Goal: Task Accomplishment & Management: Manage account settings

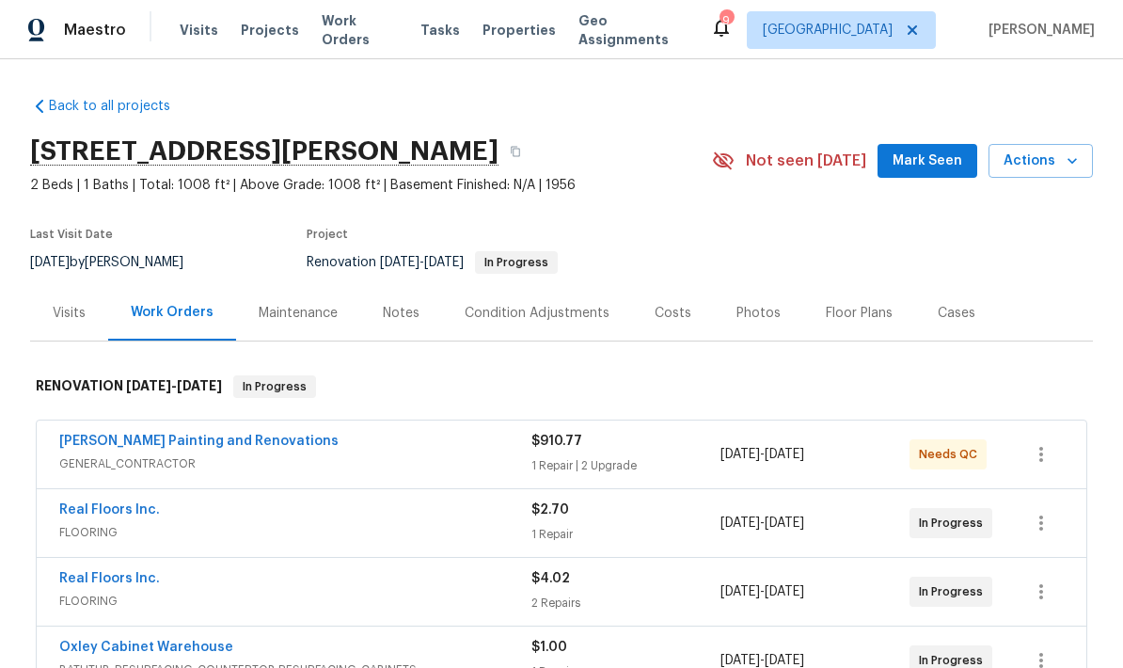
click at [934, 167] on span "Mark Seen" at bounding box center [928, 162] width 70 height 24
click at [397, 323] on div "Notes" at bounding box center [401, 313] width 82 height 56
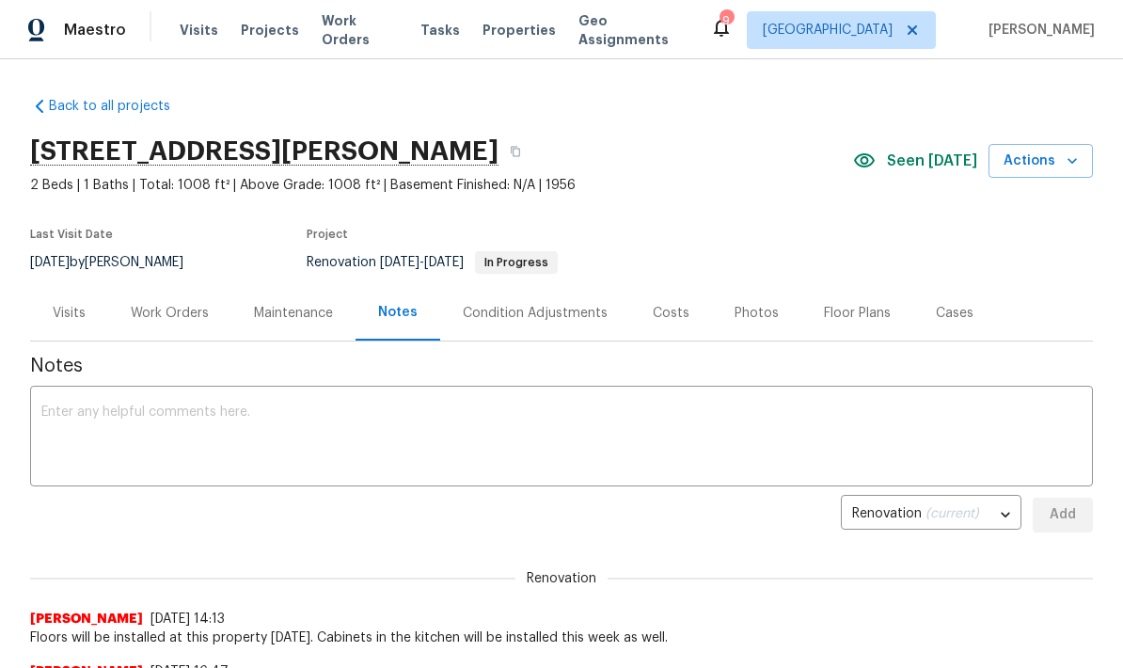
click at [165, 421] on textarea at bounding box center [561, 439] width 1041 height 66
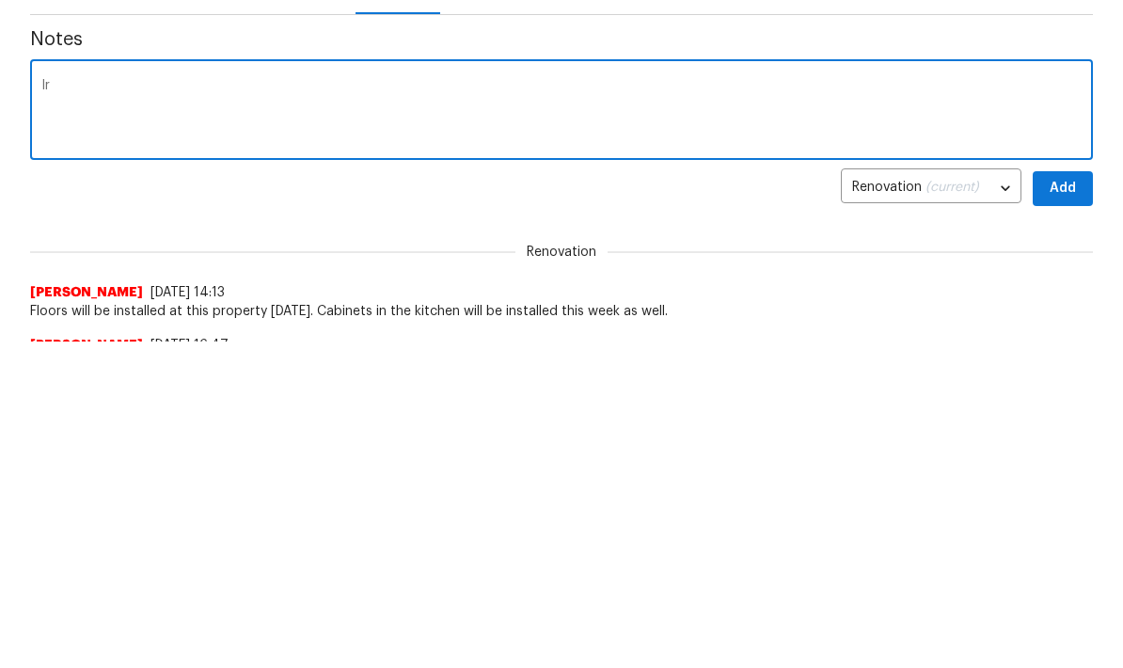
scroll to position [220, 0]
type textarea "I"
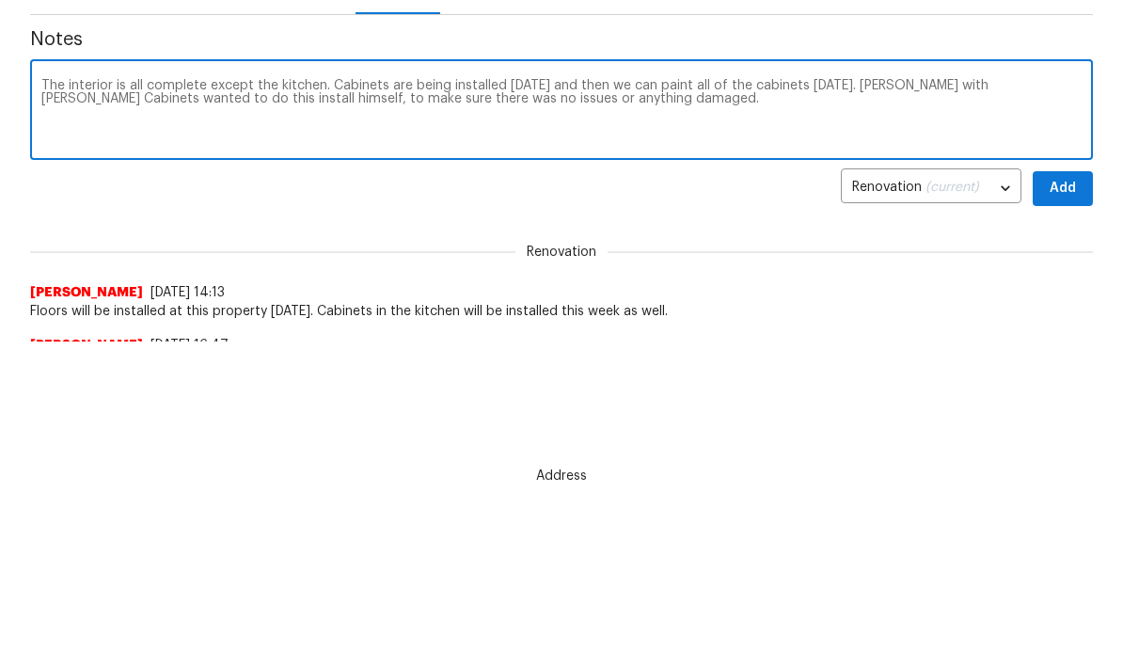
type textarea "The interior is all complete except the kitchen. Cabinets are being installed o…"
click at [1068, 283] on span "Add" at bounding box center [1063, 295] width 30 height 24
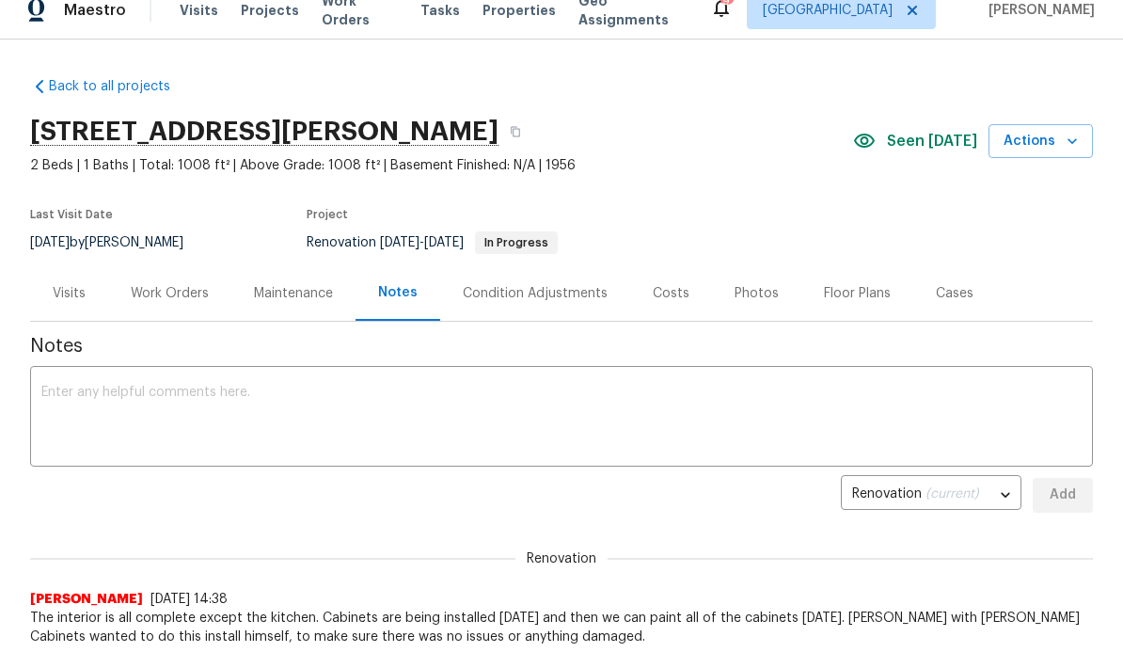
scroll to position [20, 0]
click at [170, 306] on div "Work Orders" at bounding box center [169, 293] width 123 height 56
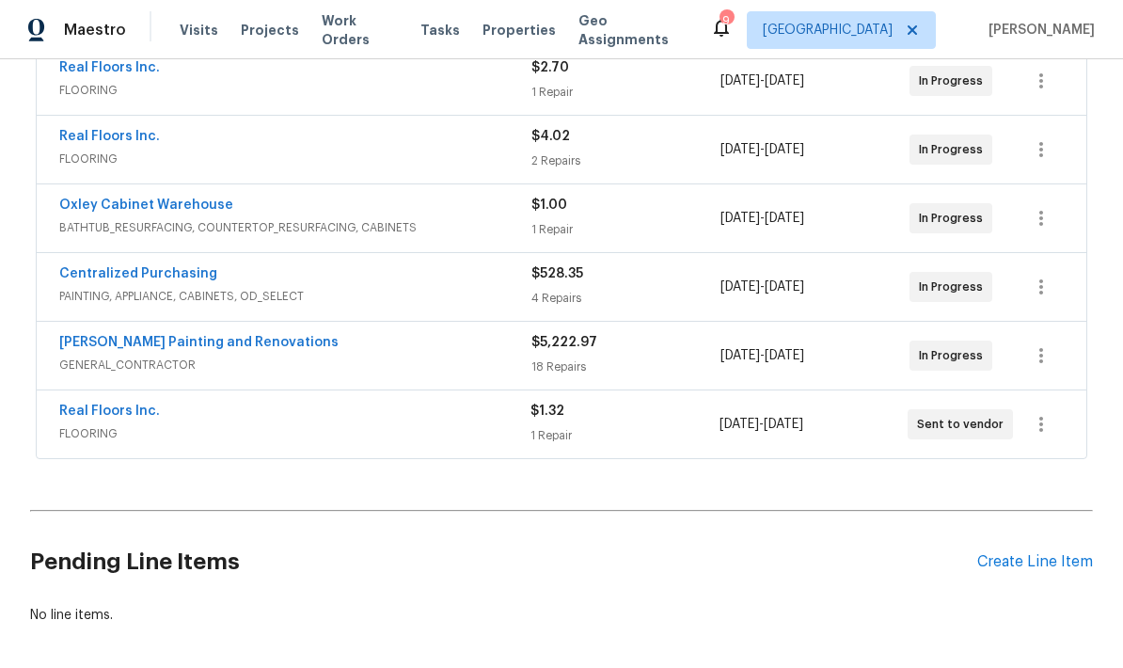
scroll to position [438, 0]
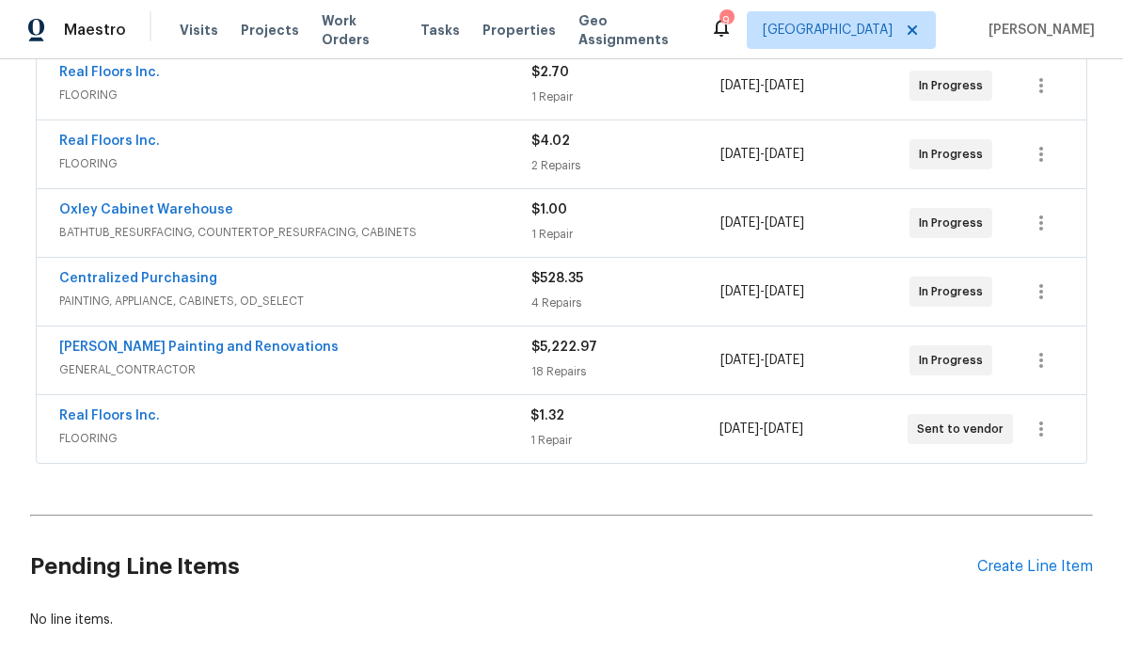
click at [417, 429] on span "FLOORING" at bounding box center [294, 438] width 471 height 19
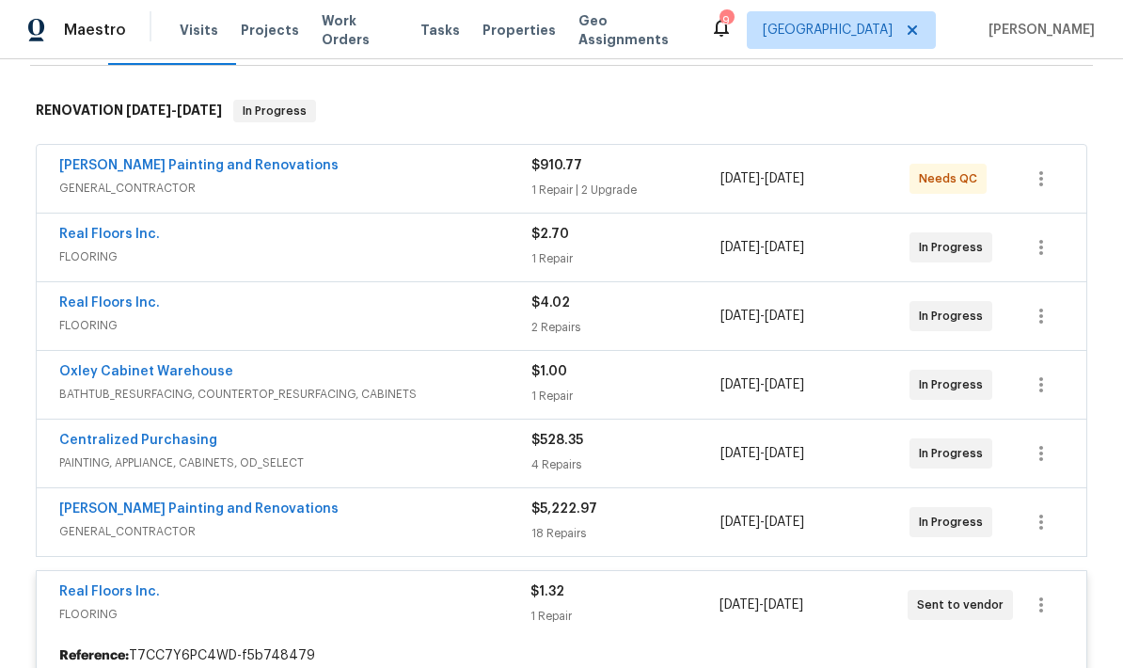
scroll to position [277, 0]
click at [612, 248] on div "1 Repair" at bounding box center [626, 257] width 189 height 19
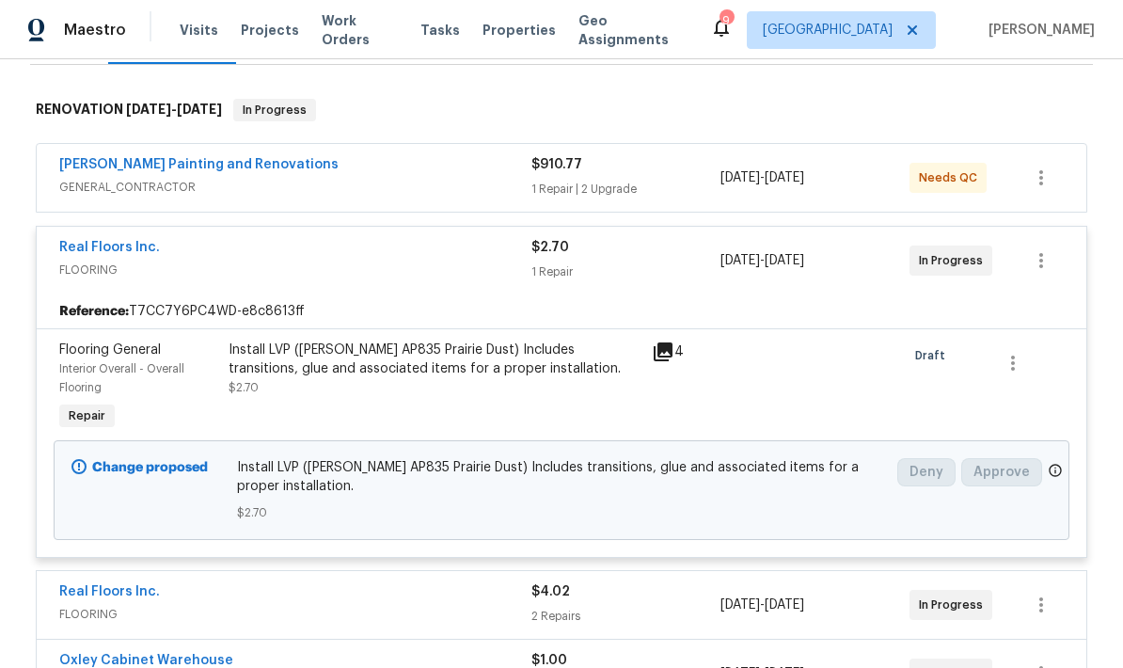
click at [526, 365] on div "Install LVP (Knighton AP835 Prairie Dust) Includes transitions, glue and associ…" at bounding box center [435, 369] width 412 height 56
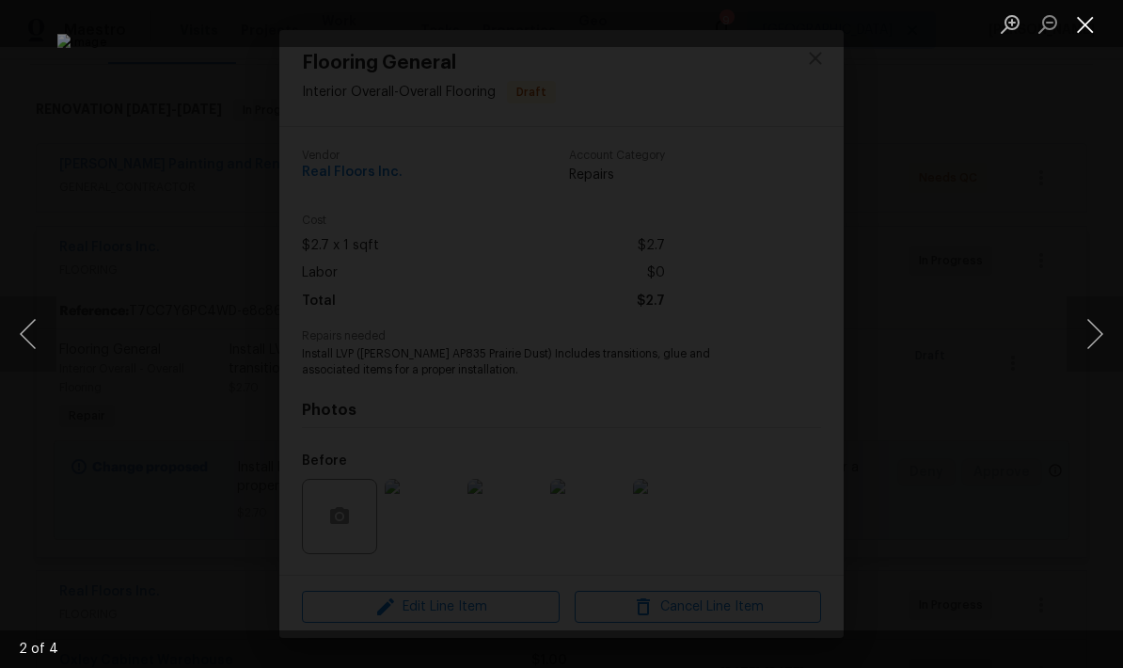
click at [1086, 28] on button "Close lightbox" at bounding box center [1086, 24] width 38 height 33
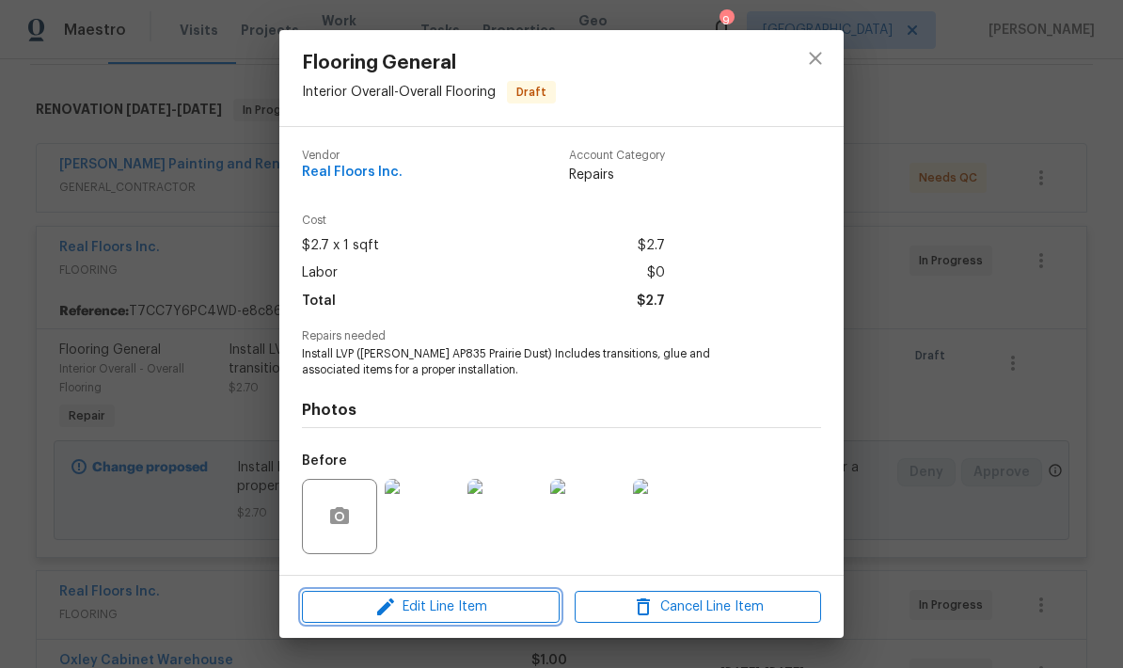
click at [463, 615] on span "Edit Line Item" at bounding box center [431, 608] width 247 height 24
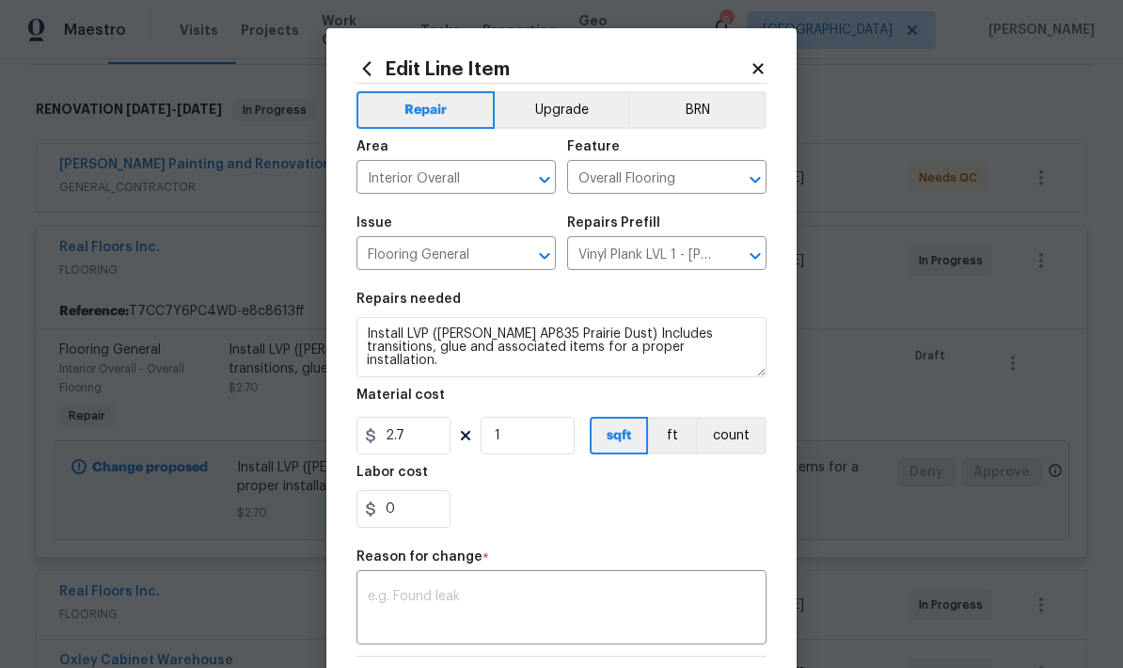
click at [754, 74] on icon at bounding box center [758, 68] width 17 height 17
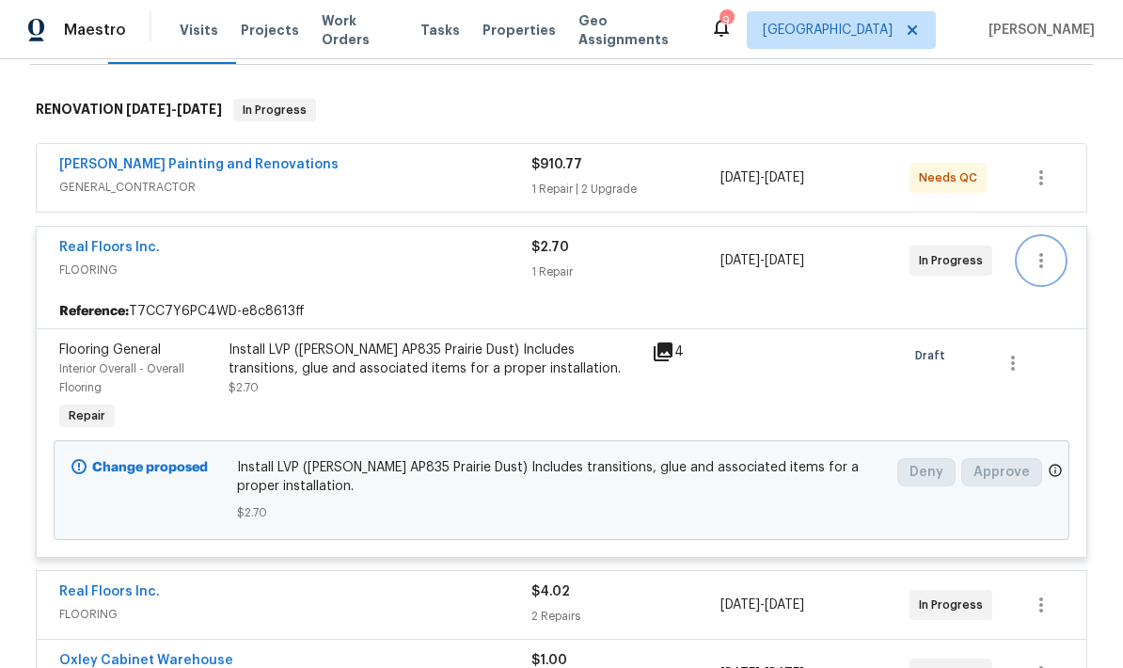
click at [1044, 253] on icon "button" at bounding box center [1042, 260] width 4 height 15
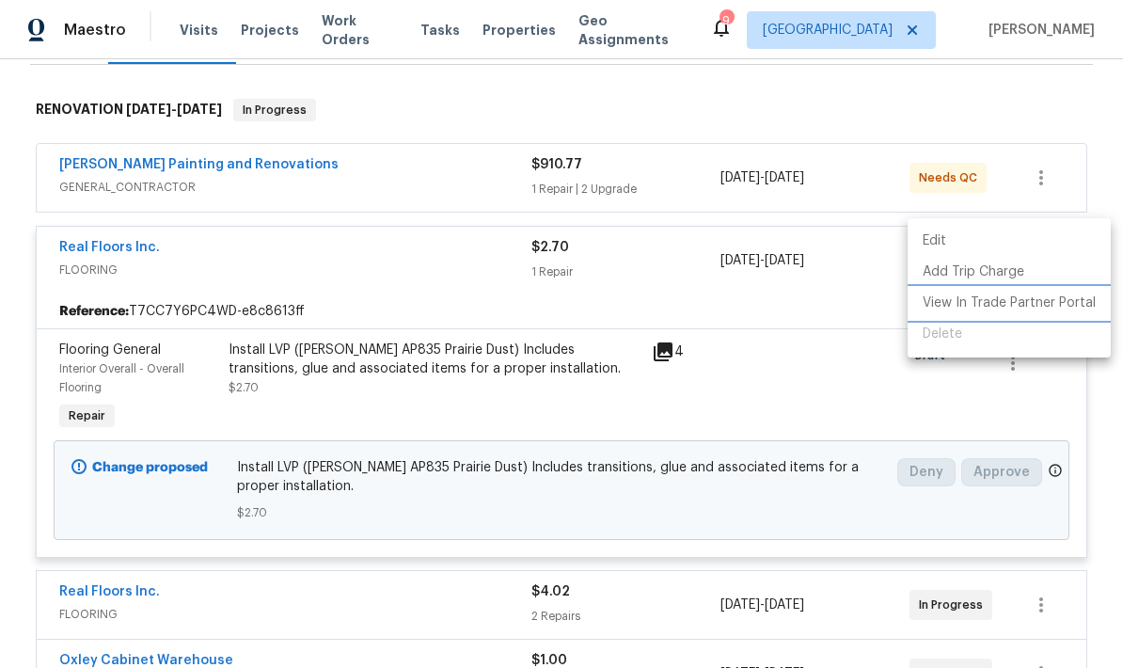
click at [949, 309] on li "View In Trade Partner Portal" at bounding box center [1009, 303] width 203 height 31
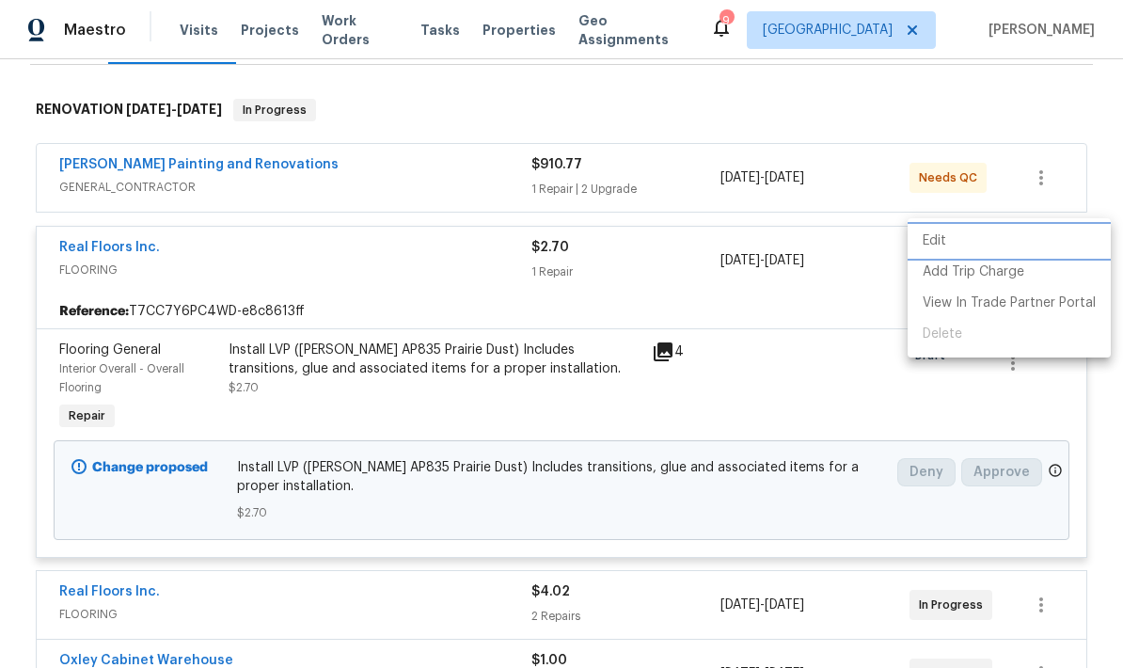
click at [931, 241] on li "Edit" at bounding box center [1009, 241] width 203 height 31
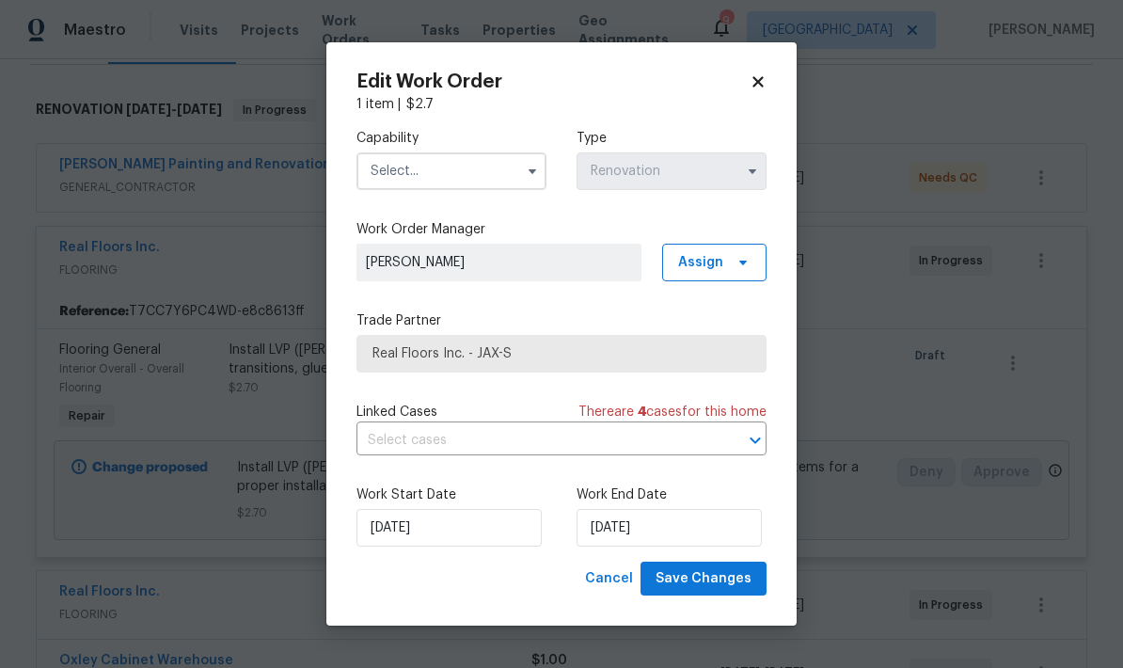
click at [750, 86] on icon at bounding box center [758, 81] width 17 height 17
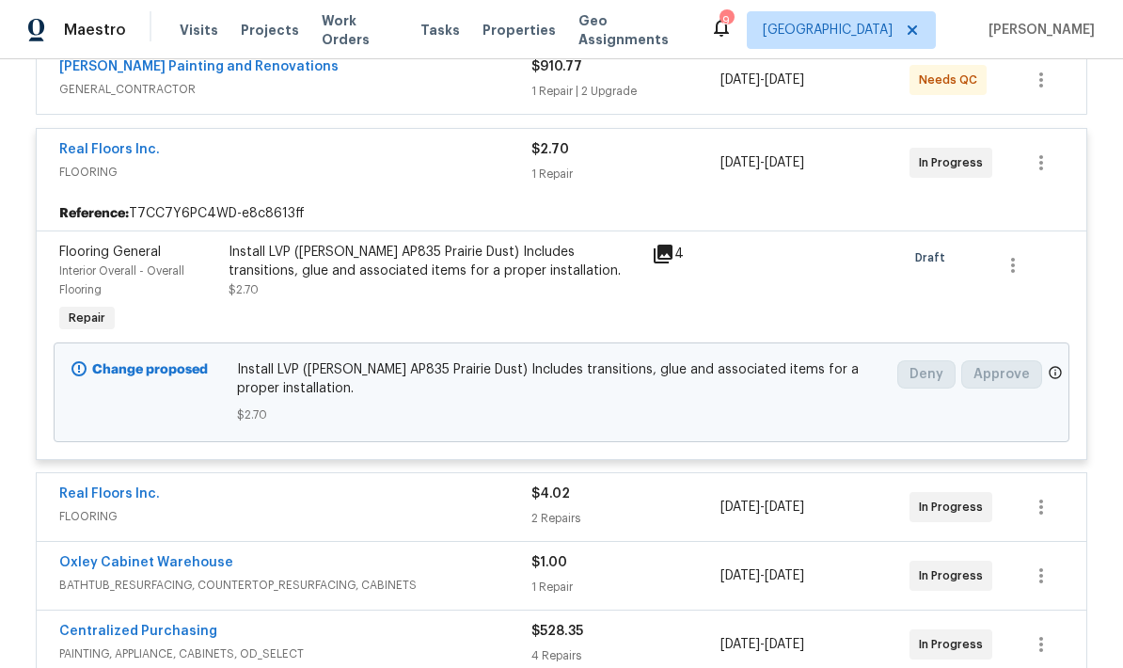
scroll to position [375, 0]
click at [1032, 151] on icon "button" at bounding box center [1041, 162] width 23 height 23
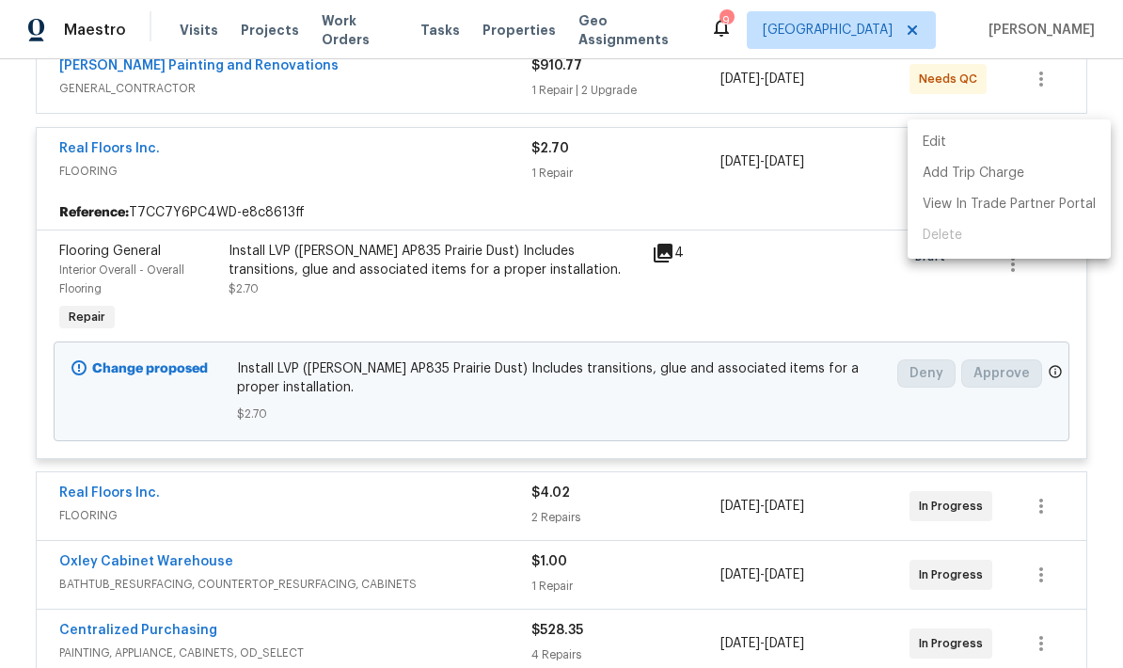
click at [948, 237] on ul "Edit Add Trip Charge View In Trade Partner Portal Delete" at bounding box center [1009, 189] width 203 height 139
click at [790, 265] on div at bounding box center [561, 334] width 1123 height 668
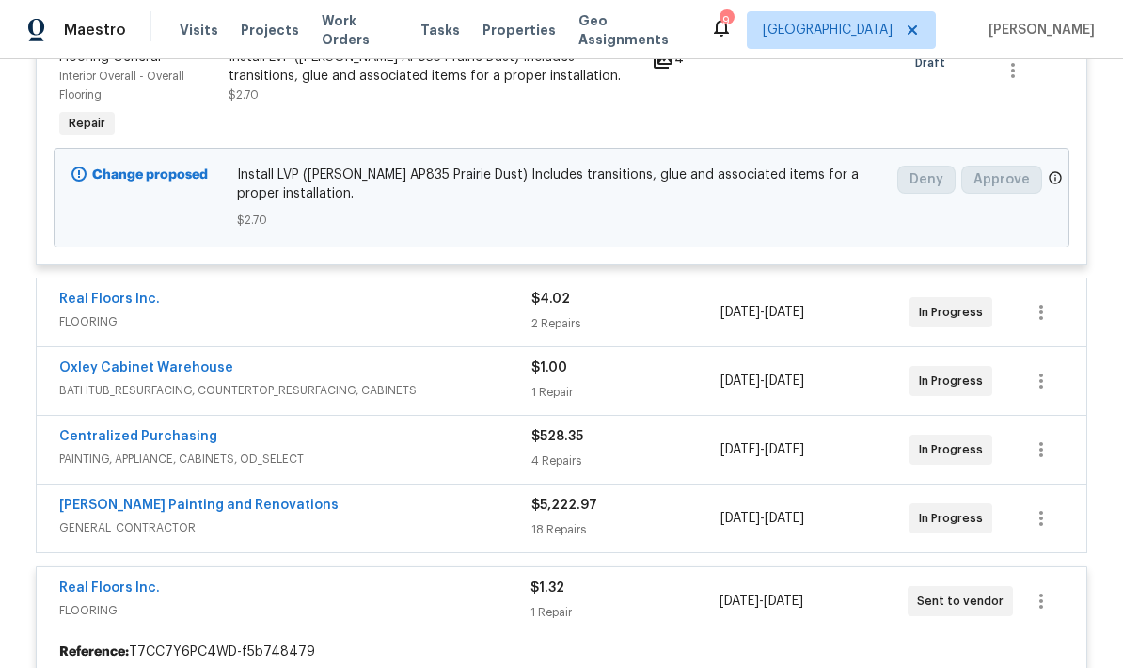
scroll to position [574, 0]
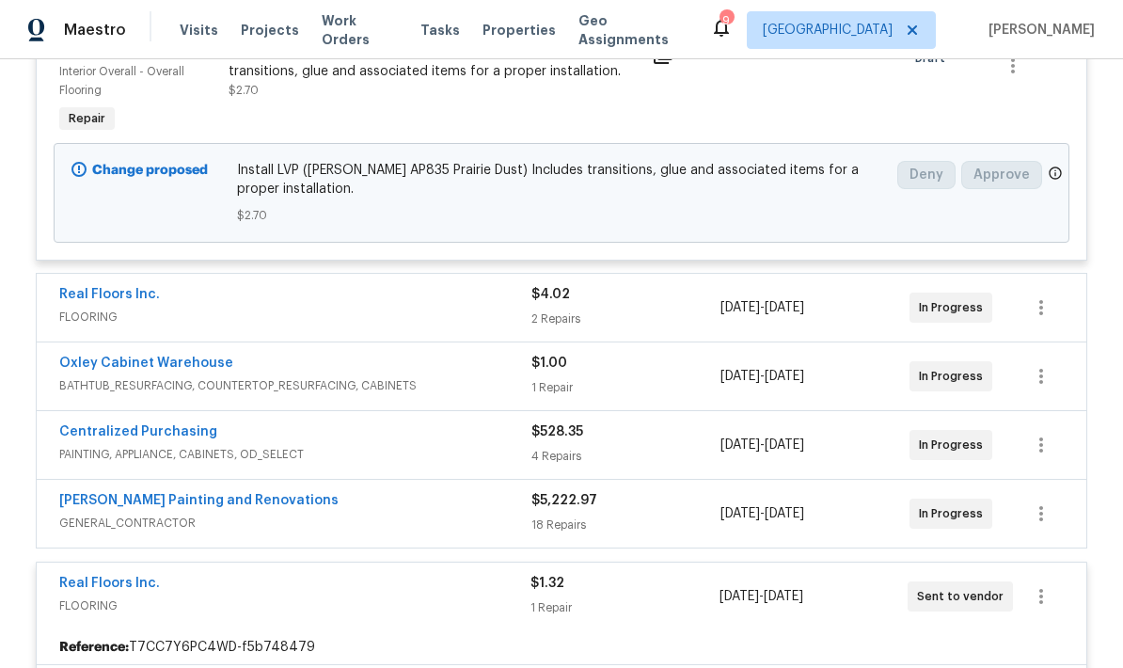
click at [629, 310] on div "2 Repairs" at bounding box center [626, 319] width 189 height 19
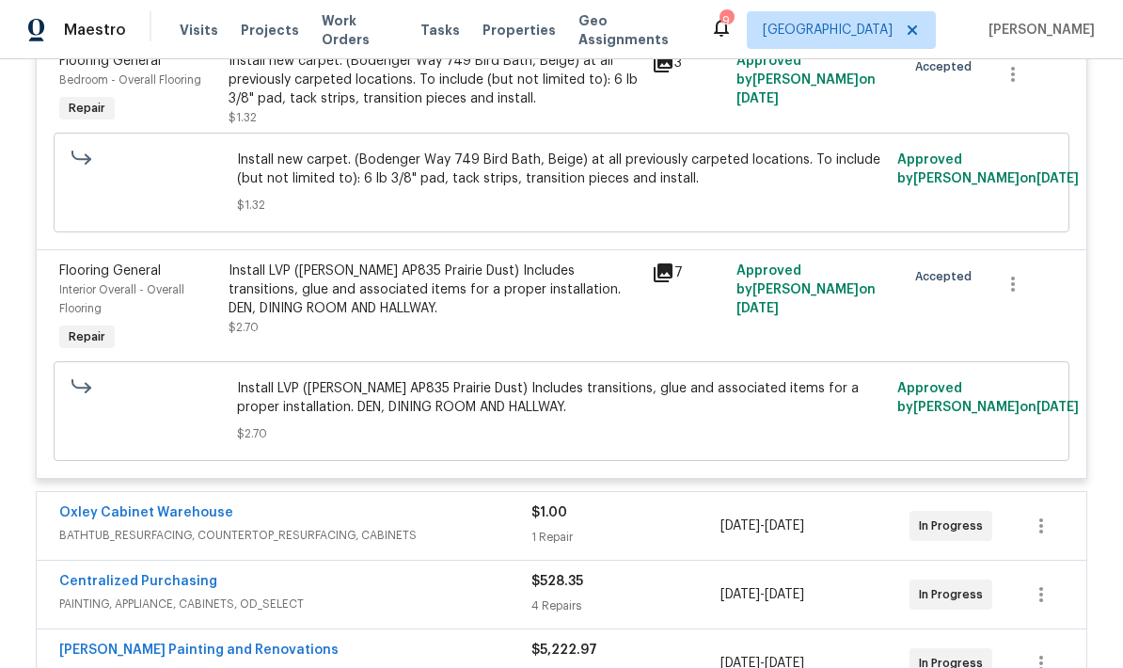
scroll to position [912, 0]
click at [1019, 286] on button "button" at bounding box center [1013, 283] width 45 height 45
click at [1033, 268] on li "Cancel" at bounding box center [1027, 266] width 72 height 31
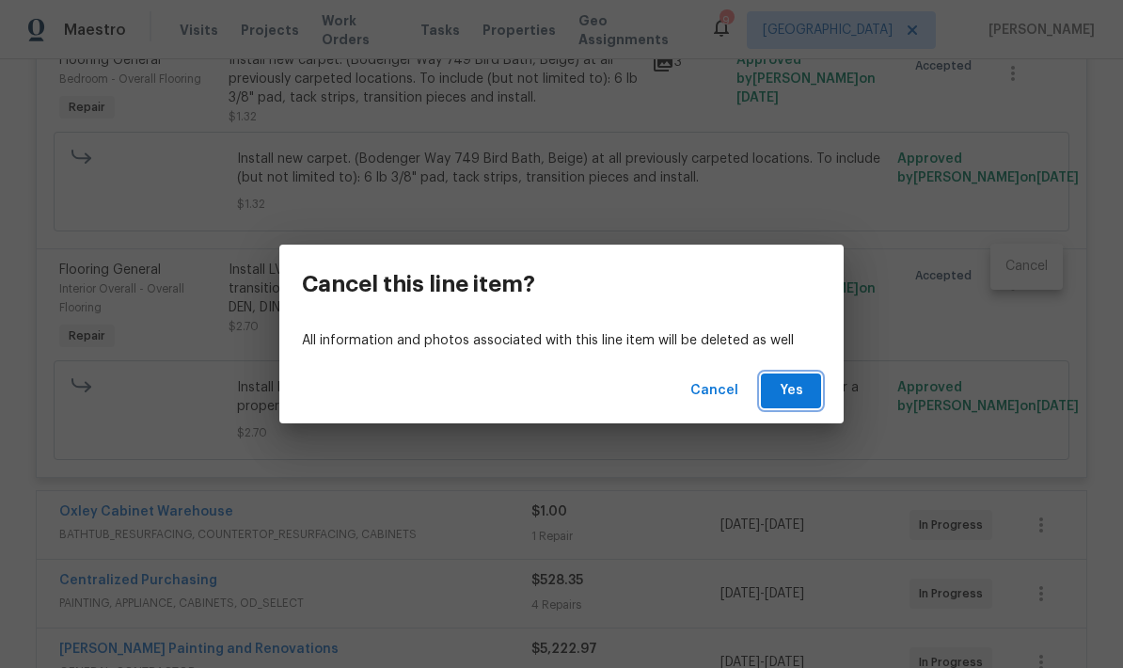
click at [797, 396] on span "Yes" at bounding box center [791, 391] width 30 height 24
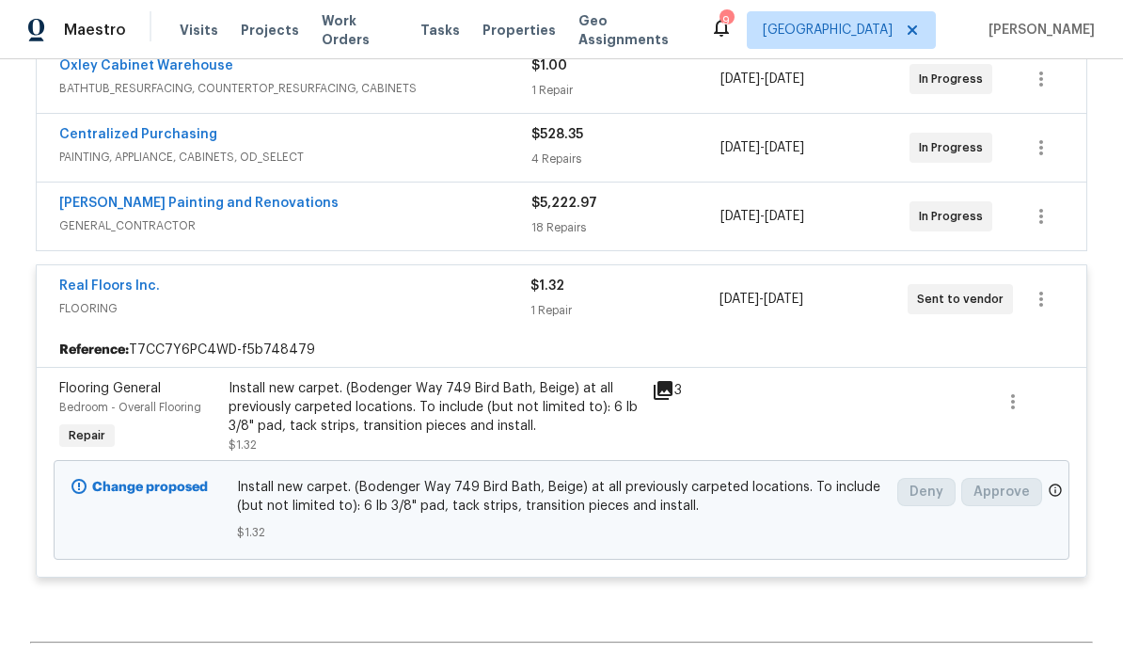
scroll to position [1330, 0]
click at [1037, 295] on icon "button" at bounding box center [1041, 300] width 23 height 23
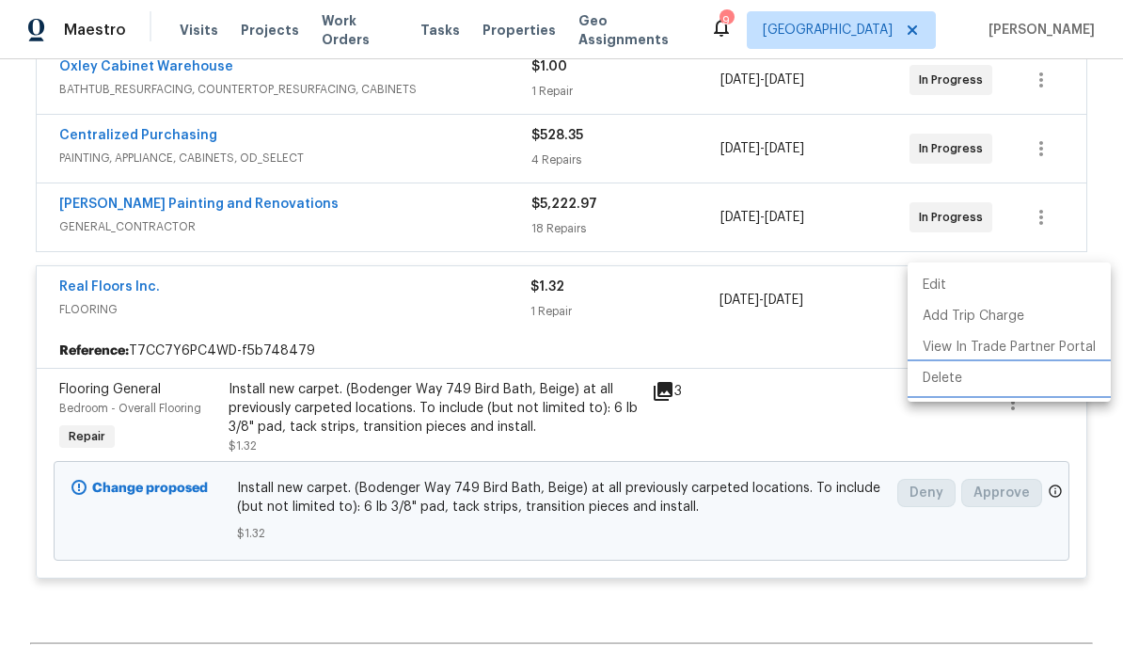
click at [950, 381] on li "Delete" at bounding box center [1009, 378] width 203 height 31
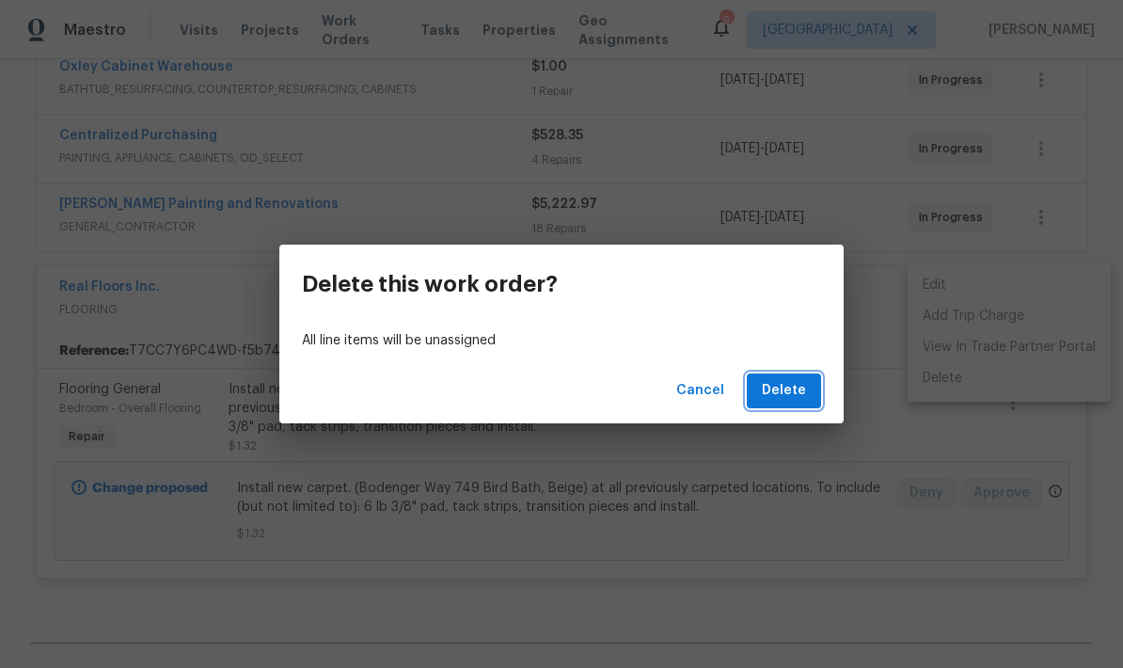
click at [790, 397] on span "Delete" at bounding box center [784, 391] width 44 height 24
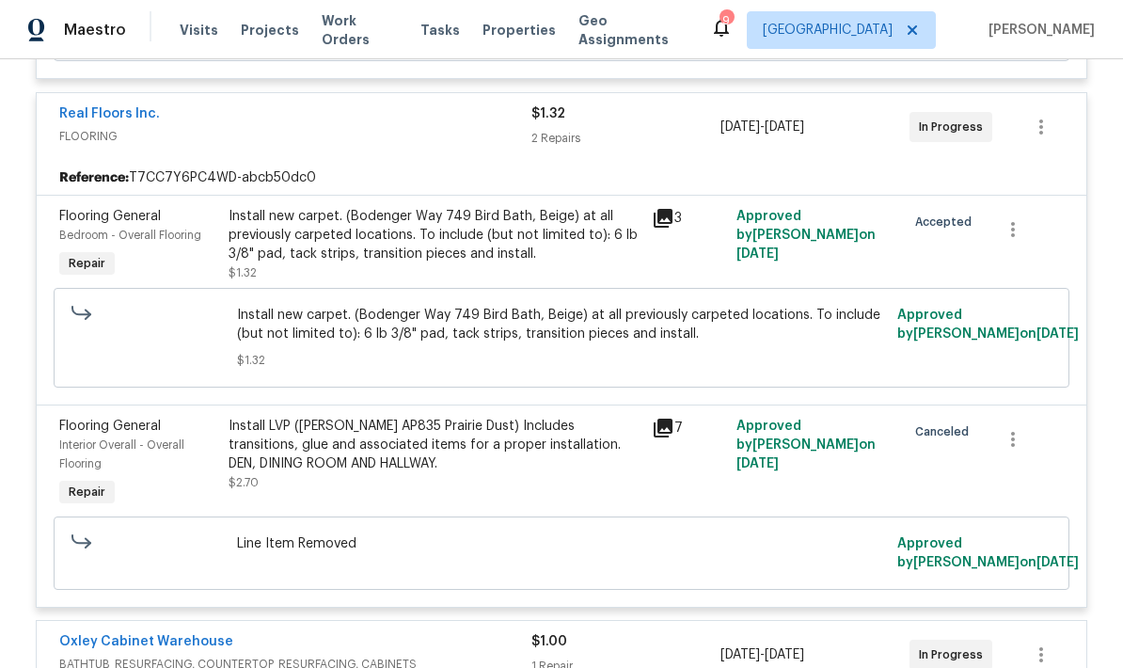
scroll to position [757, 0]
click at [1015, 427] on icon "button" at bounding box center [1013, 438] width 23 height 23
click at [1026, 419] on li "Cancel" at bounding box center [1027, 421] width 72 height 31
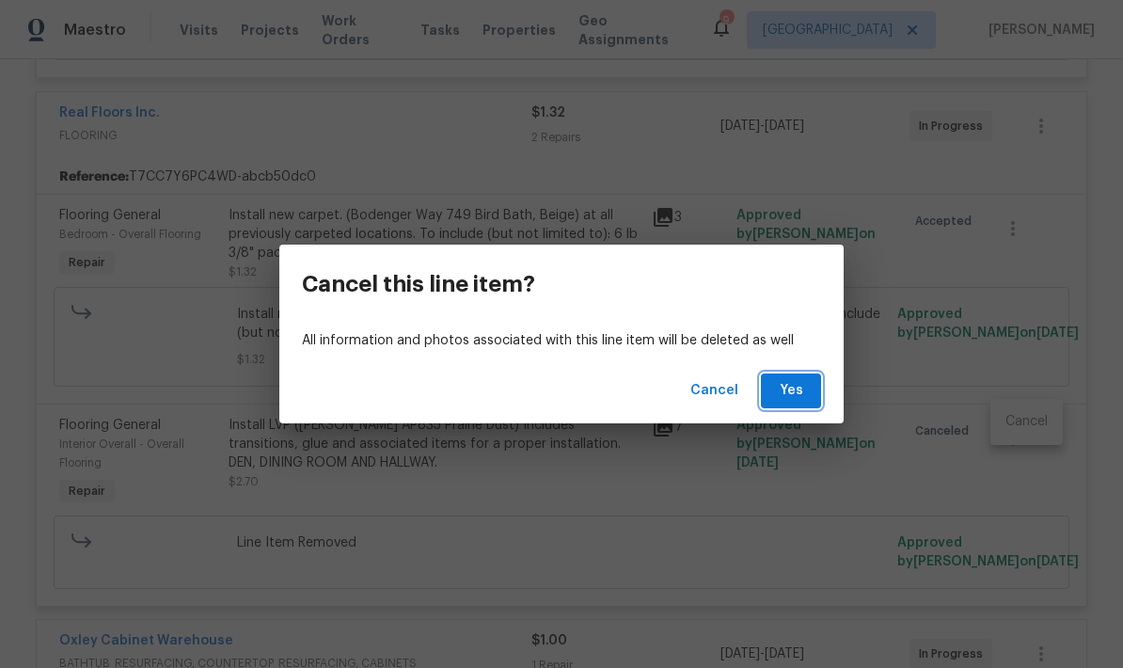
click at [793, 389] on span "Yes" at bounding box center [791, 391] width 30 height 24
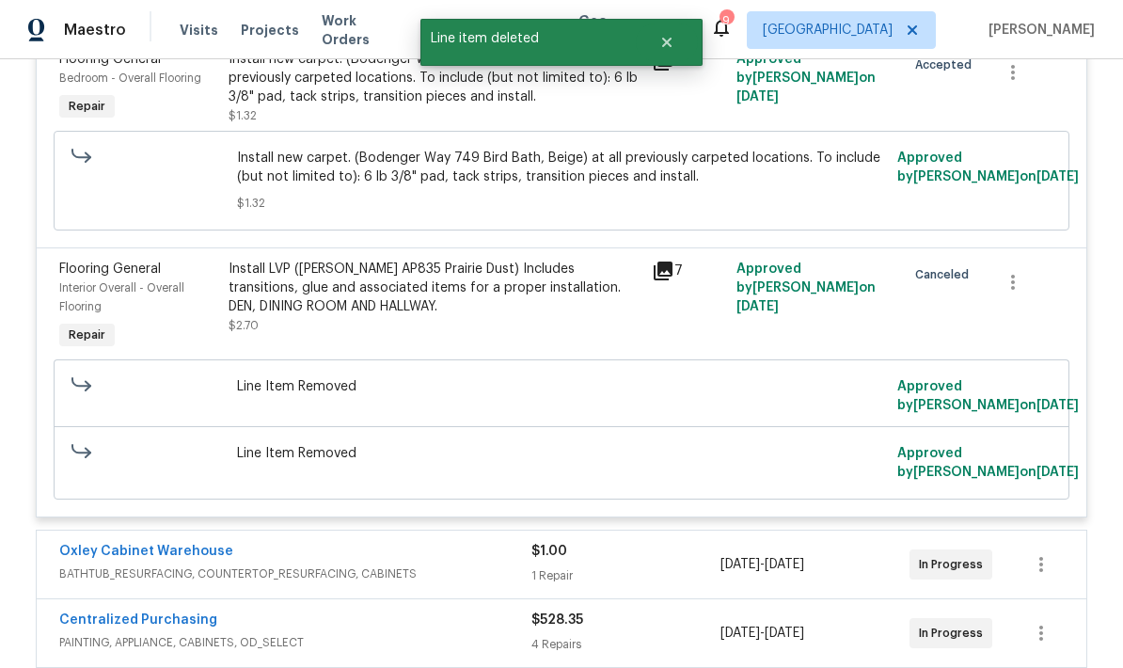
scroll to position [916, 0]
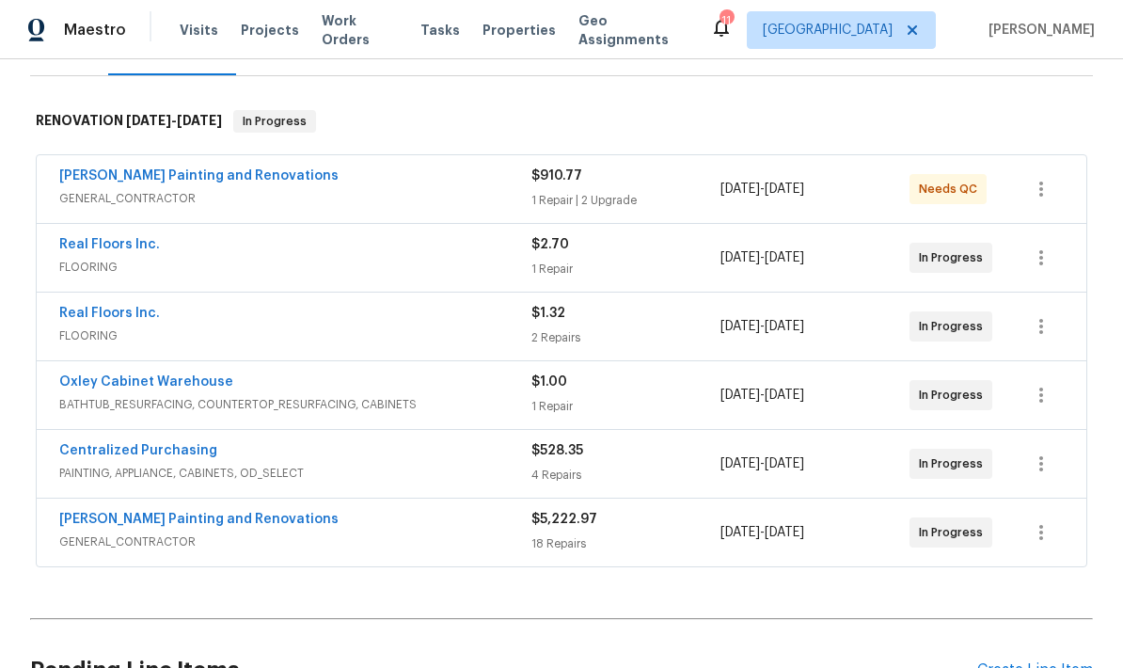
scroll to position [270, 0]
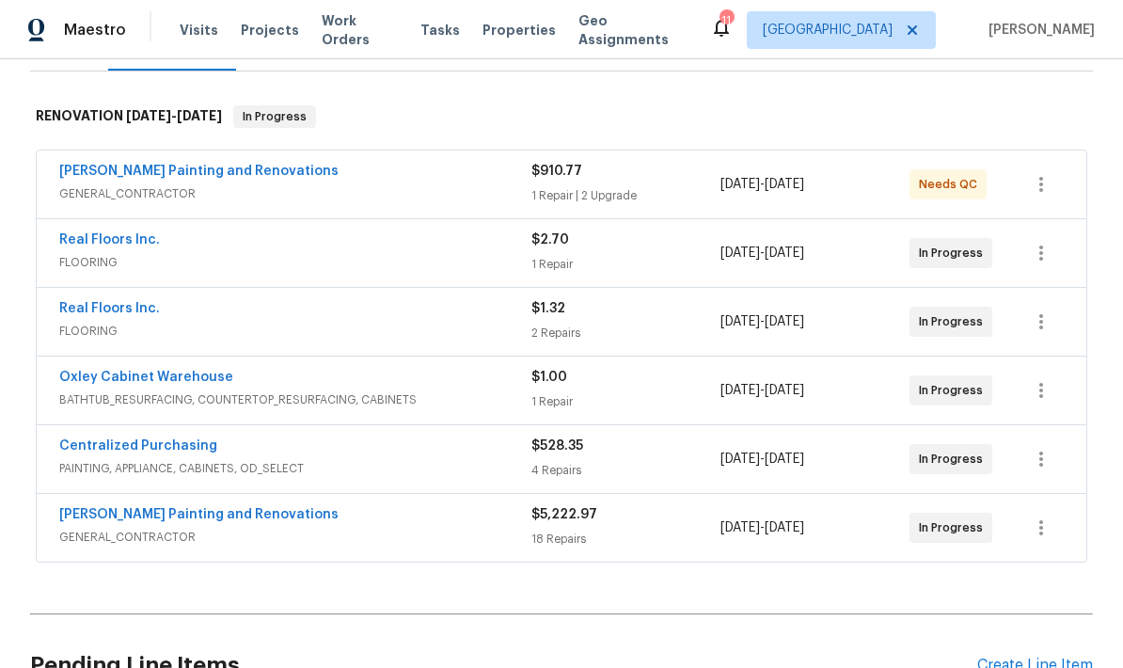
click at [660, 255] on div "1 Repair" at bounding box center [626, 264] width 189 height 19
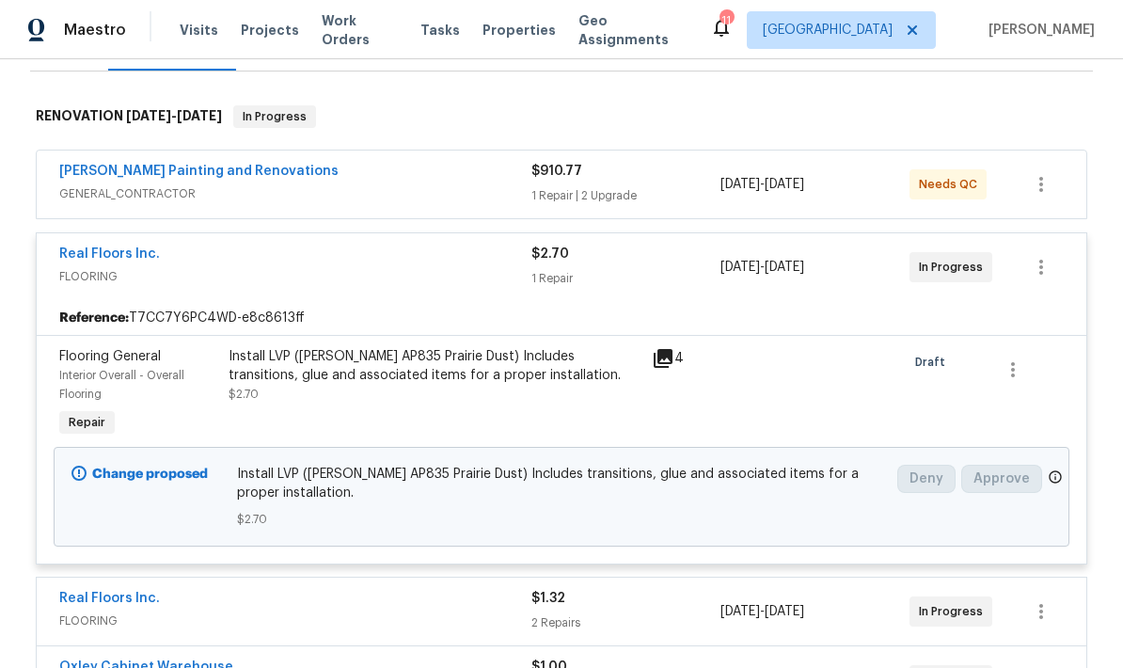
click at [438, 305] on div "Reference: T7CC7Y6PC4WD-e8c8613ff" at bounding box center [562, 318] width 1050 height 34
click at [470, 268] on span "FLOORING" at bounding box center [295, 276] width 472 height 19
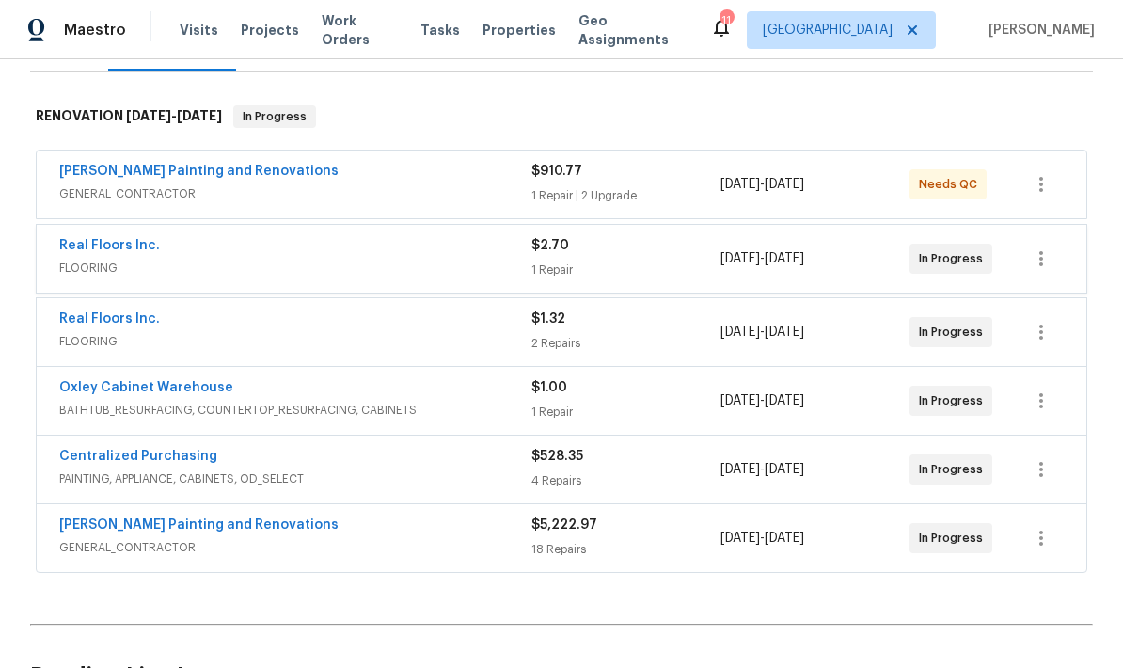
click at [465, 310] on div "Real Floors Inc." at bounding box center [295, 321] width 472 height 23
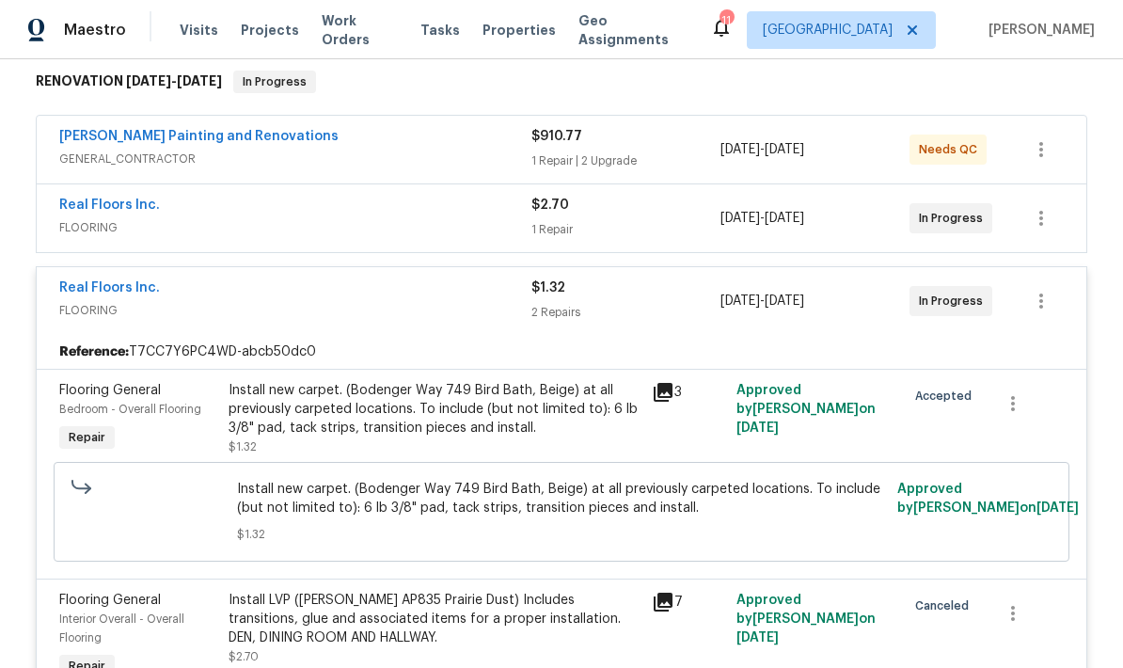
scroll to position [304, 0]
click at [420, 231] on span "FLOORING" at bounding box center [295, 228] width 472 height 19
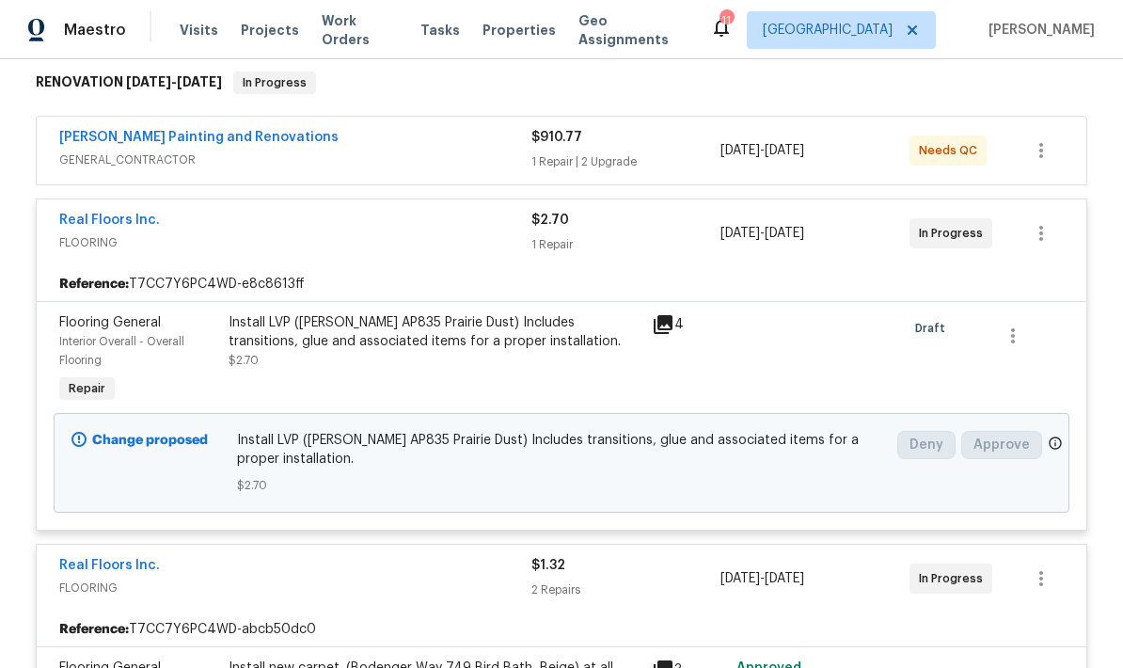
click at [436, 252] on div "Real Floors Inc. FLOORING" at bounding box center [295, 233] width 472 height 45
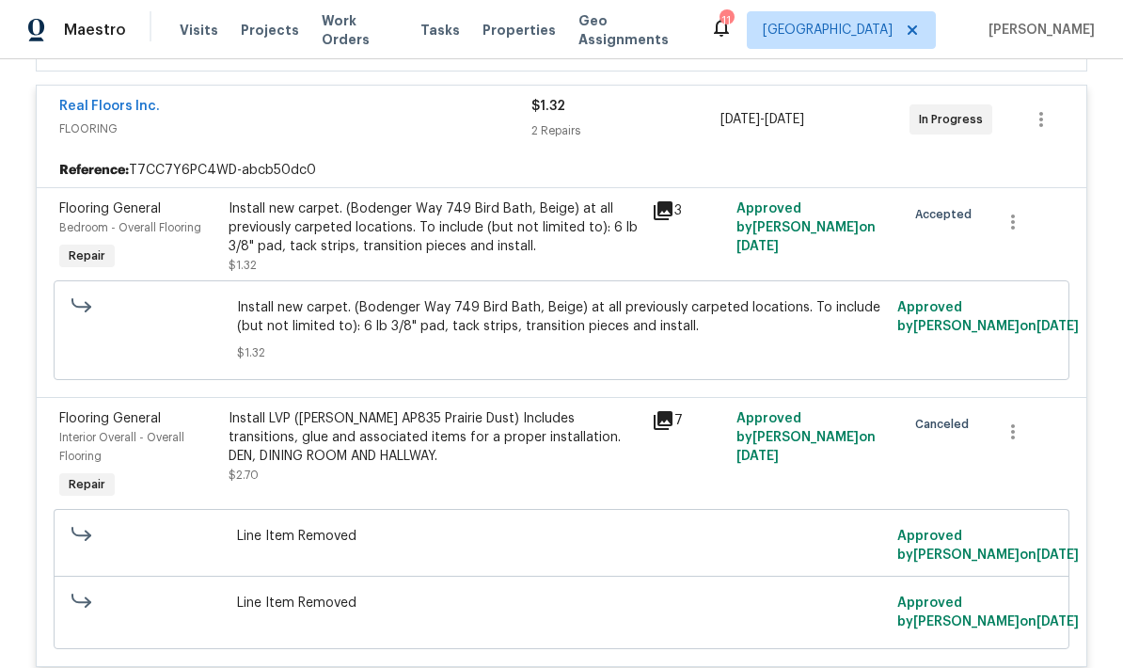
scroll to position [485, 0]
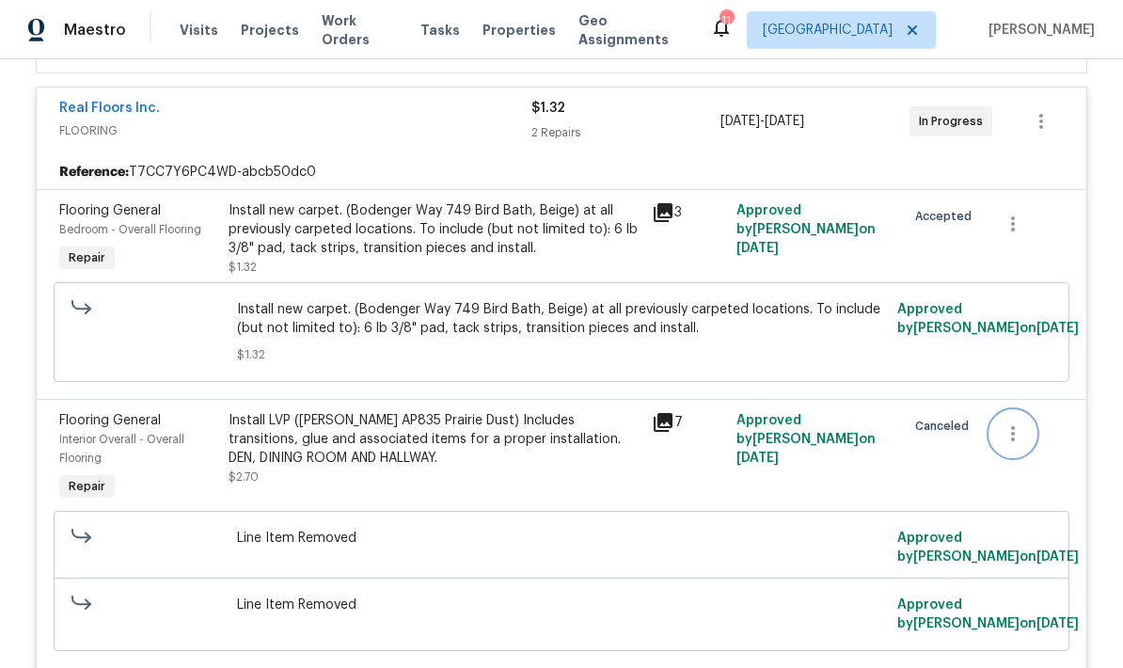
click at [1011, 444] on icon "button" at bounding box center [1013, 433] width 23 height 23
click at [437, 480] on div at bounding box center [561, 334] width 1123 height 668
click at [377, 556] on div "Line Item Removed" at bounding box center [561, 547] width 661 height 49
click at [486, 621] on div "Line Item Removed" at bounding box center [561, 614] width 661 height 49
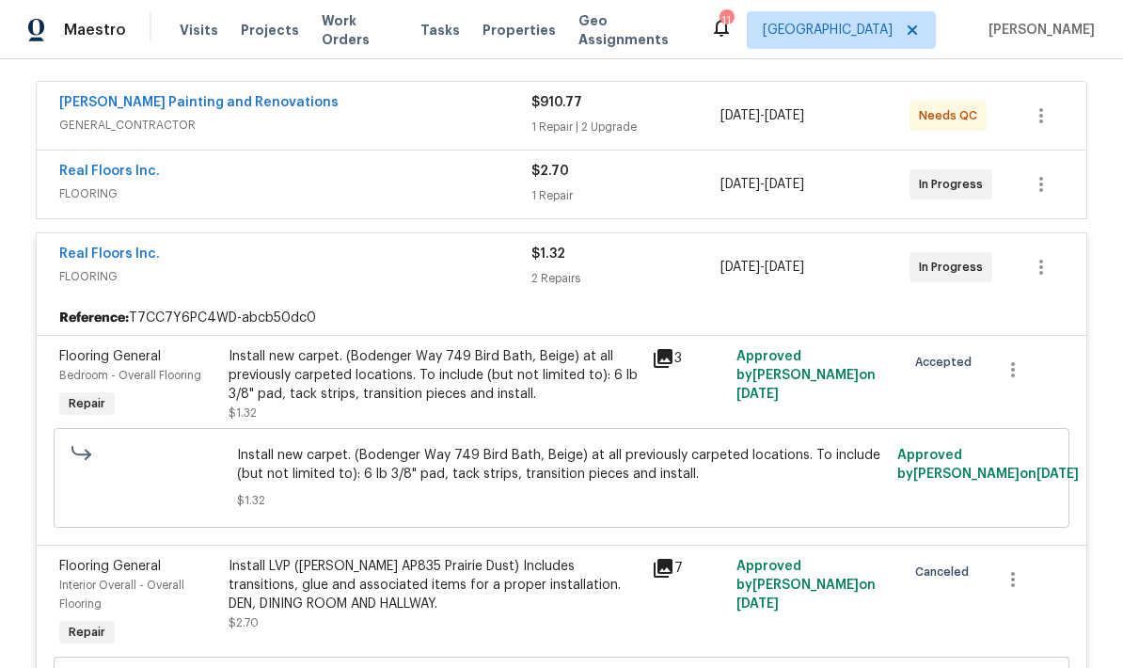
scroll to position [337, 0]
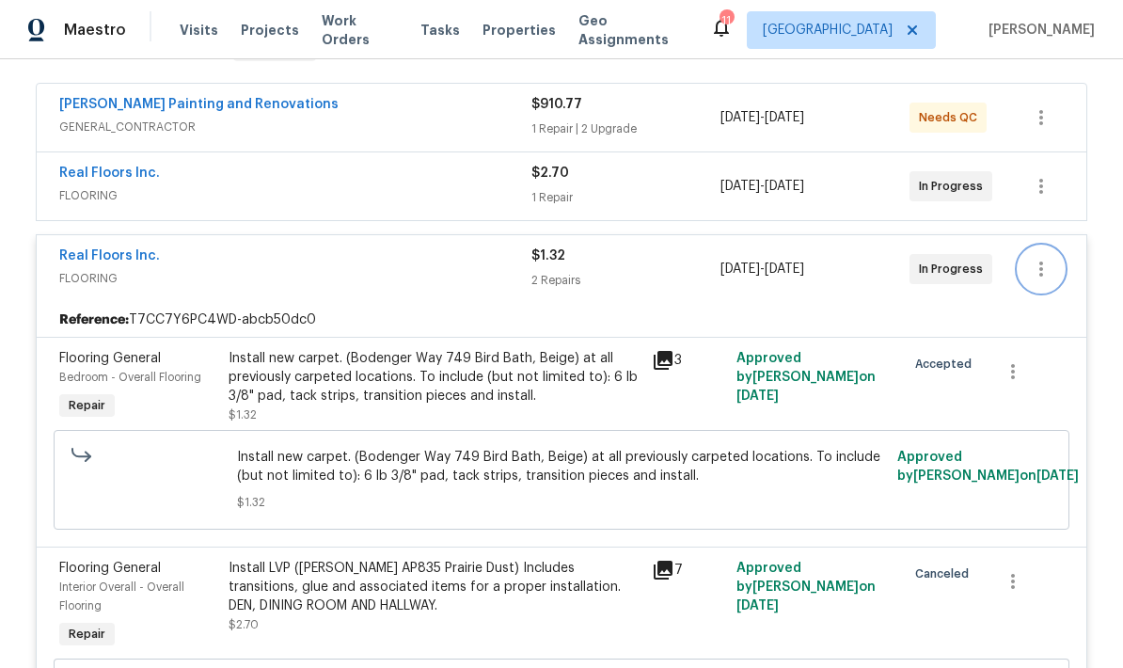
click at [1045, 272] on icon "button" at bounding box center [1041, 269] width 23 height 23
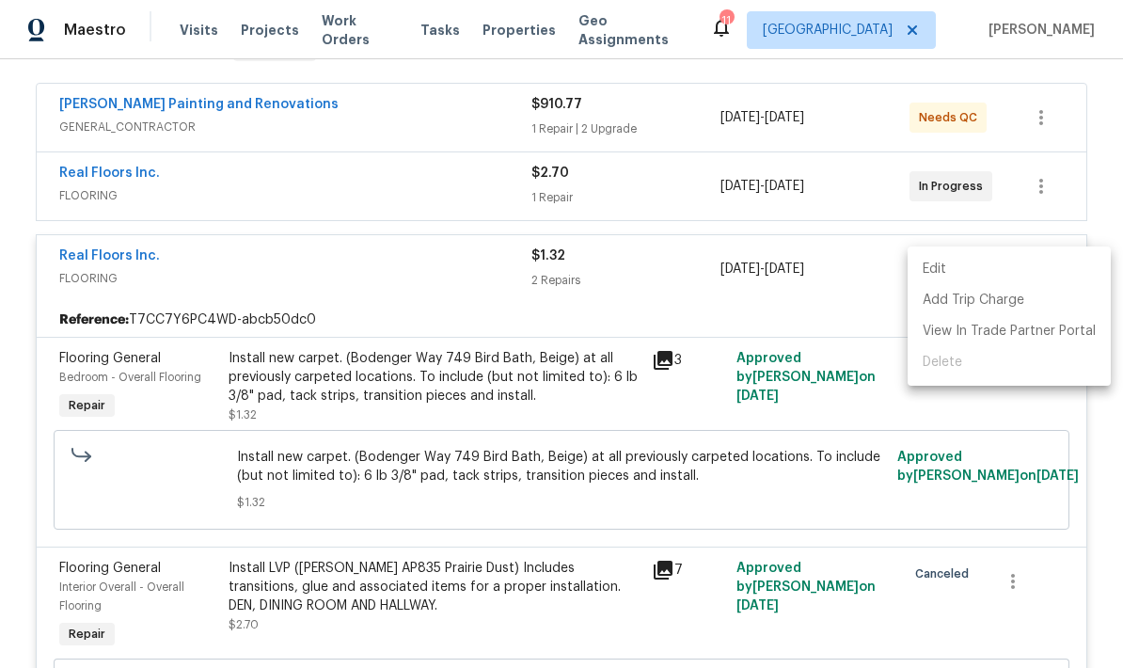
click at [418, 113] on div at bounding box center [561, 334] width 1123 height 668
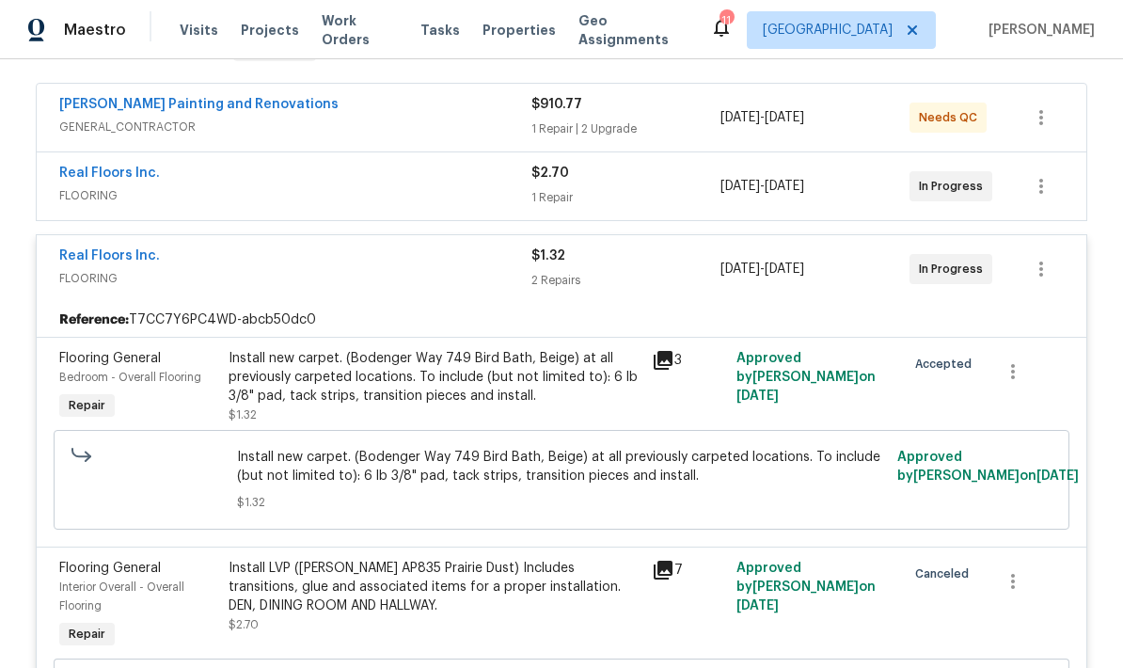
click at [437, 121] on span "GENERAL_CONTRACTOR" at bounding box center [295, 127] width 472 height 19
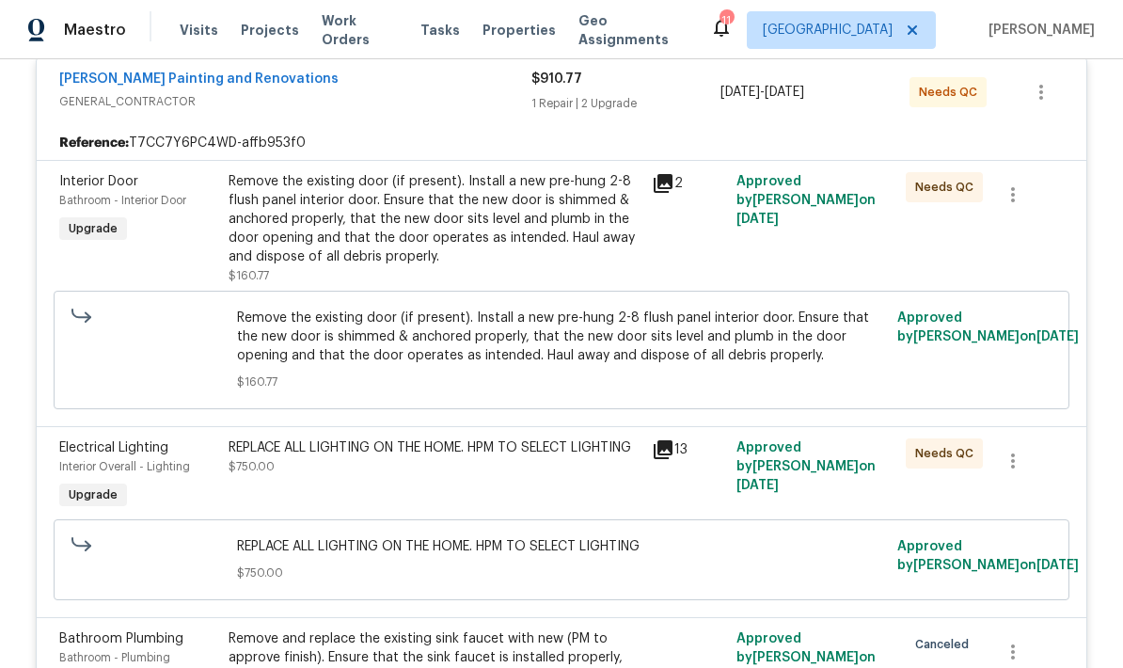
scroll to position [375, 0]
click at [337, 39] on span "Work Orders" at bounding box center [360, 30] width 76 height 38
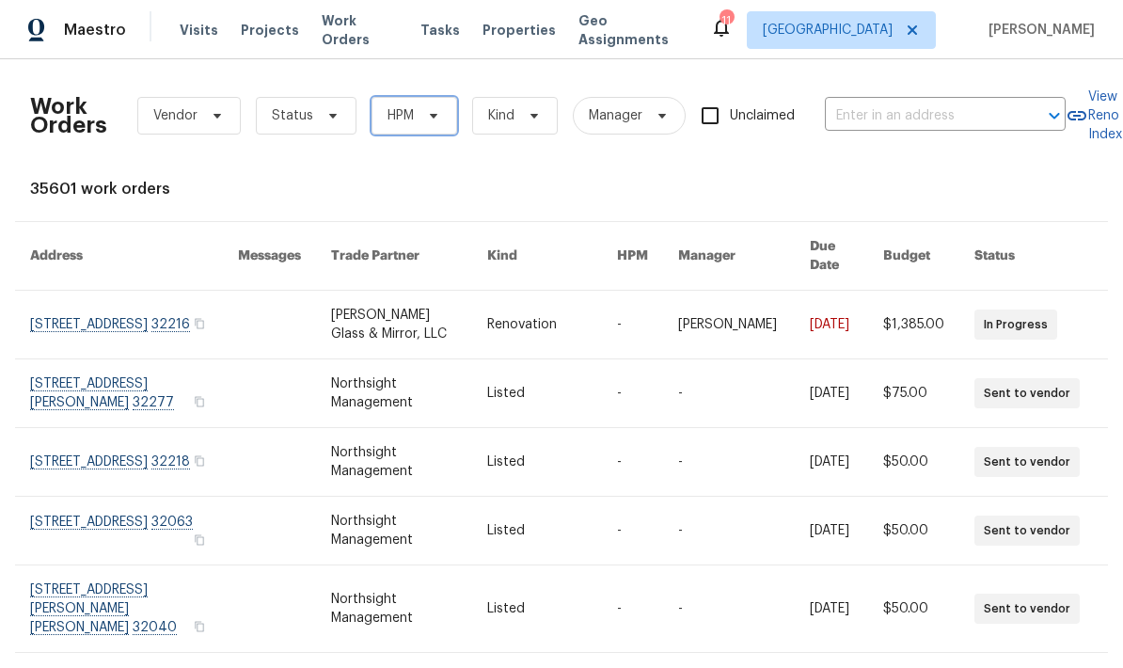
click at [431, 118] on icon at bounding box center [433, 115] width 15 height 15
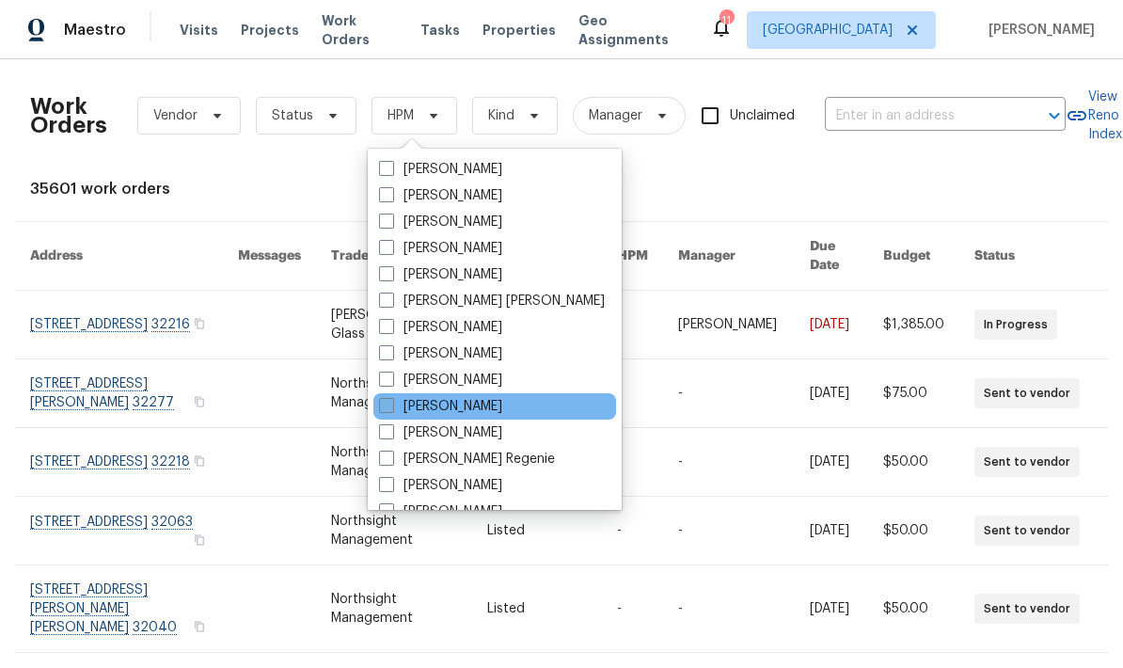
click at [392, 403] on span at bounding box center [386, 405] width 15 height 15
click at [391, 403] on input "[PERSON_NAME]" at bounding box center [385, 403] width 12 height 12
checkbox input "true"
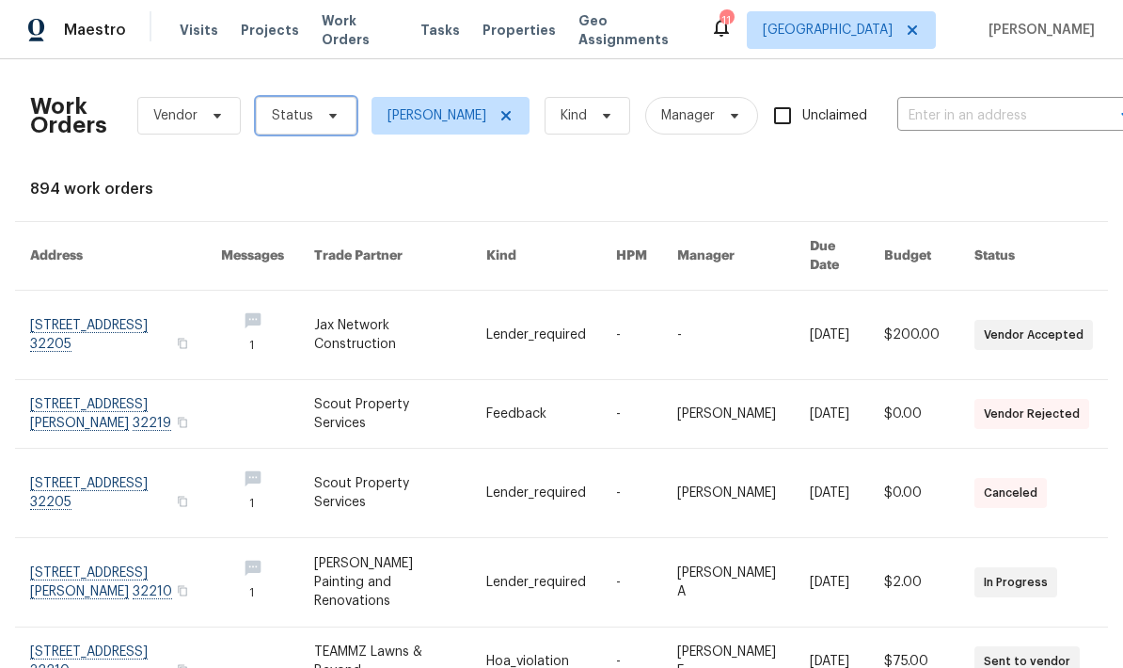
click at [336, 108] on icon at bounding box center [333, 115] width 15 height 15
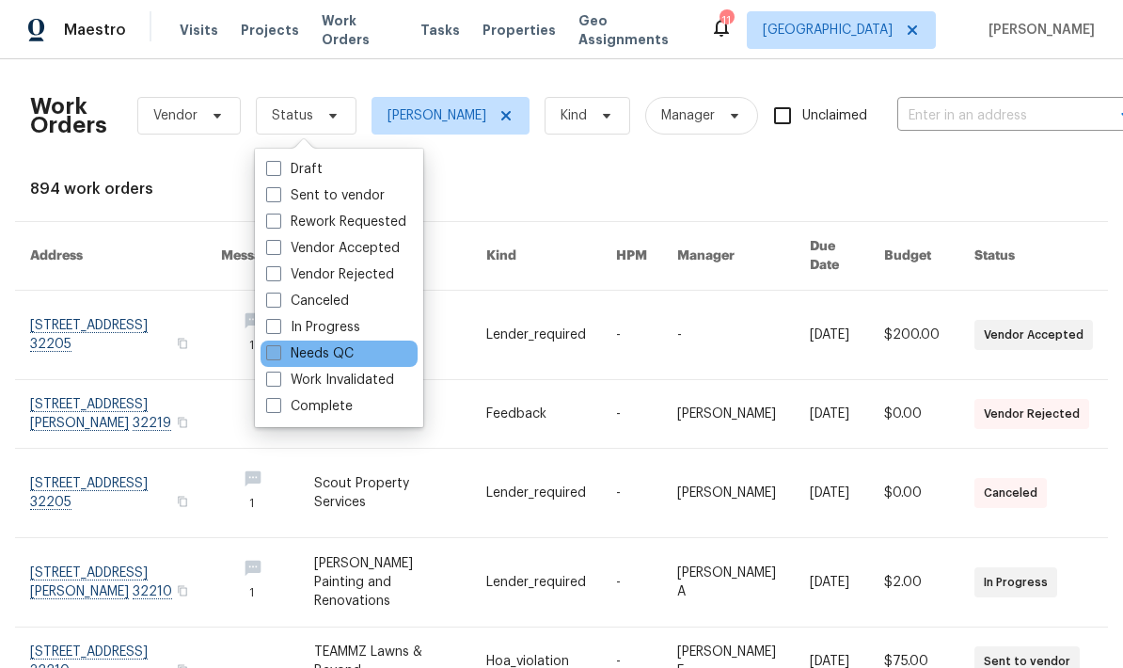
click at [274, 345] on span at bounding box center [273, 352] width 15 height 15
click at [274, 344] on input "Needs QC" at bounding box center [272, 350] width 12 height 12
checkbox input "true"
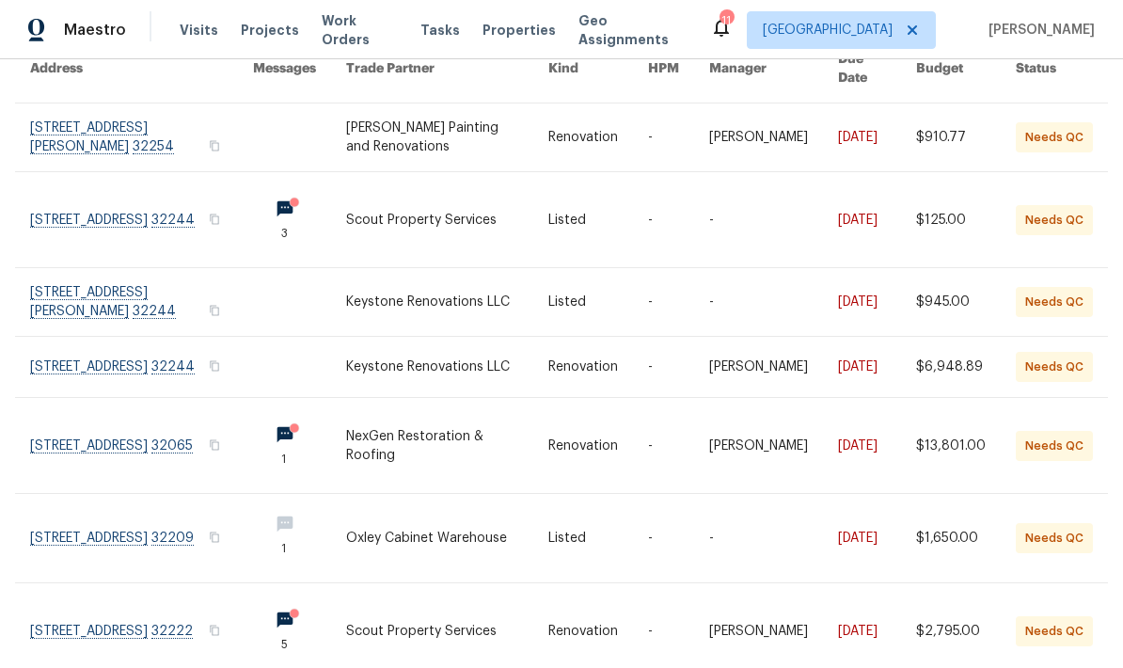
scroll to position [183, 0]
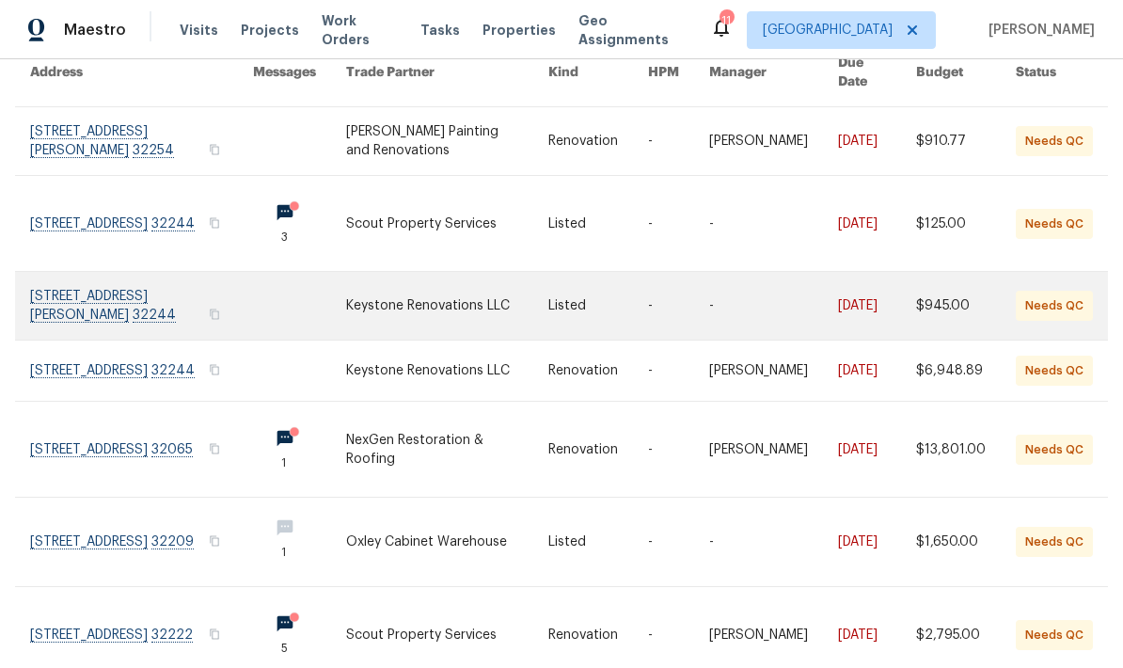
click at [446, 295] on link at bounding box center [447, 306] width 203 height 68
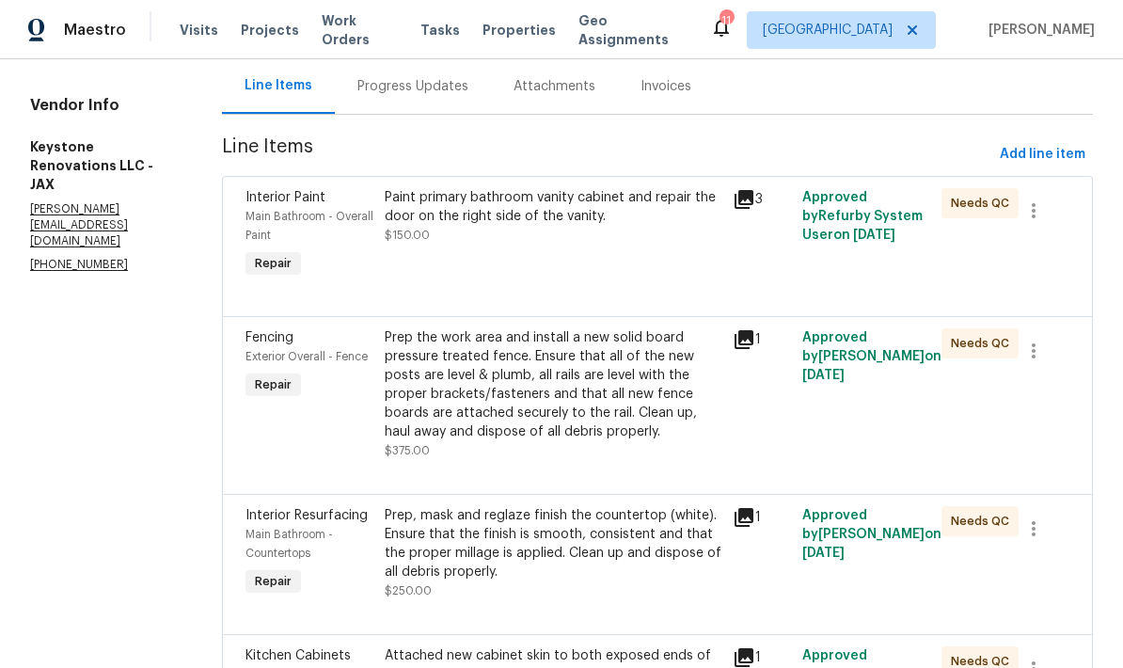
scroll to position [183, 0]
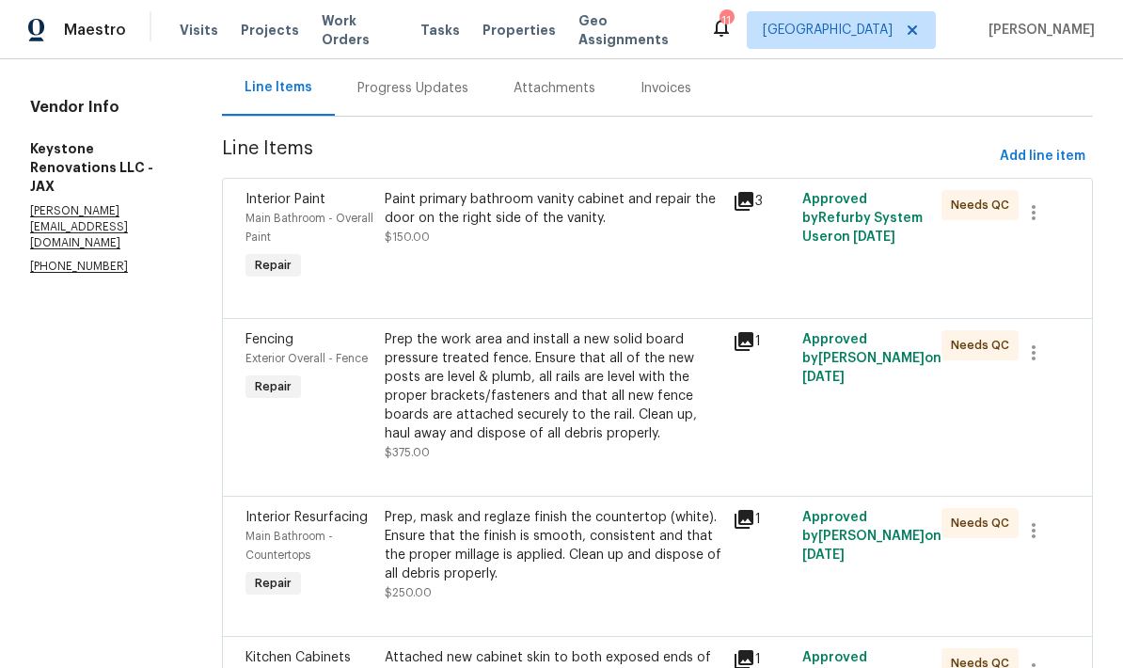
click at [616, 278] on div "Paint primary bathroom vanity cabinet and repair the door on the right side of …" at bounding box center [553, 236] width 348 height 105
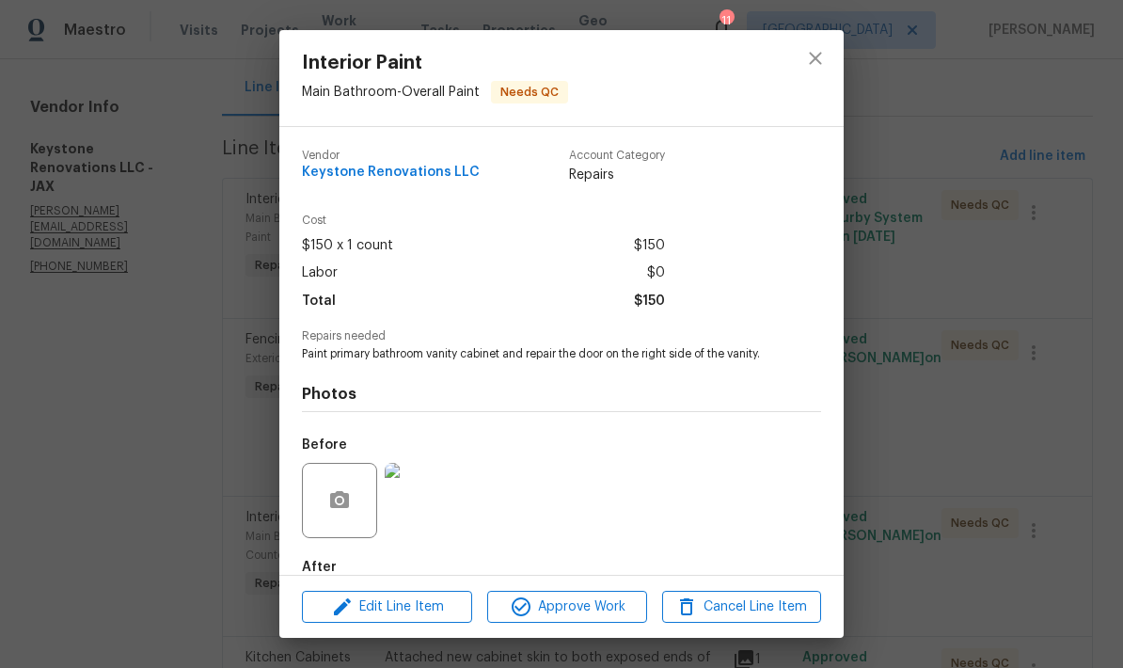
click at [414, 528] on img at bounding box center [422, 500] width 75 height 75
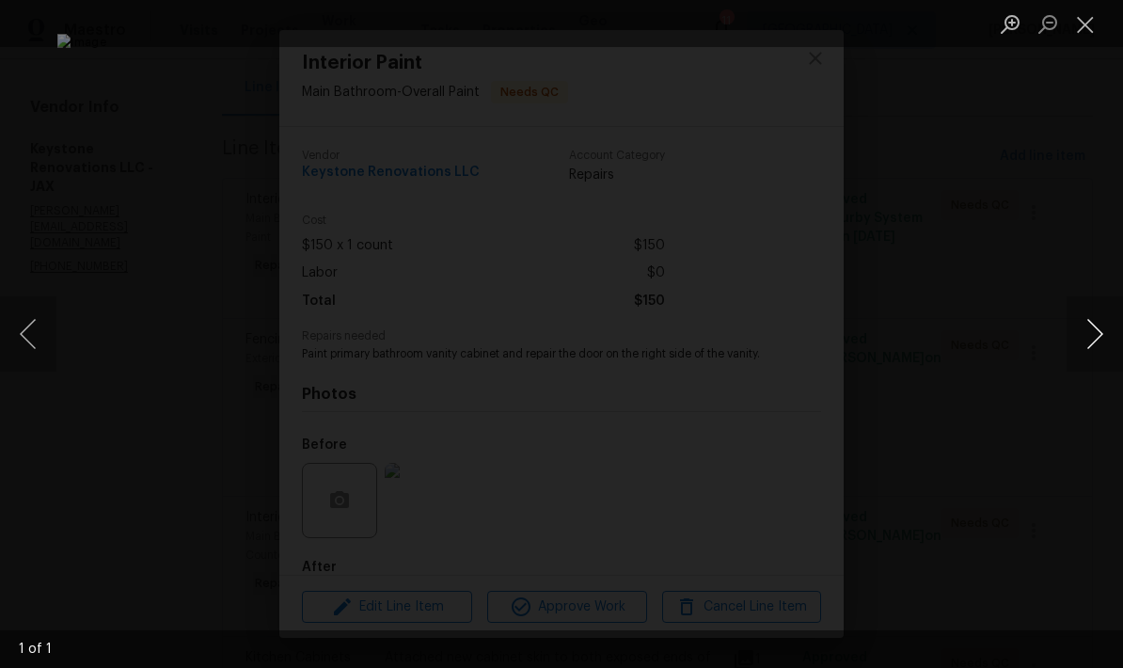
click at [1098, 333] on button "Next image" at bounding box center [1095, 333] width 56 height 75
click at [1095, 332] on button "Next image" at bounding box center [1095, 333] width 56 height 75
click at [1083, 32] on button "Close lightbox" at bounding box center [1086, 24] width 38 height 33
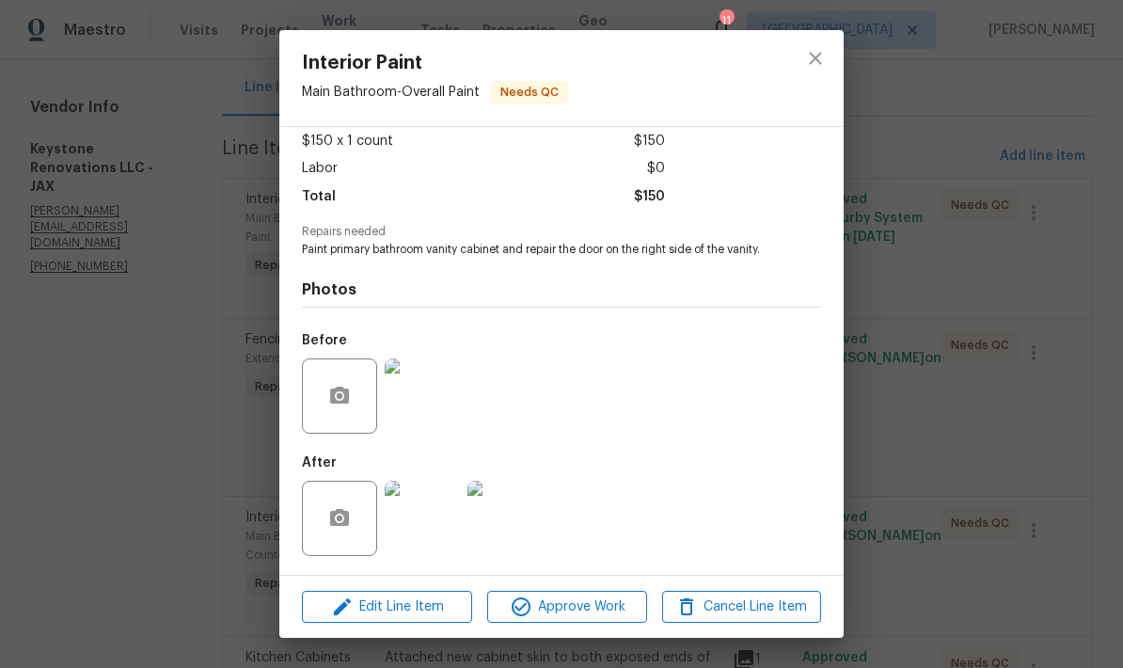
scroll to position [124, 0]
click at [425, 522] on img at bounding box center [422, 518] width 75 height 75
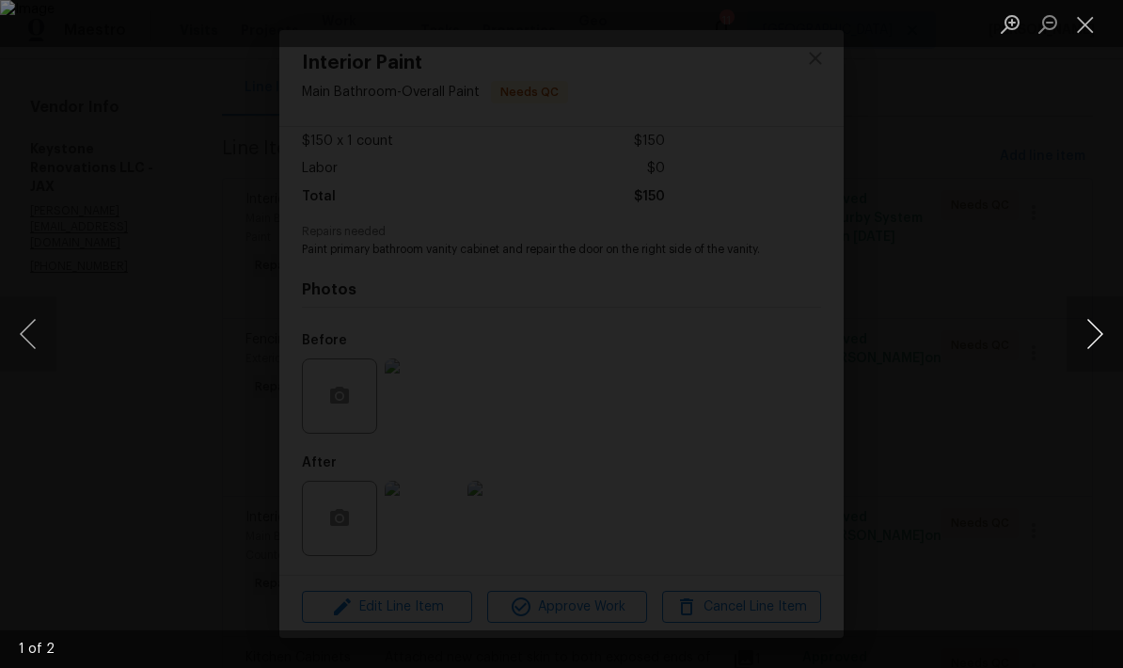
click at [1090, 343] on button "Next image" at bounding box center [1095, 333] width 56 height 75
click at [1099, 349] on button "Next image" at bounding box center [1095, 333] width 56 height 75
click at [1075, 25] on button "Close lightbox" at bounding box center [1086, 24] width 38 height 33
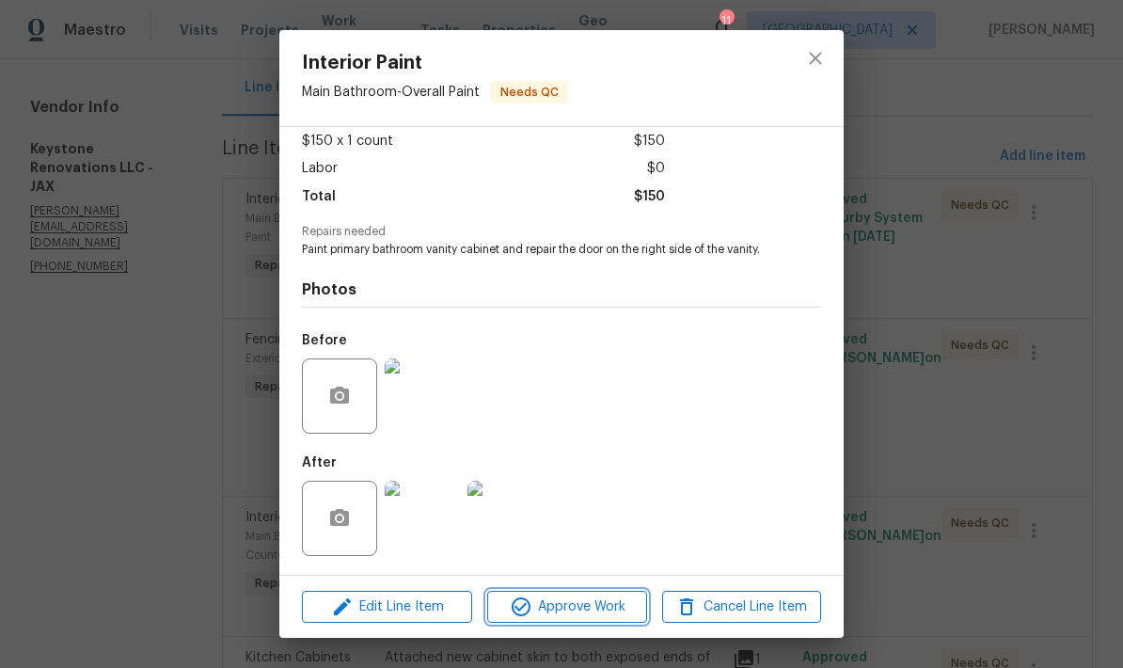
click at [562, 605] on span "Approve Work" at bounding box center [567, 608] width 148 height 24
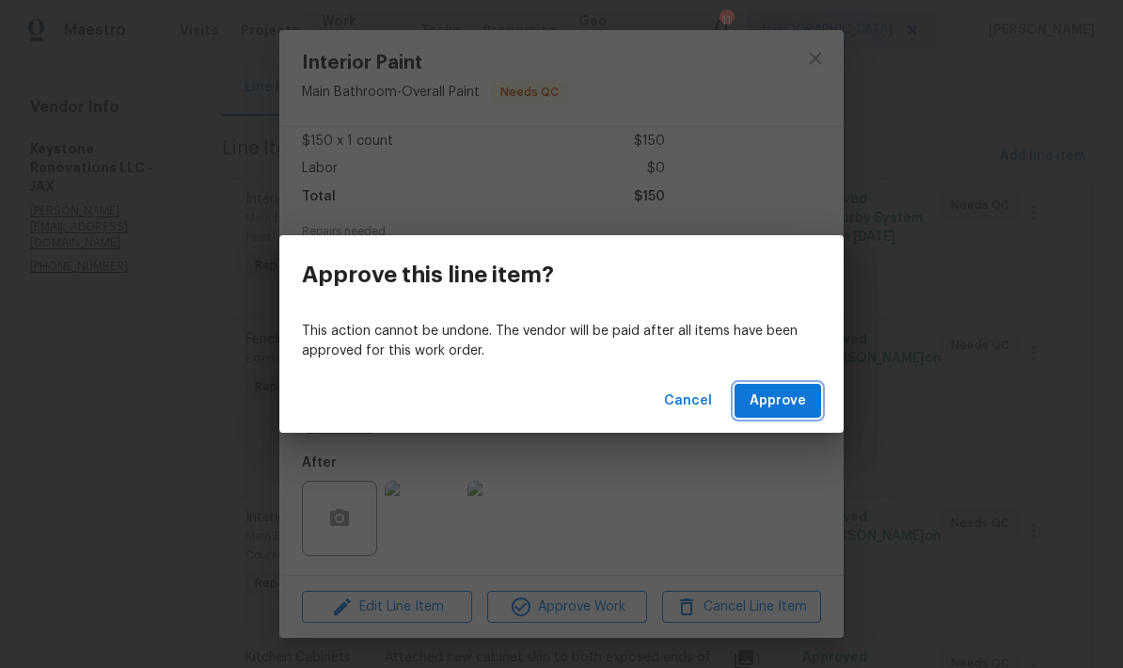
click at [794, 391] on span "Approve" at bounding box center [778, 402] width 56 height 24
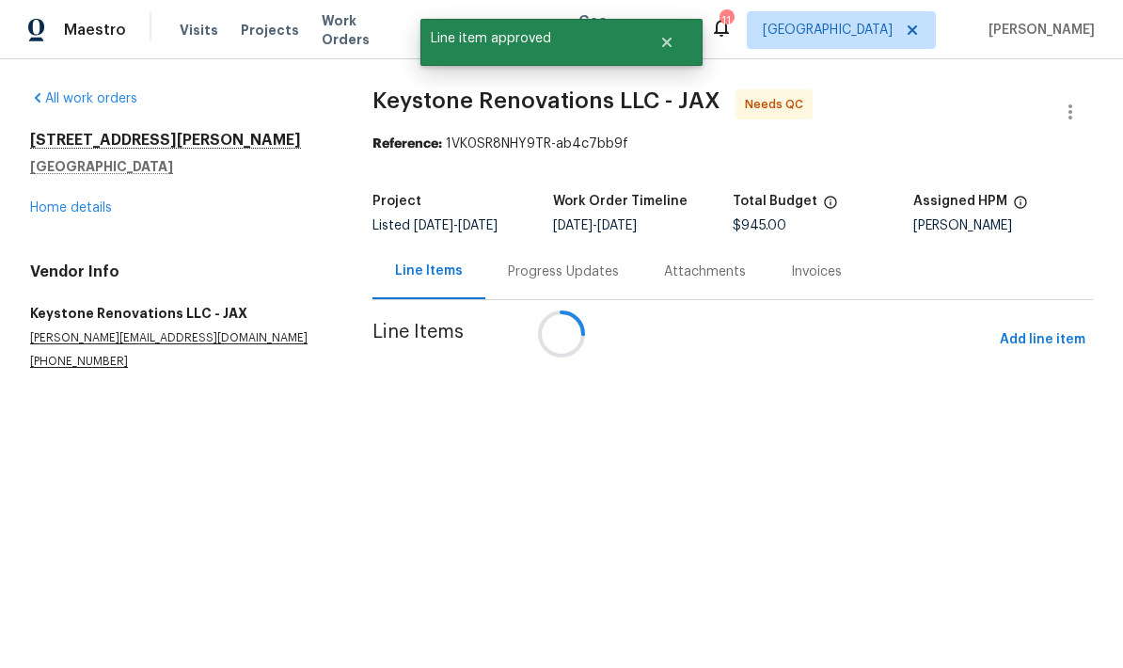
scroll to position [0, 0]
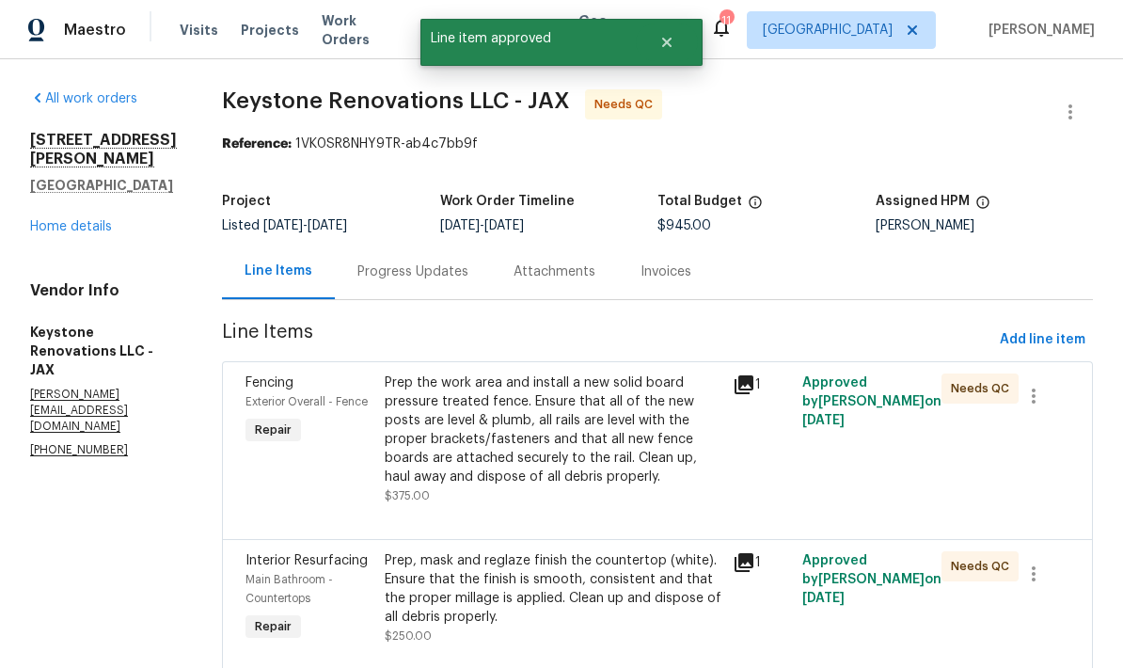
click at [544, 494] on div "Prep the work area and install a new solid board pressure treated fence. Ensure…" at bounding box center [553, 440] width 337 height 132
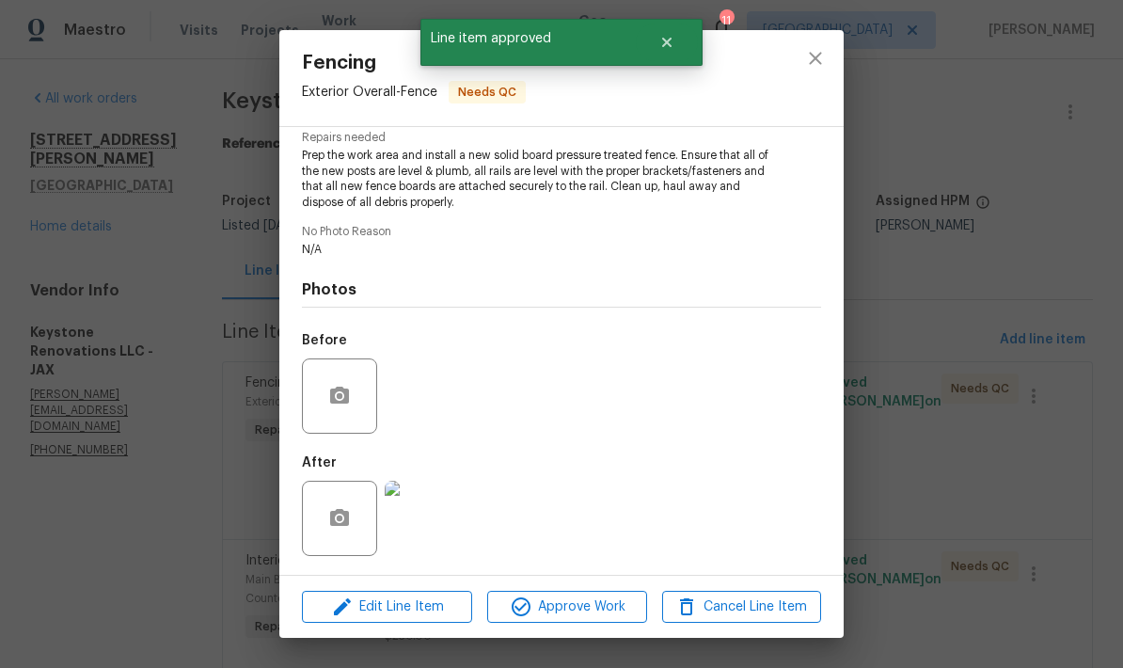
scroll to position [201, 0]
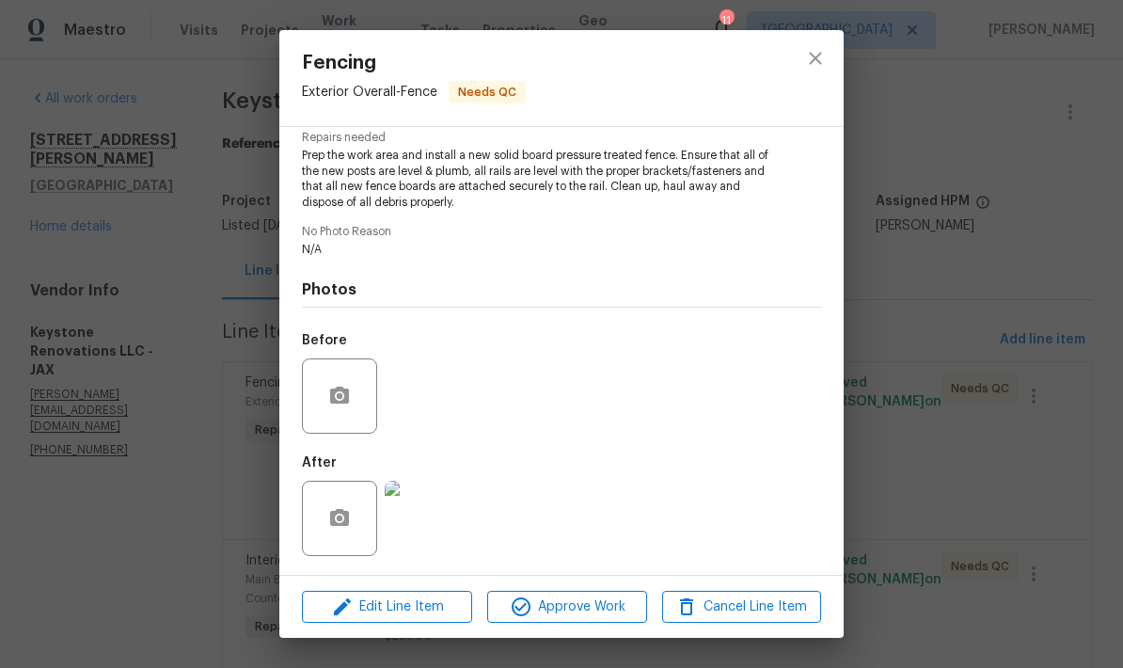
click at [432, 522] on img at bounding box center [422, 518] width 75 height 75
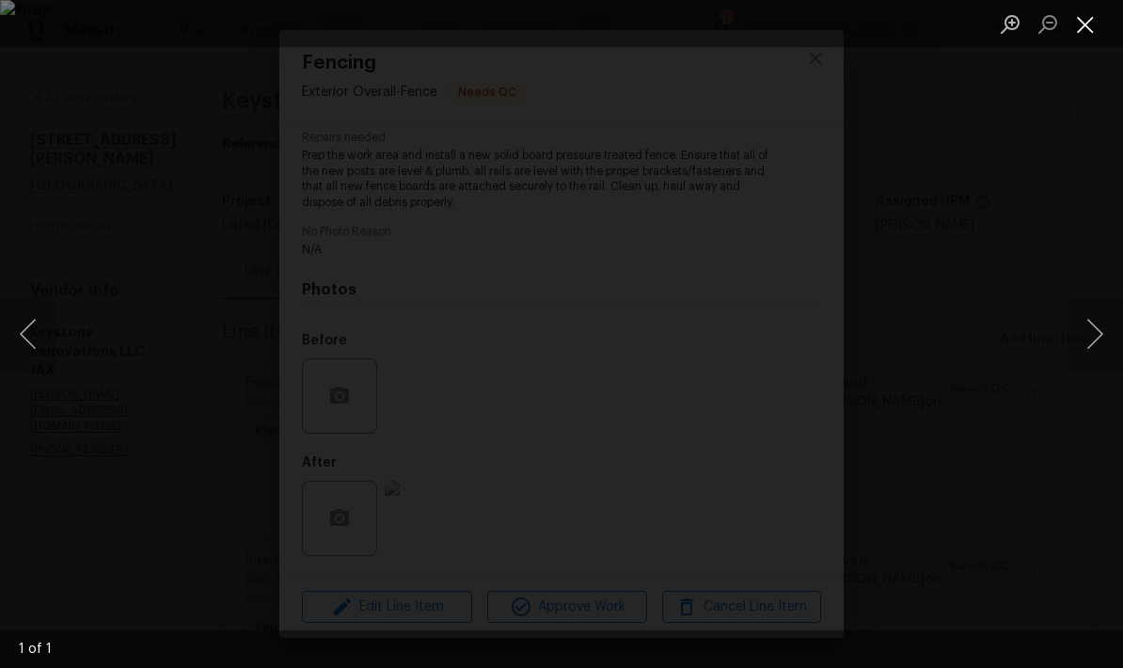
click at [1083, 23] on button "Close lightbox" at bounding box center [1086, 24] width 38 height 33
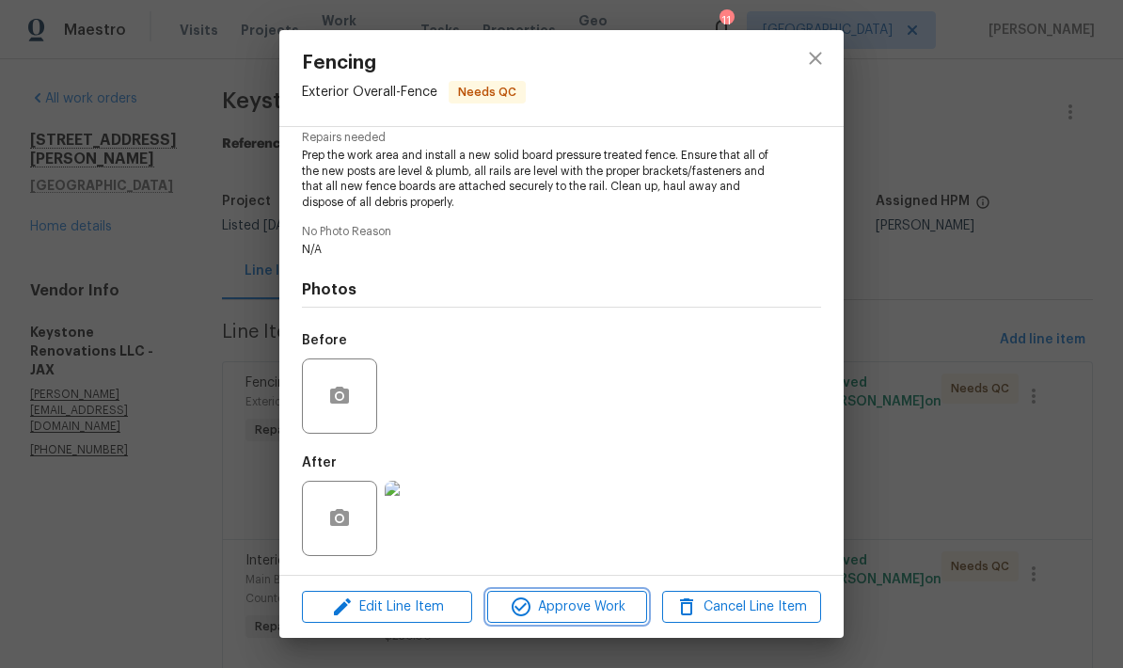
click at [562, 603] on span "Approve Work" at bounding box center [567, 608] width 148 height 24
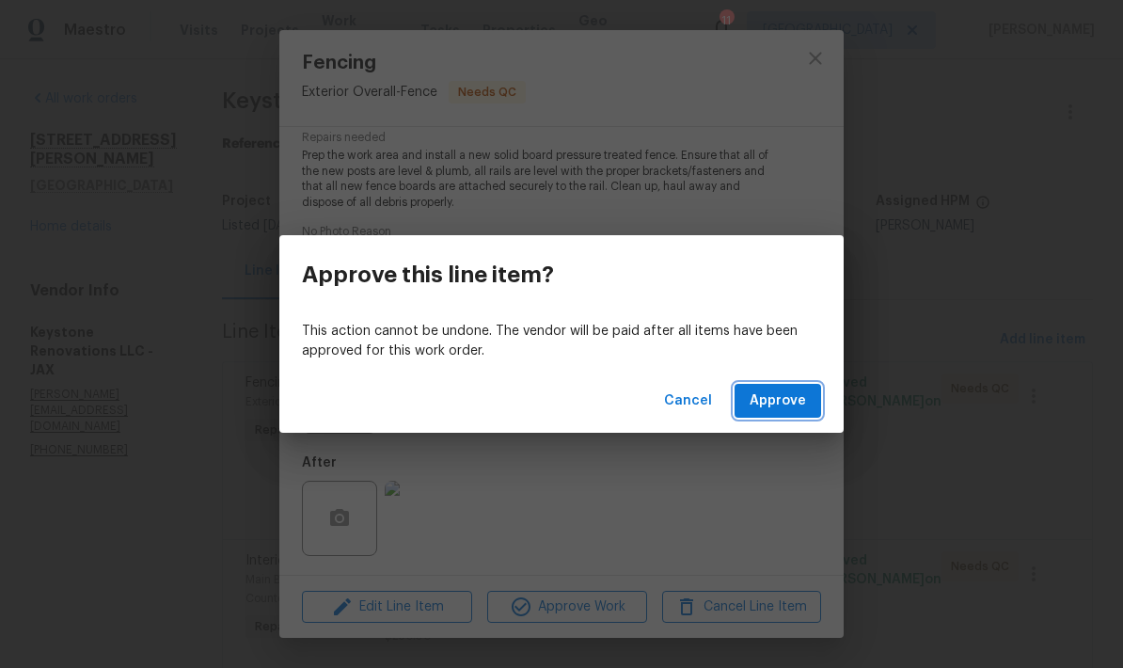
click at [787, 405] on span "Approve" at bounding box center [778, 402] width 56 height 24
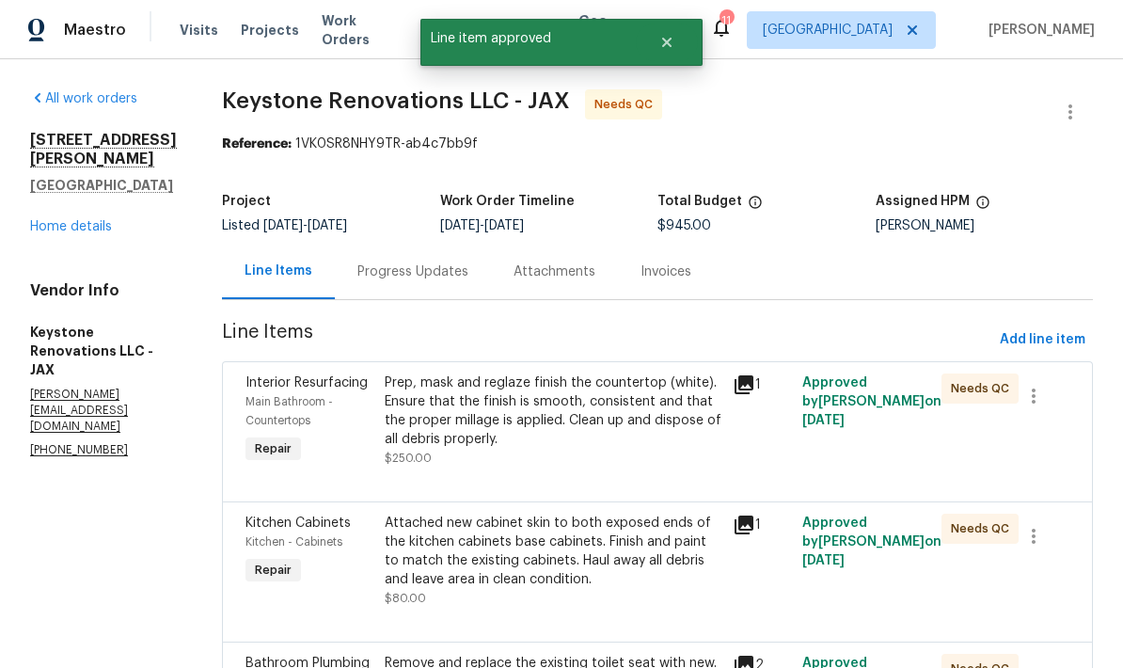
click at [571, 452] on div "Prep, mask and reglaze finish the countertop (white). Ensure that the finish is…" at bounding box center [553, 421] width 337 height 94
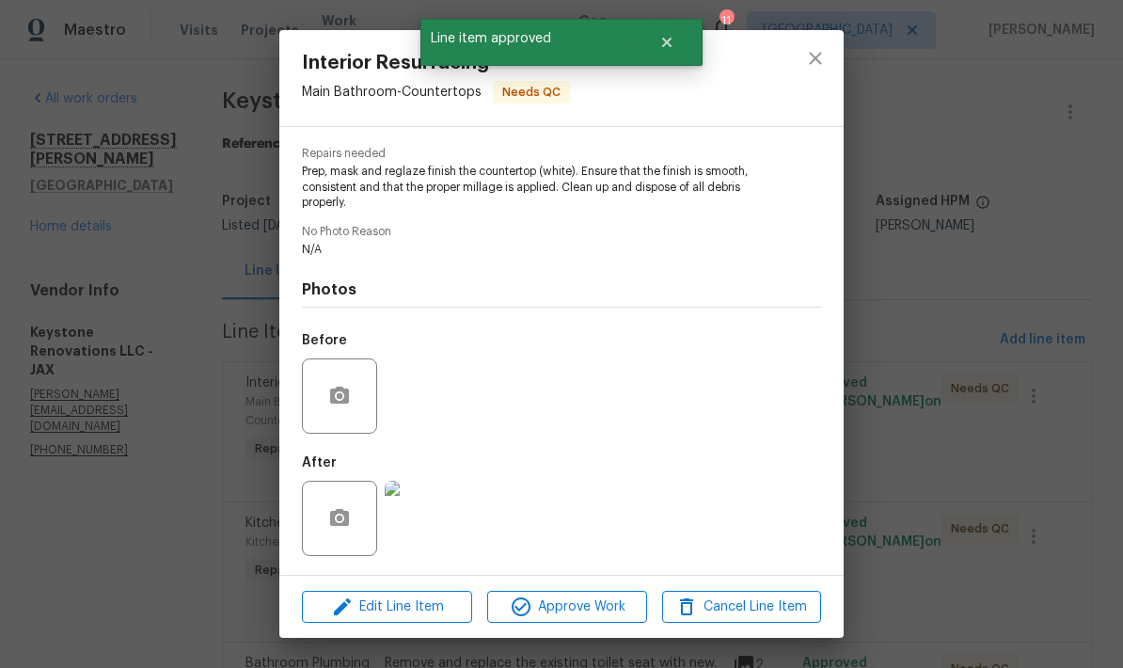
scroll to position [186, 0]
click at [431, 520] on img at bounding box center [422, 518] width 75 height 75
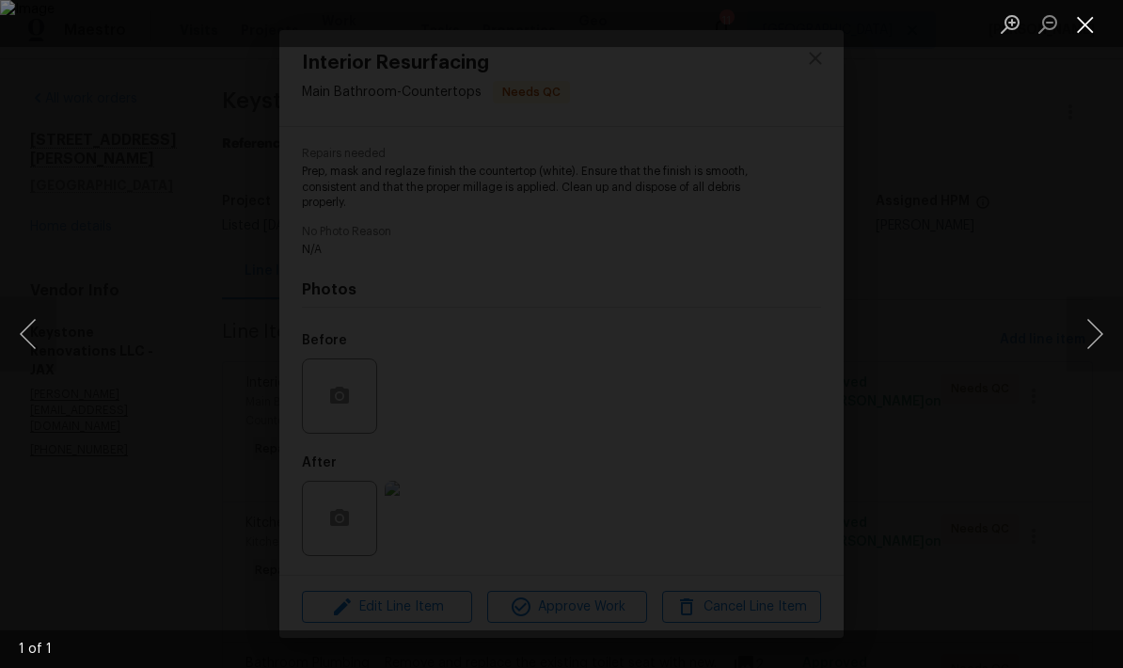
click at [1079, 37] on button "Close lightbox" at bounding box center [1086, 24] width 38 height 33
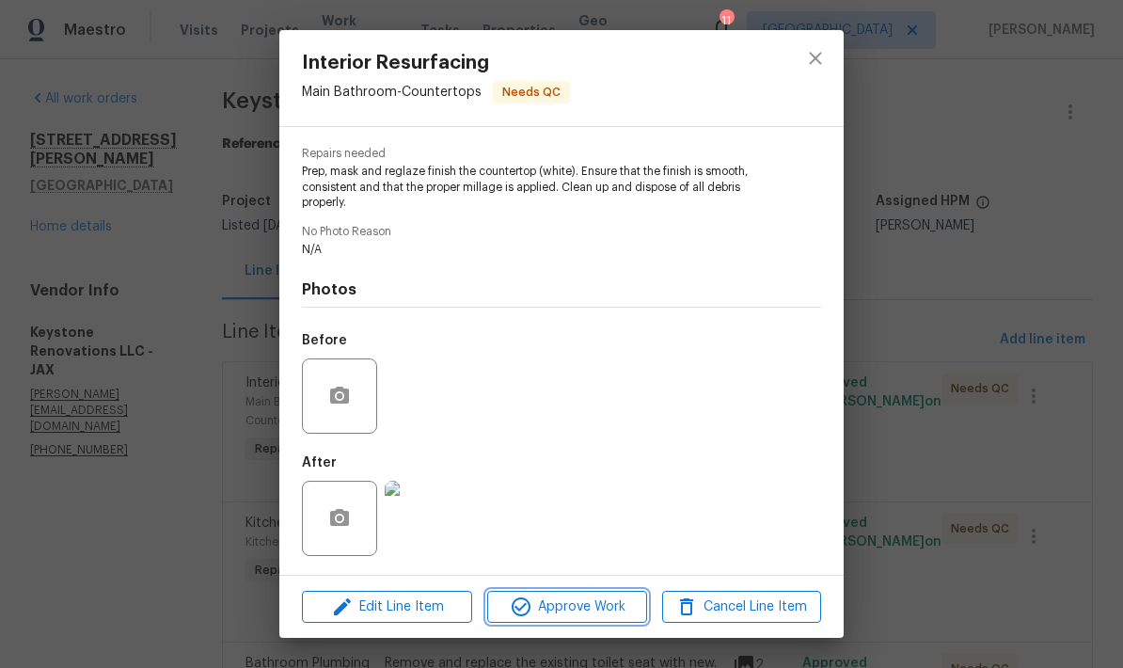
click at [567, 604] on span "Approve Work" at bounding box center [567, 608] width 148 height 24
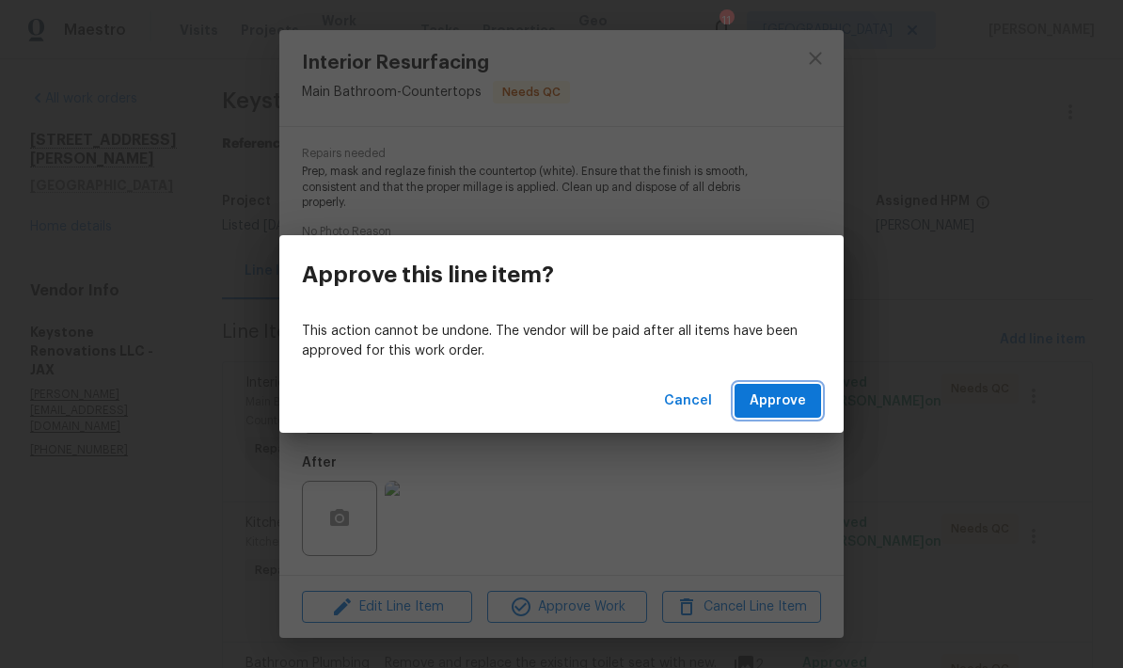
click at [789, 406] on span "Approve" at bounding box center [778, 402] width 56 height 24
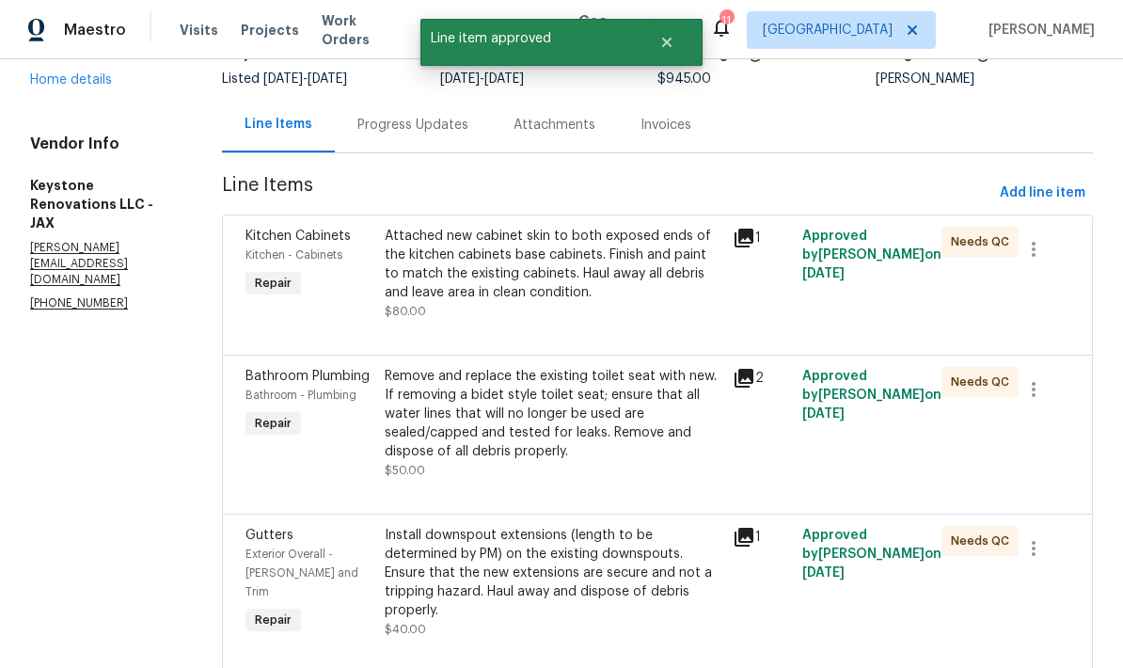
scroll to position [150, 0]
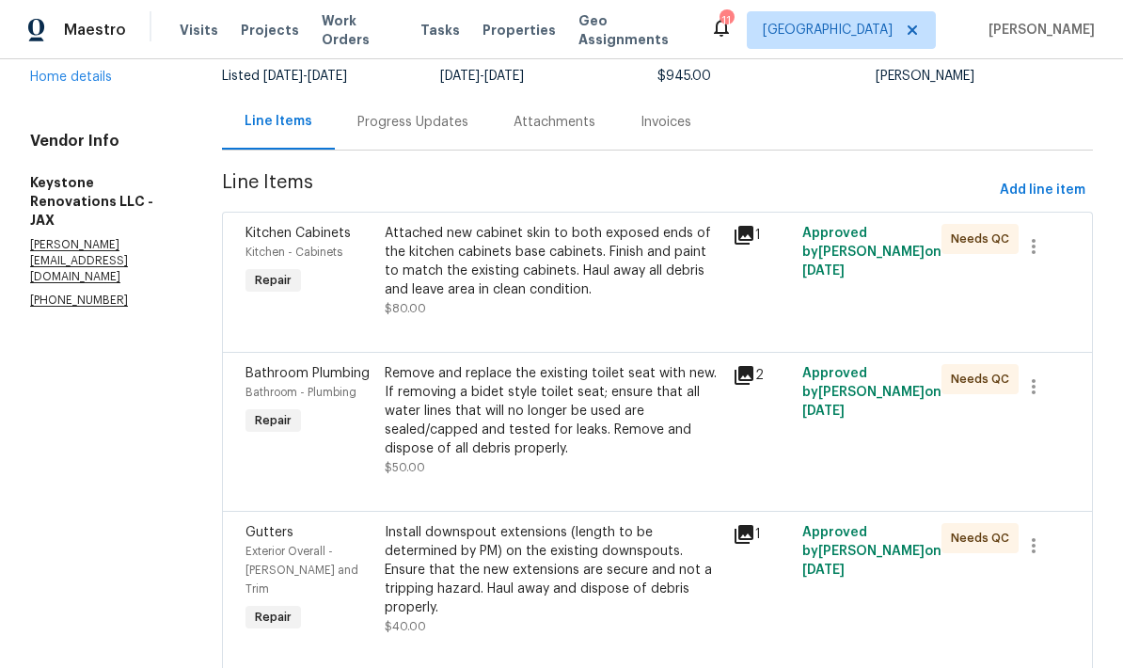
click at [608, 308] on div "Attached new cabinet skin to both exposed ends of the kitchen cabinets base cab…" at bounding box center [553, 271] width 337 height 94
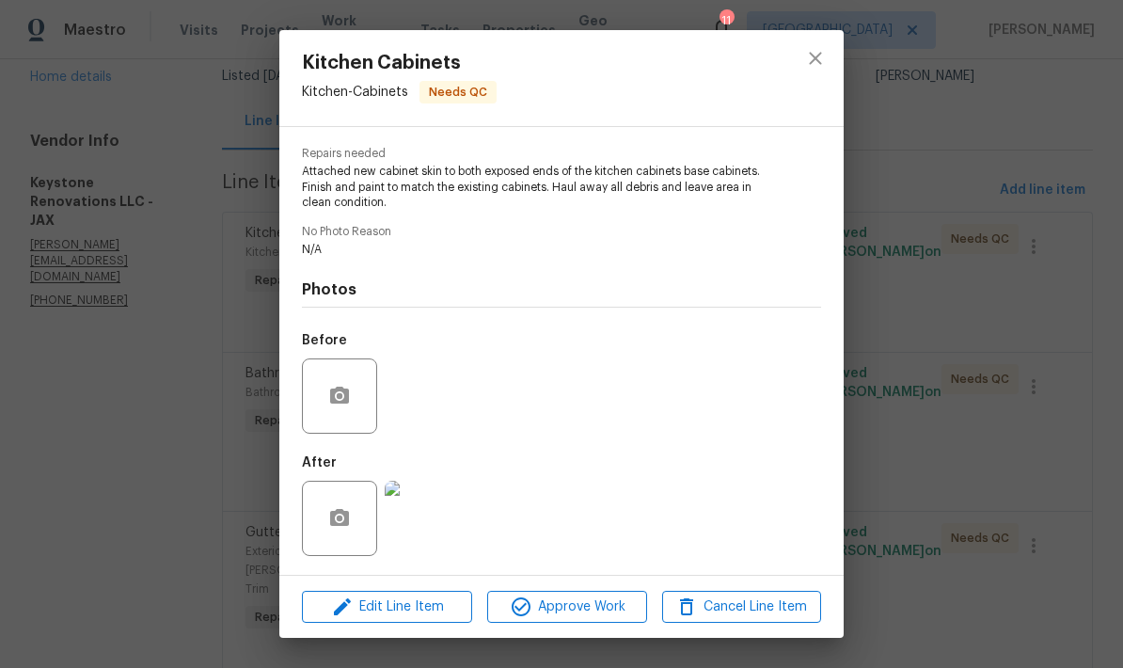
scroll to position [186, 0]
click at [430, 534] on img at bounding box center [422, 518] width 75 height 75
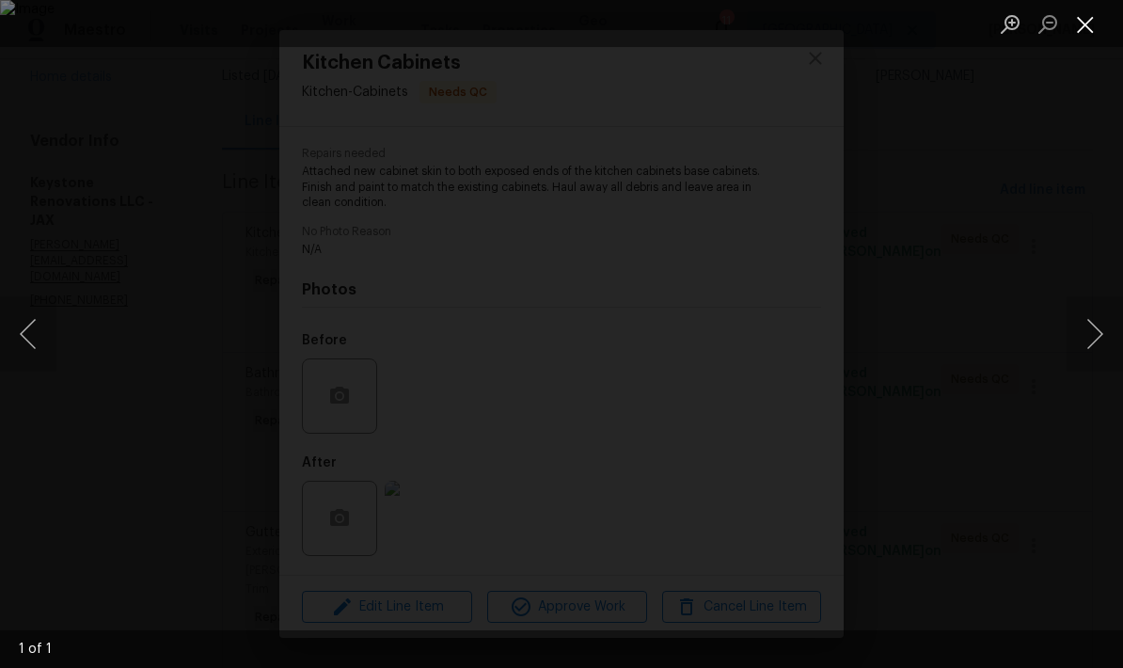
click at [1086, 30] on button "Close lightbox" at bounding box center [1086, 24] width 38 height 33
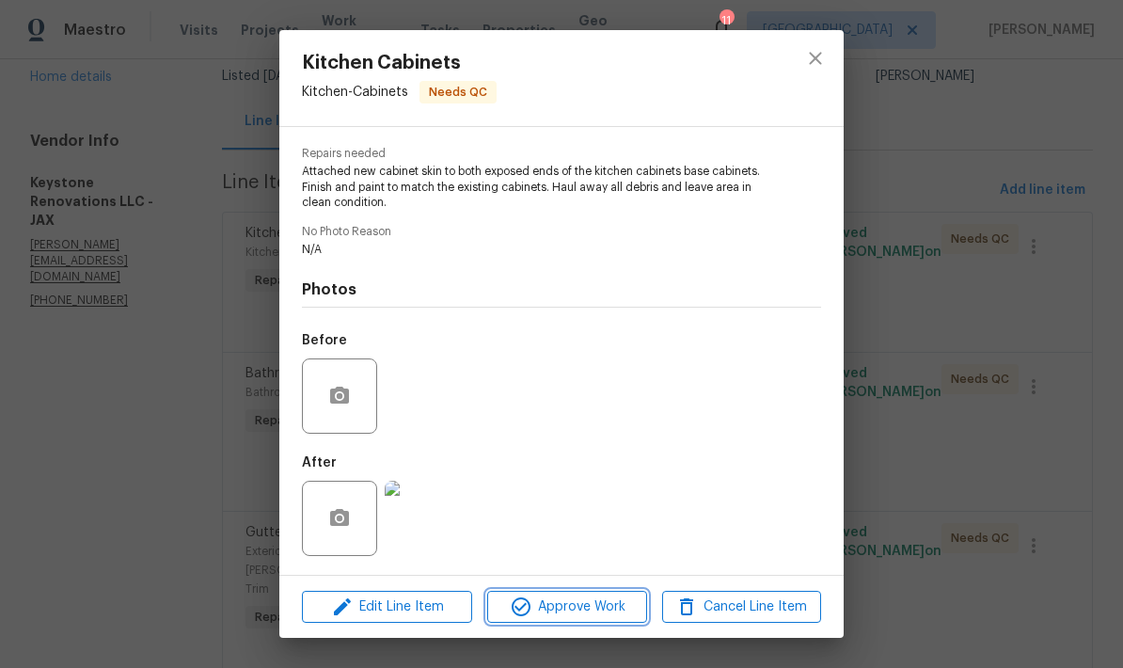
click at [554, 609] on span "Approve Work" at bounding box center [567, 608] width 148 height 24
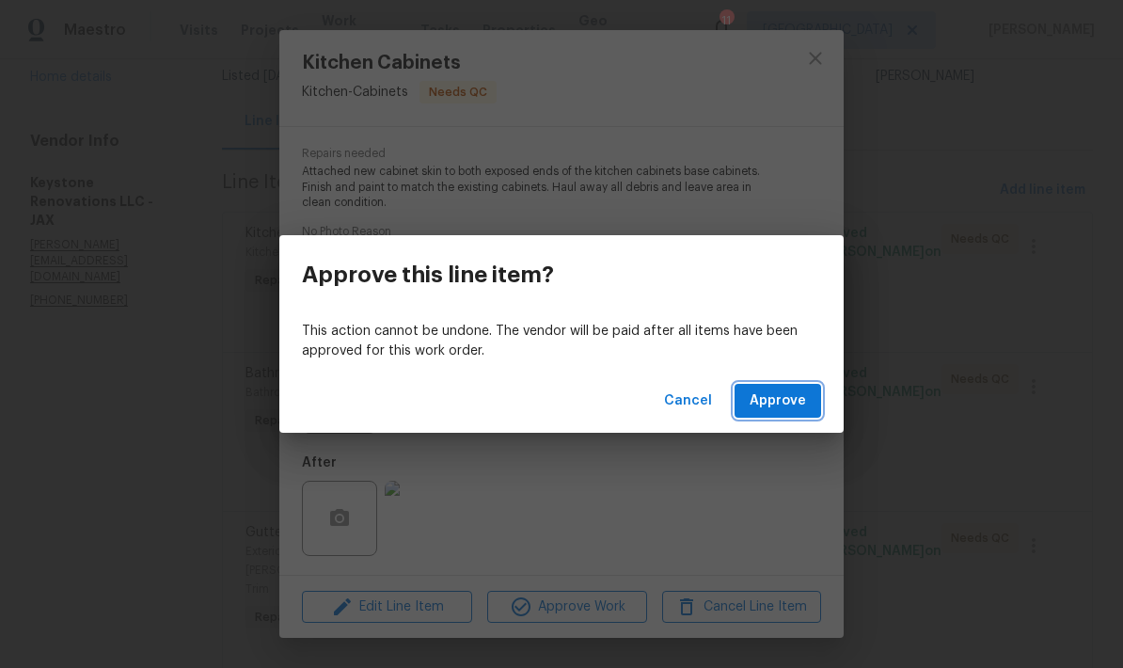
click at [783, 406] on span "Approve" at bounding box center [778, 402] width 56 height 24
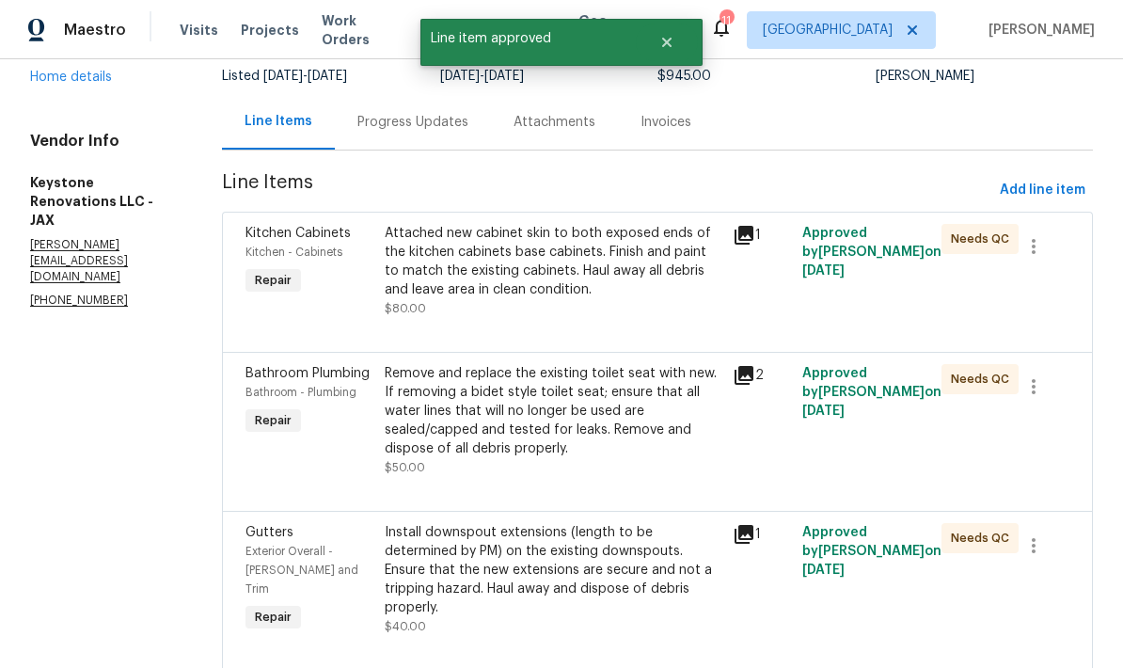
scroll to position [0, 0]
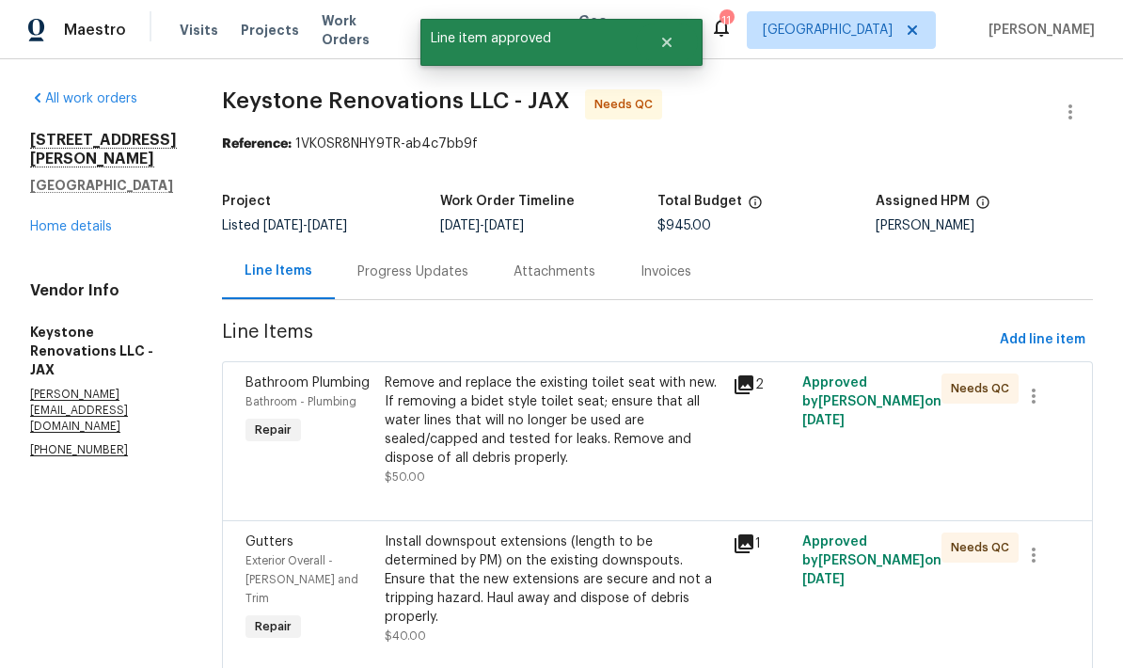
click at [607, 452] on div "Remove and replace the existing toilet seat with new. If removing a bidet style…" at bounding box center [553, 421] width 337 height 94
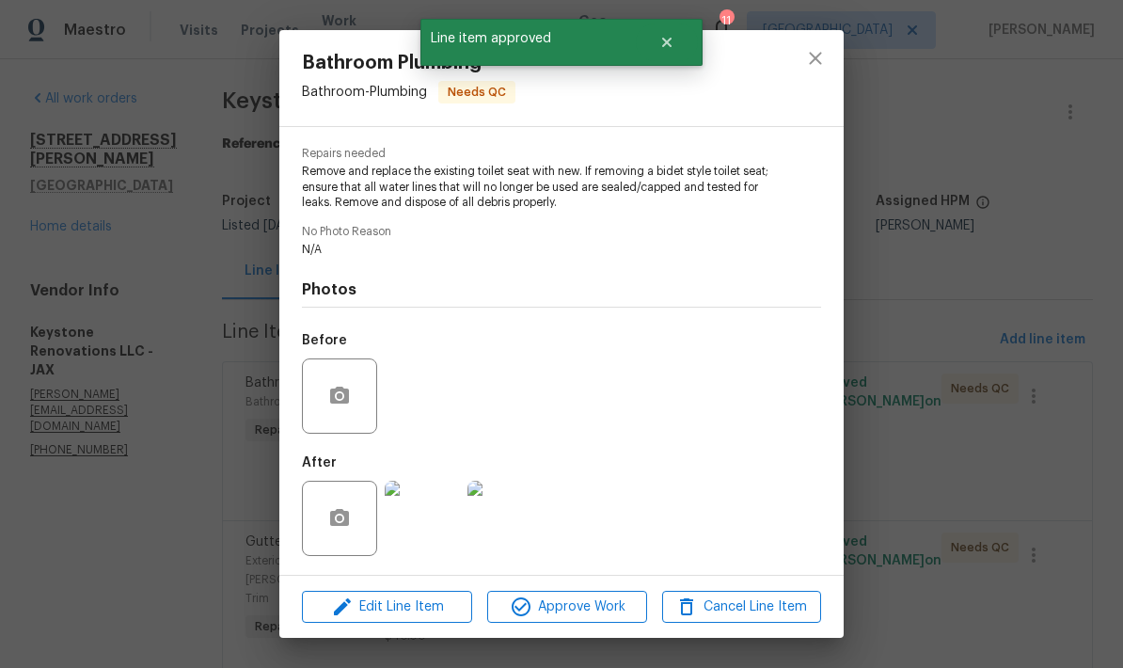
scroll to position [186, 0]
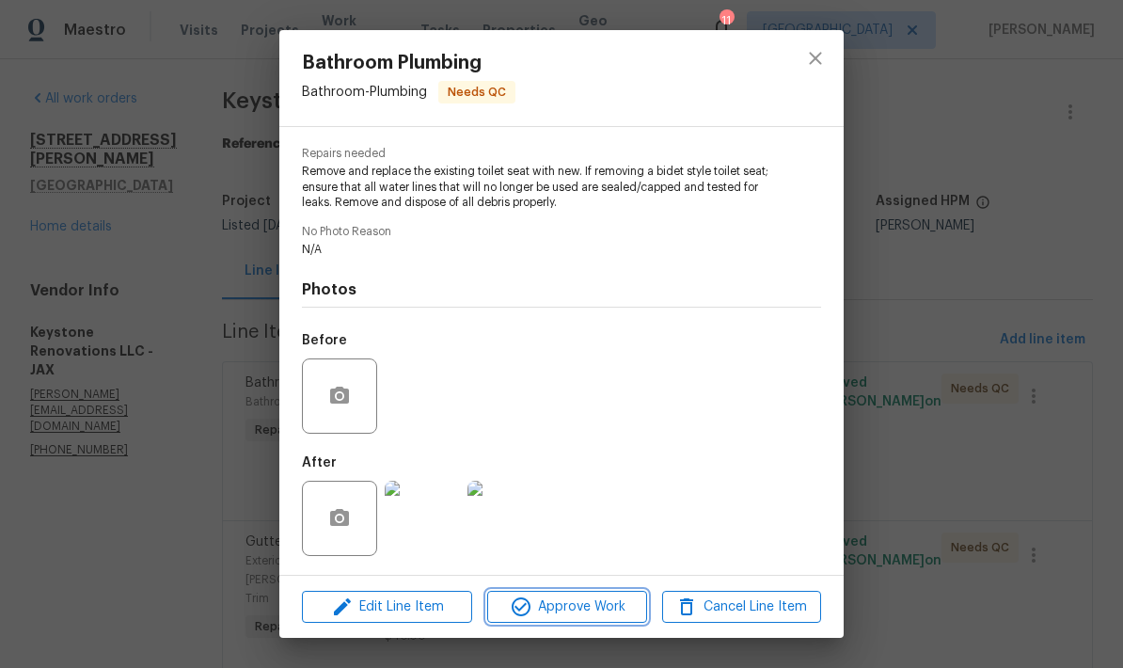
click at [582, 610] on span "Approve Work" at bounding box center [567, 608] width 148 height 24
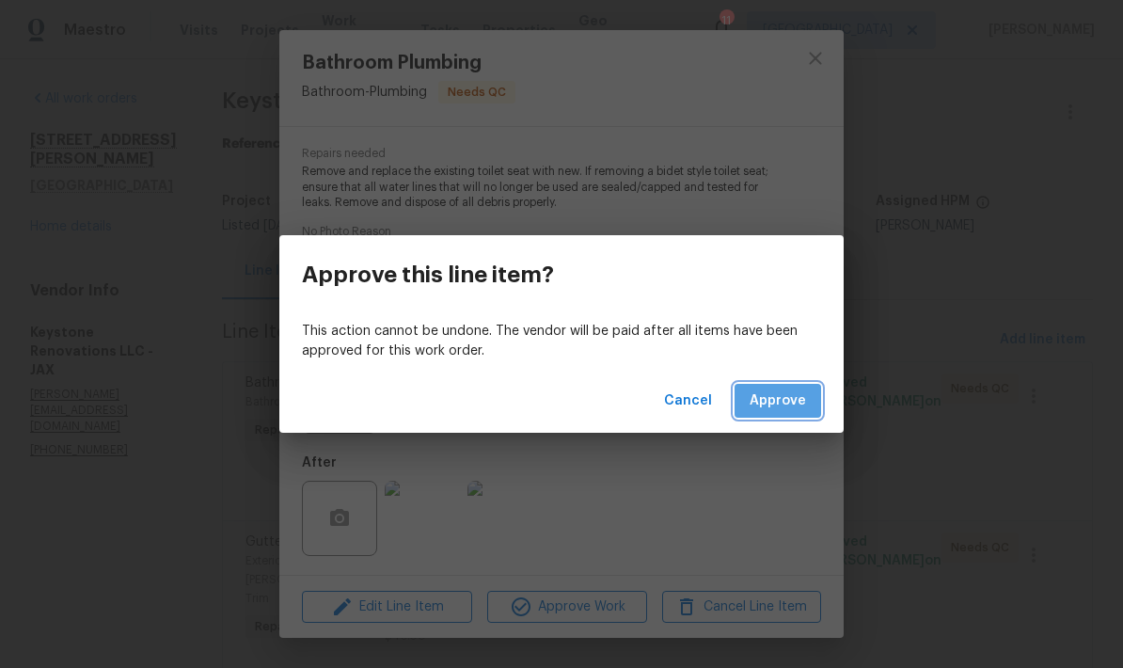
click at [786, 408] on span "Approve" at bounding box center [778, 402] width 56 height 24
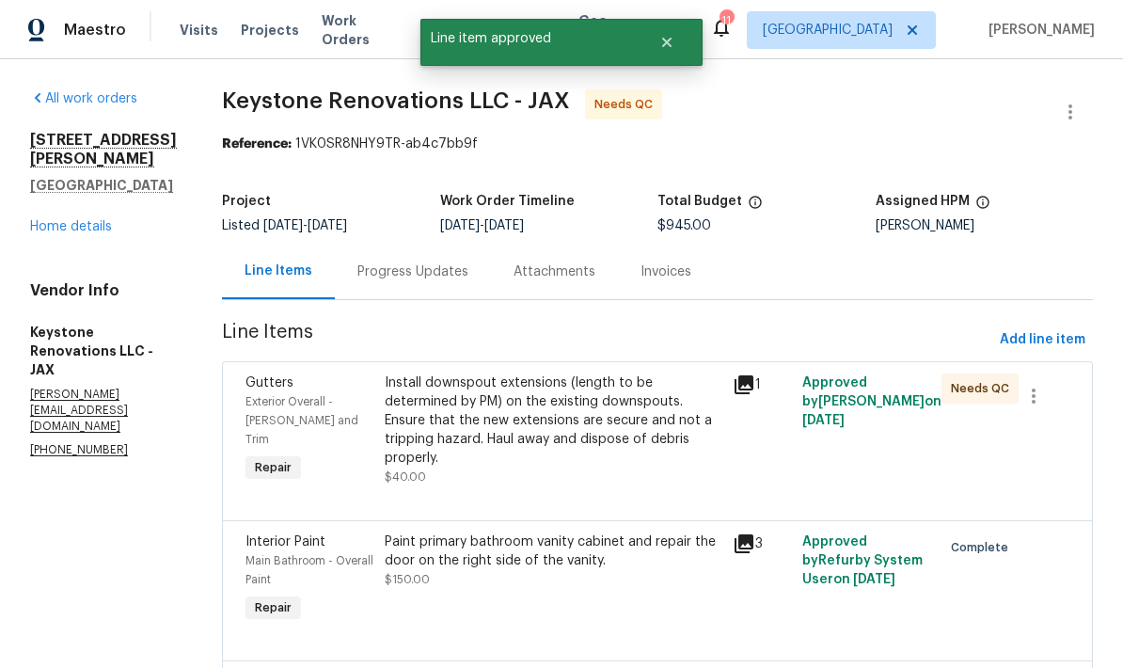
click at [597, 435] on div "Install downspout extensions (length to be determined by PM) on the existing do…" at bounding box center [553, 421] width 337 height 94
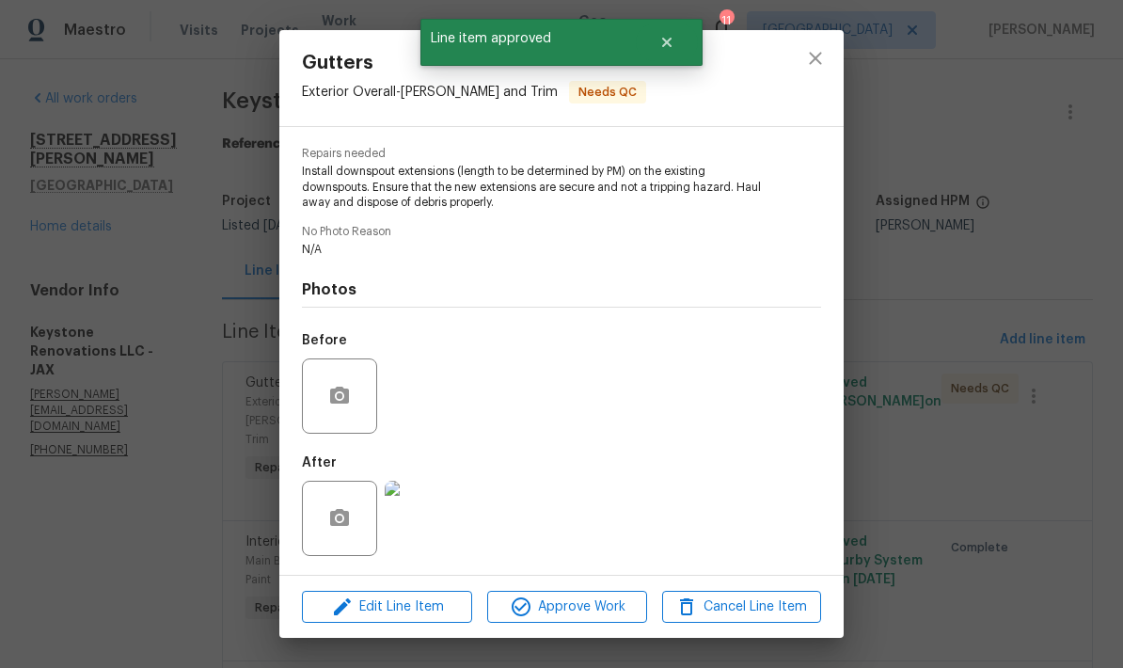
click at [428, 528] on img at bounding box center [422, 518] width 75 height 75
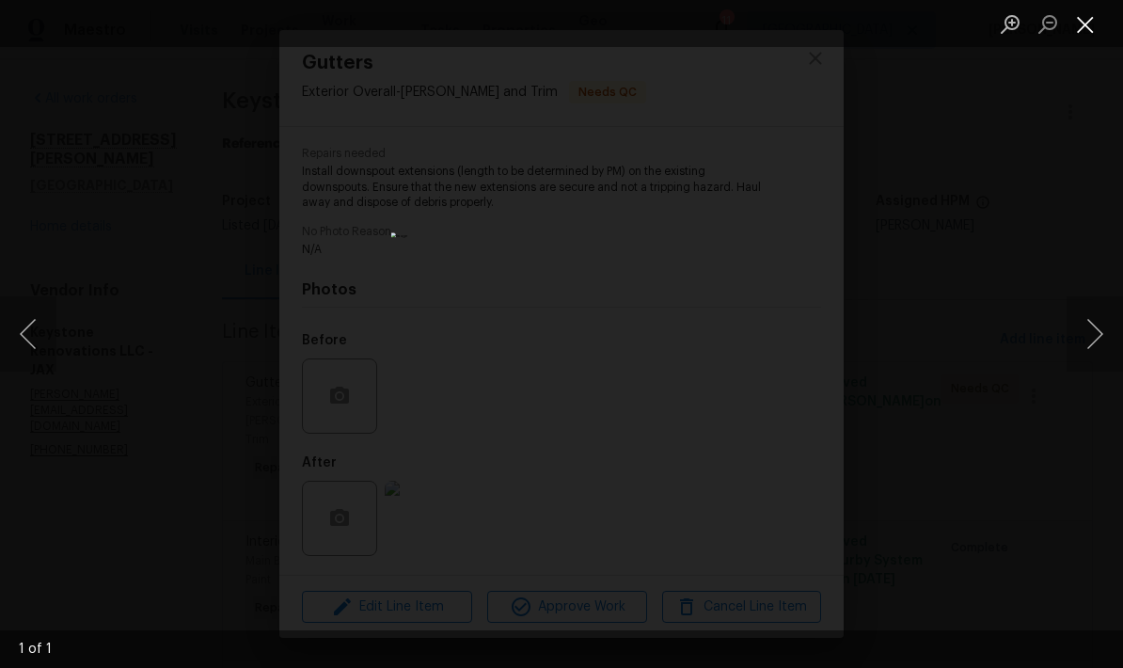
click at [1091, 26] on button "Close lightbox" at bounding box center [1086, 24] width 38 height 33
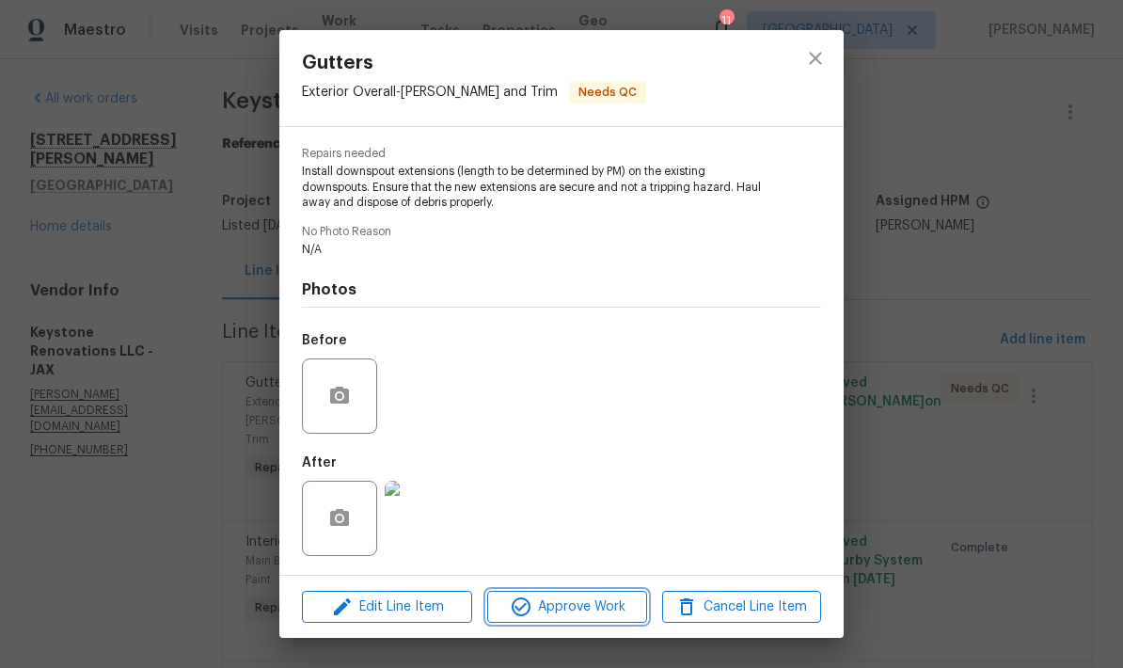
click at [584, 612] on span "Approve Work" at bounding box center [567, 608] width 148 height 24
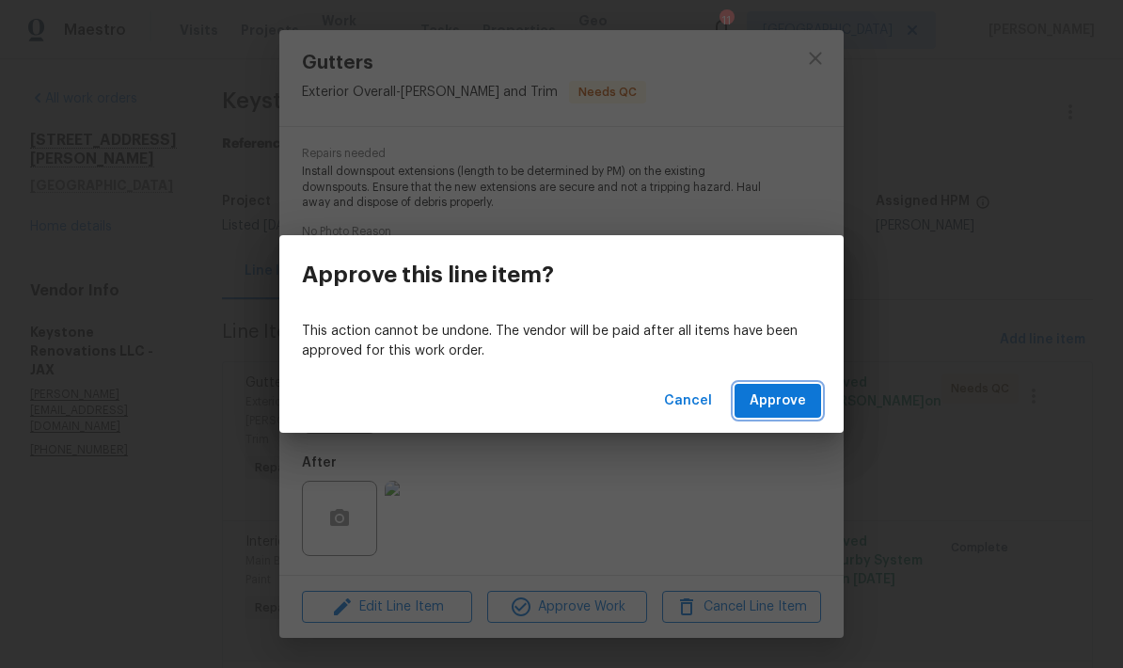
click at [793, 403] on span "Approve" at bounding box center [778, 402] width 56 height 24
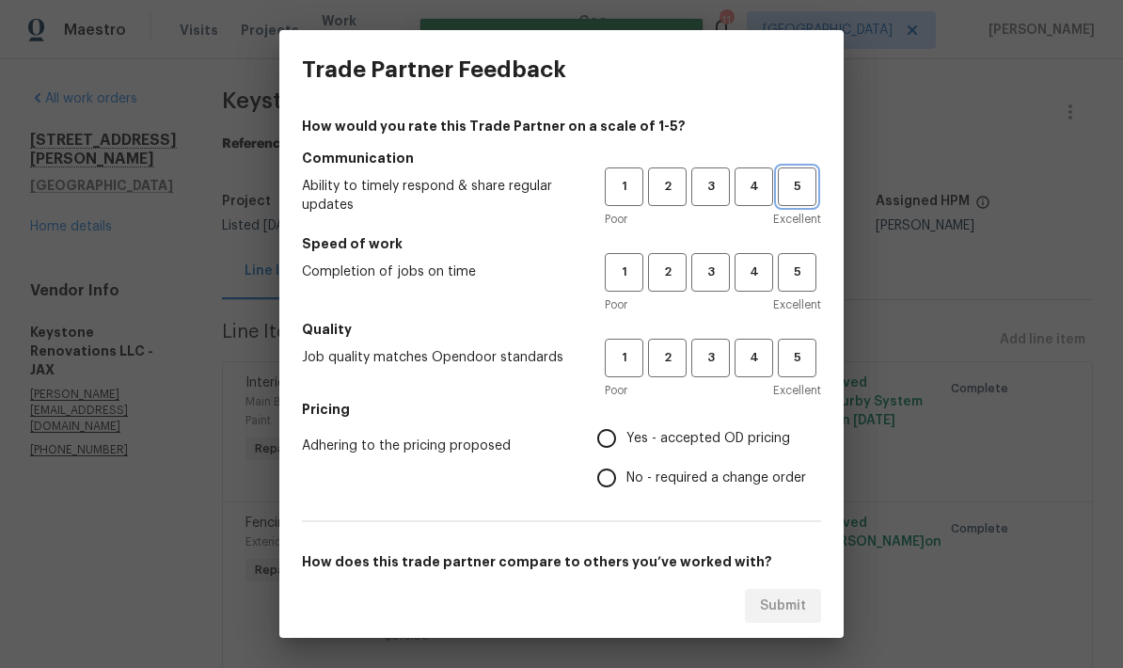
click at [805, 176] on span "5" at bounding box center [797, 187] width 35 height 22
click at [798, 273] on span "5" at bounding box center [797, 273] width 35 height 22
click at [798, 357] on span "5" at bounding box center [797, 358] width 35 height 22
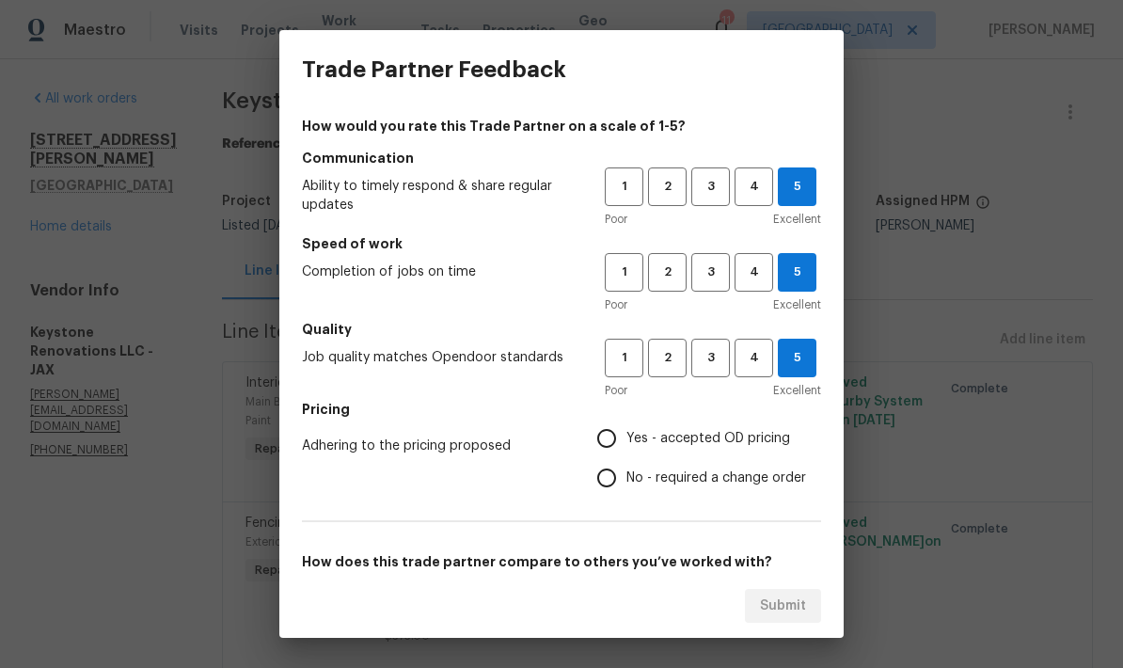
click at [607, 442] on input "Yes - accepted OD pricing" at bounding box center [607, 439] width 40 height 40
radio input "true"
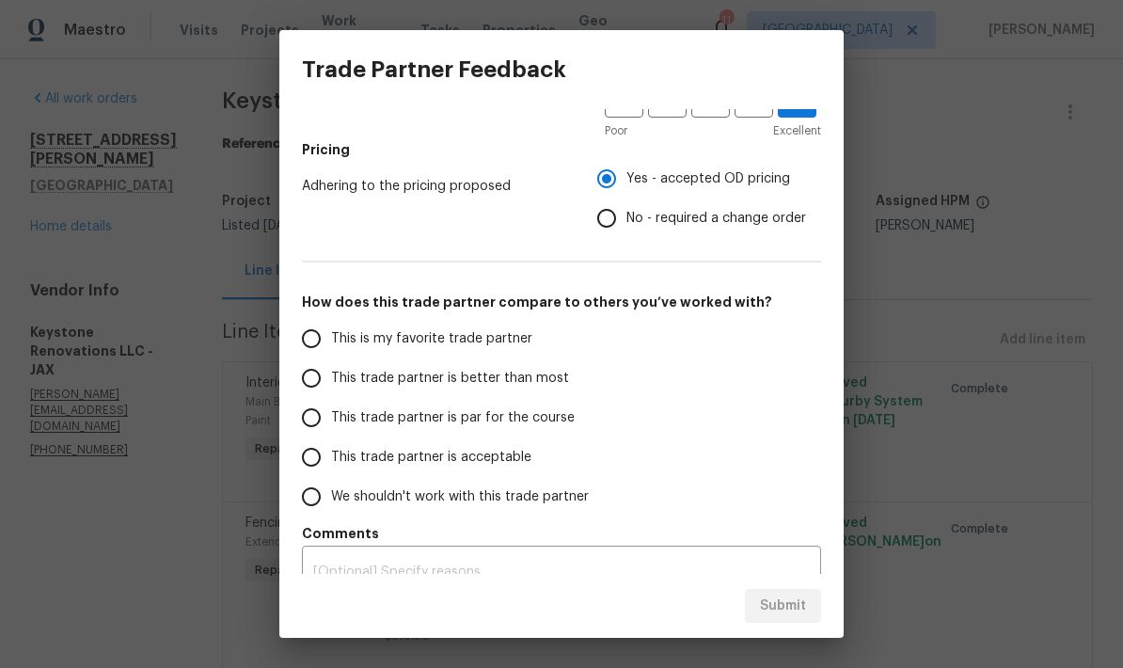
scroll to position [261, 0]
click at [296, 378] on input "This trade partner is better than most" at bounding box center [312, 378] width 40 height 40
click at [792, 609] on span "Submit" at bounding box center [783, 607] width 46 height 24
radio input "true"
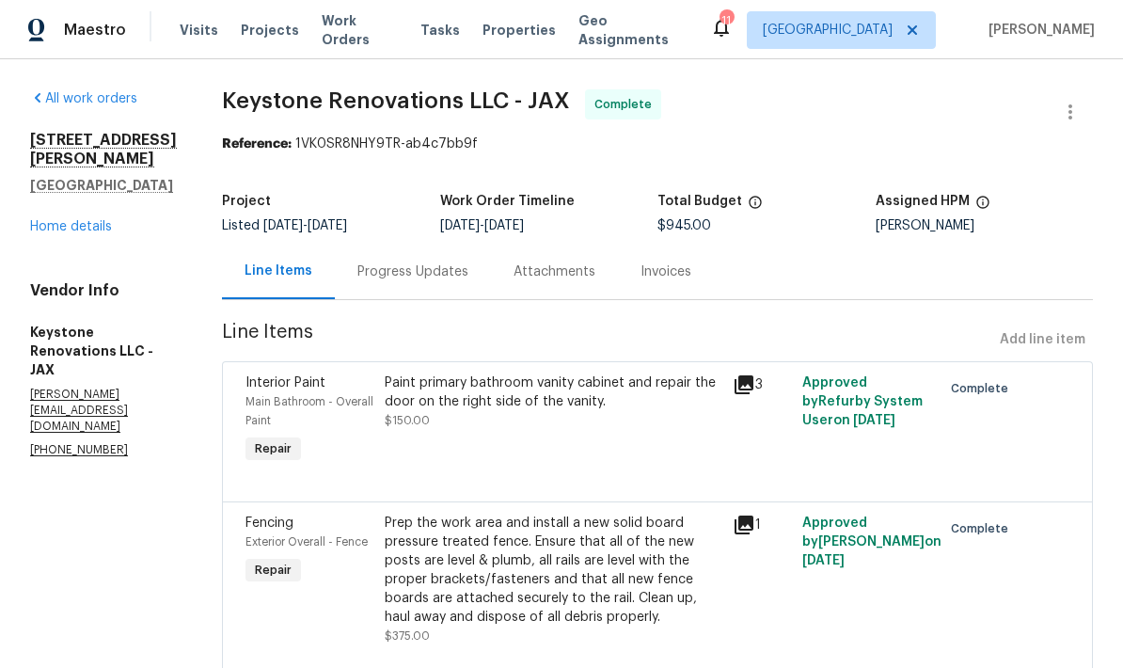
scroll to position [0, 0]
click at [66, 220] on link "Home details" at bounding box center [71, 226] width 82 height 13
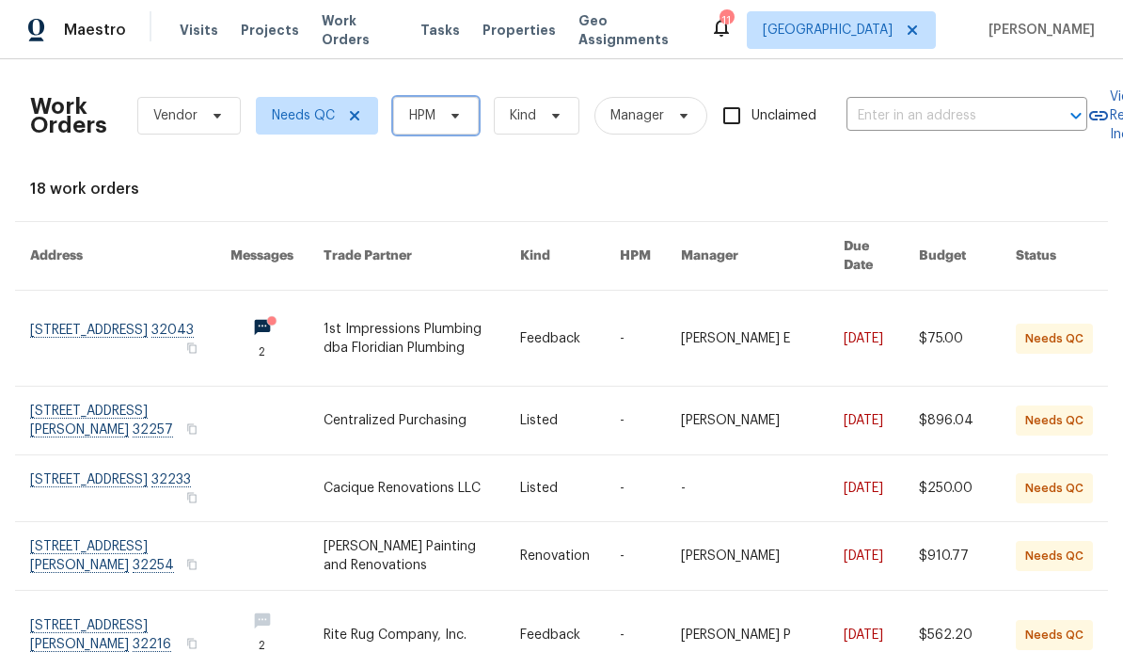
click at [442, 116] on span at bounding box center [452, 115] width 21 height 15
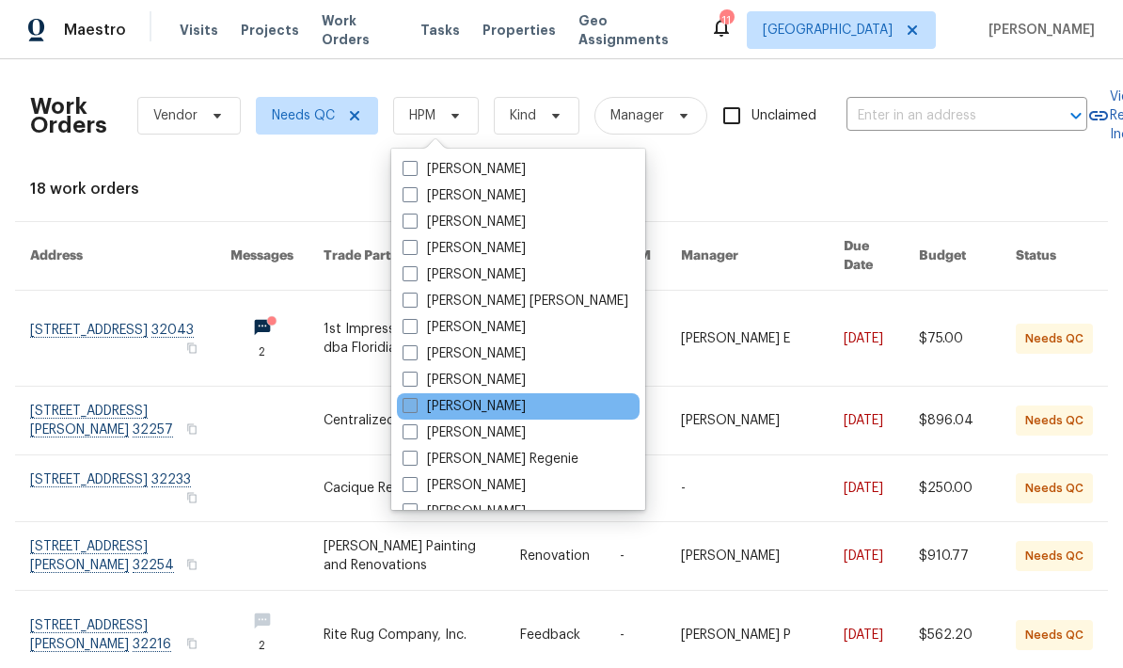
click at [408, 414] on label "[PERSON_NAME]" at bounding box center [464, 406] width 123 height 19
click at [408, 409] on input "[PERSON_NAME]" at bounding box center [409, 403] width 12 height 12
checkbox input "true"
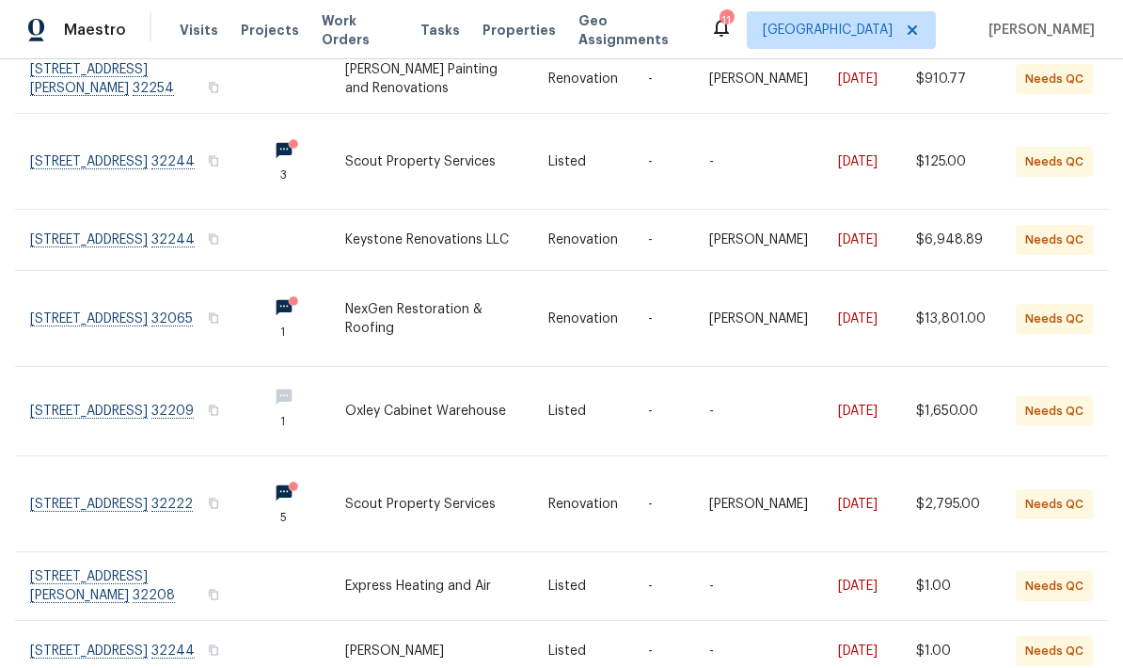
scroll to position [245, 0]
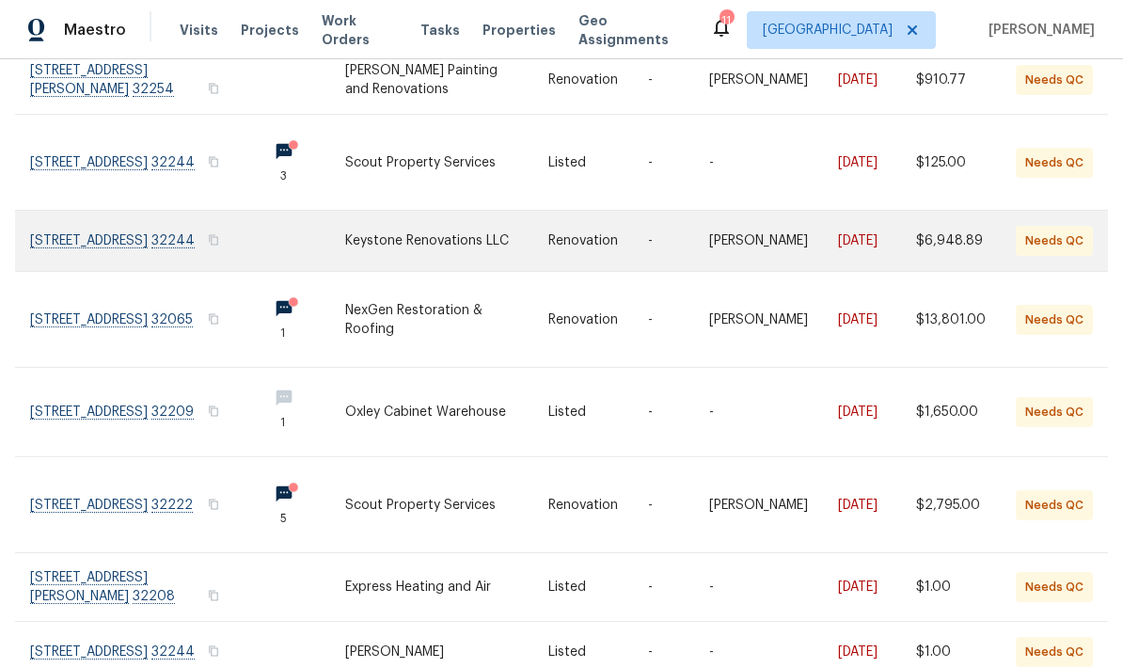
click at [510, 226] on link at bounding box center [446, 241] width 203 height 60
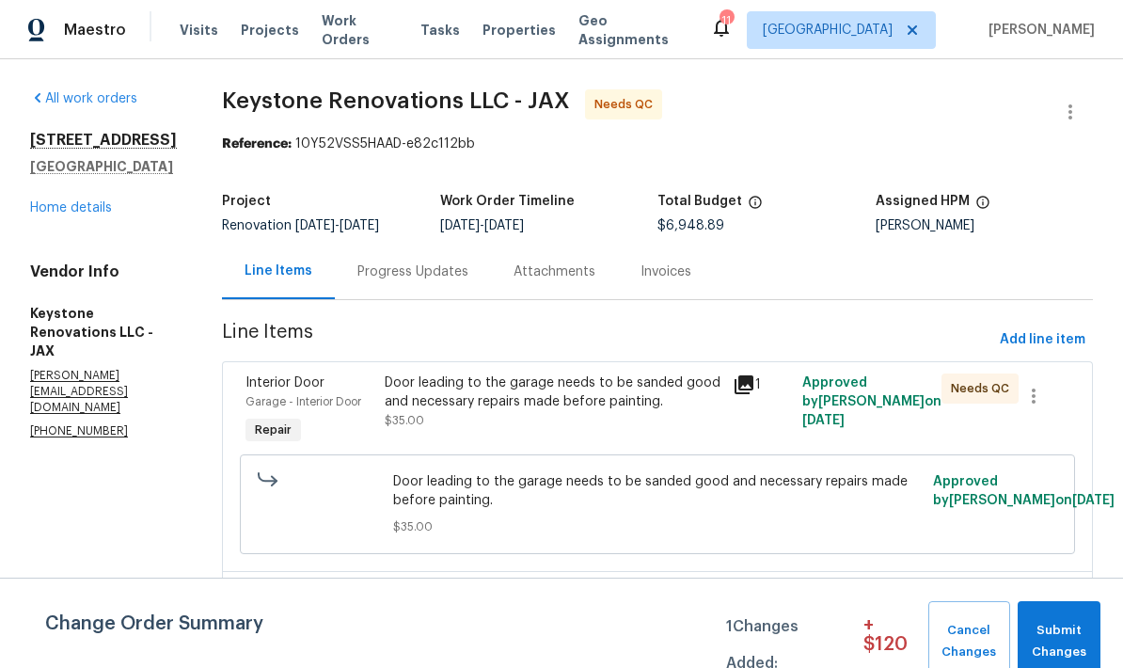
click at [605, 418] on div "Door leading to the garage needs to be sanded good and necessary repairs made b…" at bounding box center [553, 402] width 337 height 56
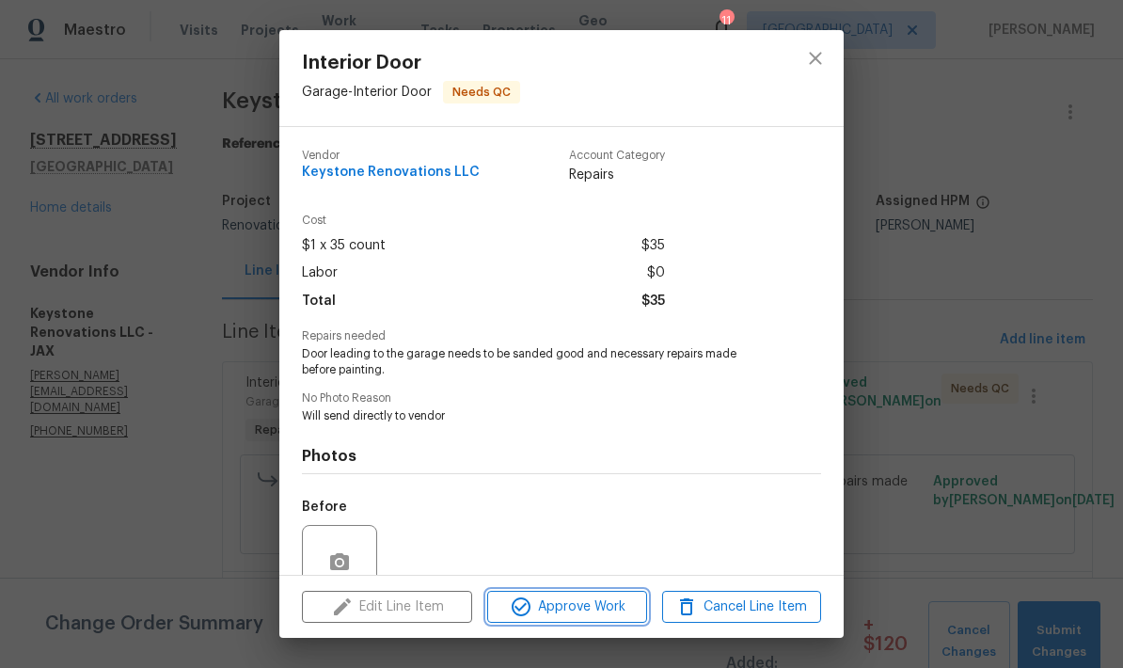
click at [569, 612] on span "Approve Work" at bounding box center [567, 608] width 148 height 24
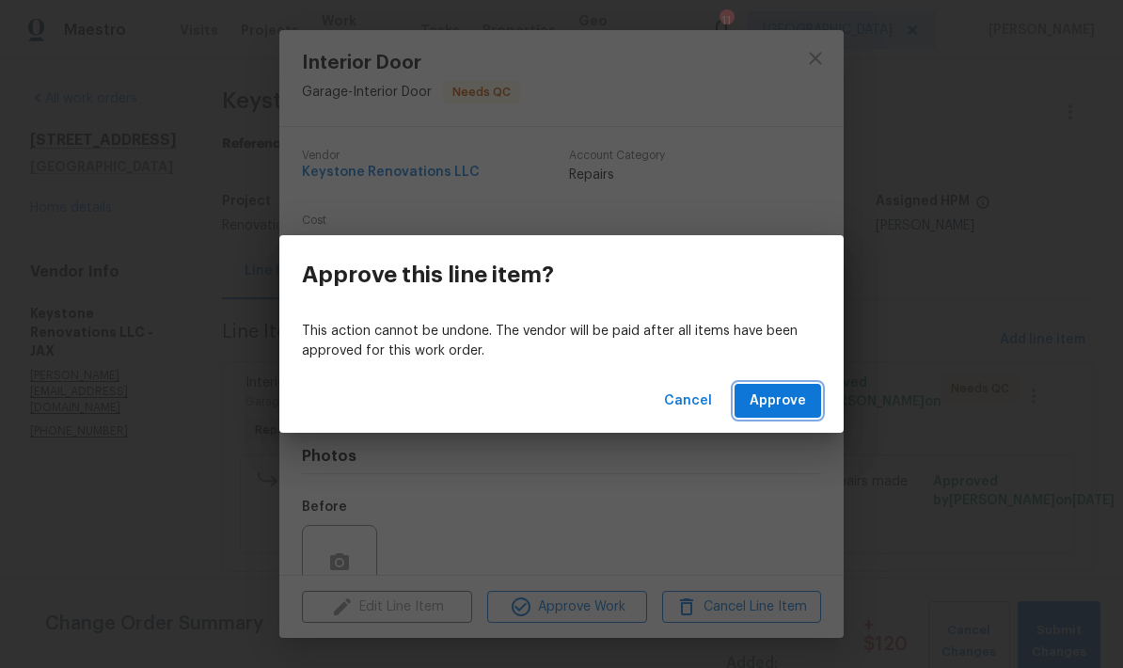
click at [783, 407] on span "Approve" at bounding box center [778, 402] width 56 height 24
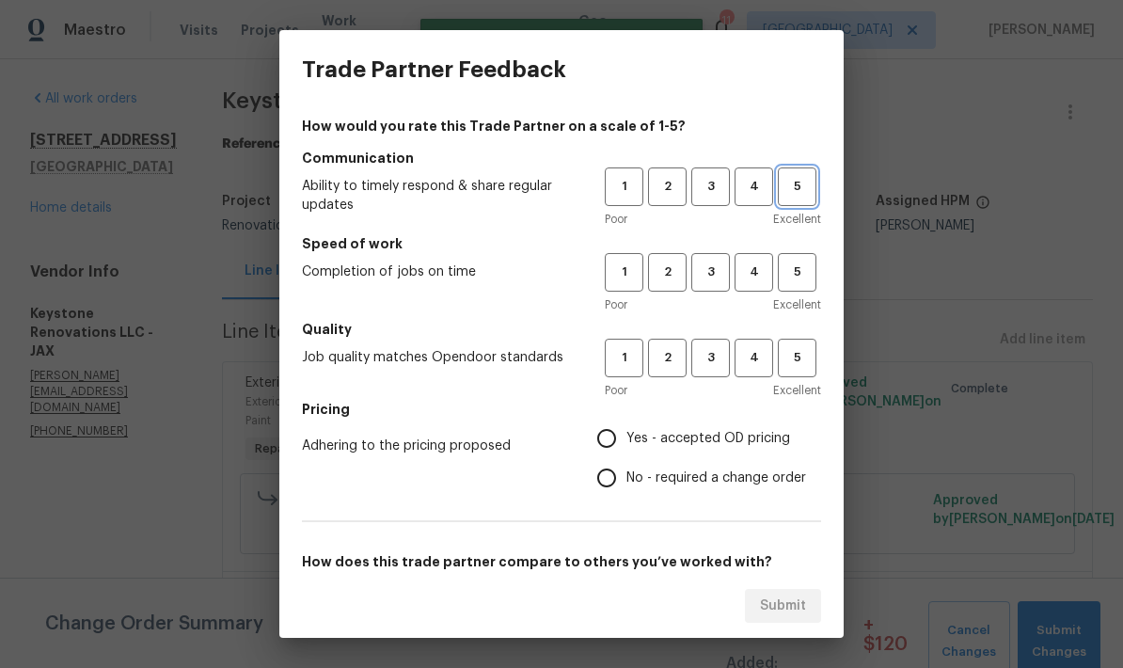
click at [815, 167] on button "5" at bounding box center [797, 186] width 39 height 39
click at [806, 258] on button "5" at bounding box center [797, 272] width 39 height 39
click at [790, 361] on span "5" at bounding box center [797, 358] width 35 height 22
click at [609, 437] on input "Yes - accepted OD pricing" at bounding box center [607, 439] width 40 height 40
radio input "true"
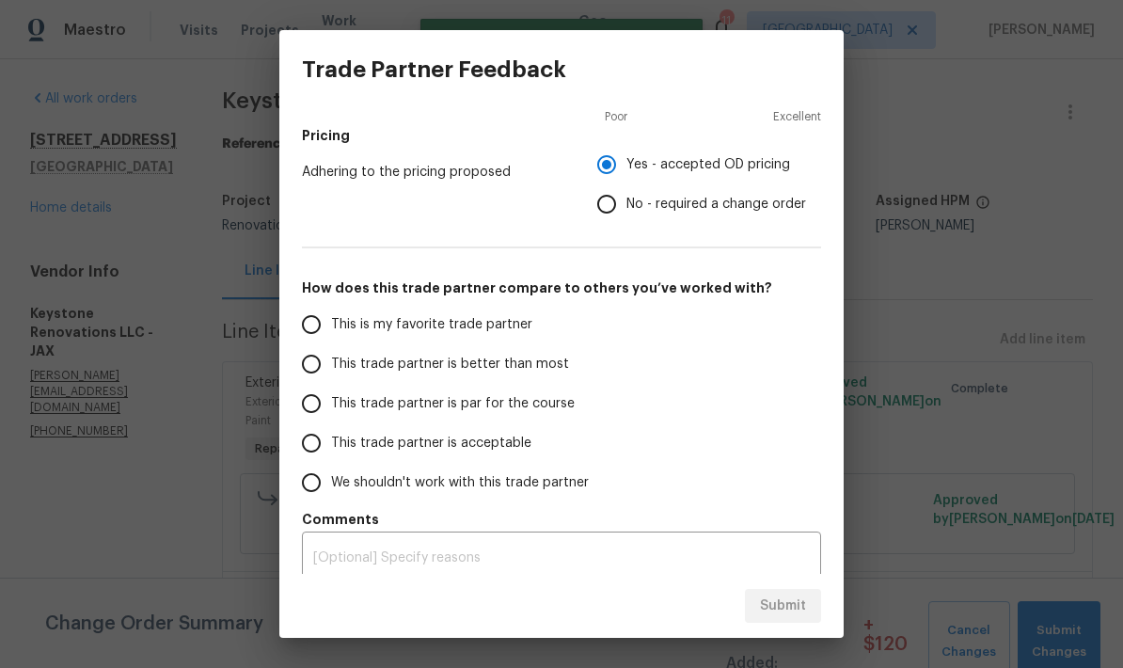
scroll to position [273, 0]
click at [304, 375] on input "This trade partner is better than most" at bounding box center [312, 365] width 40 height 40
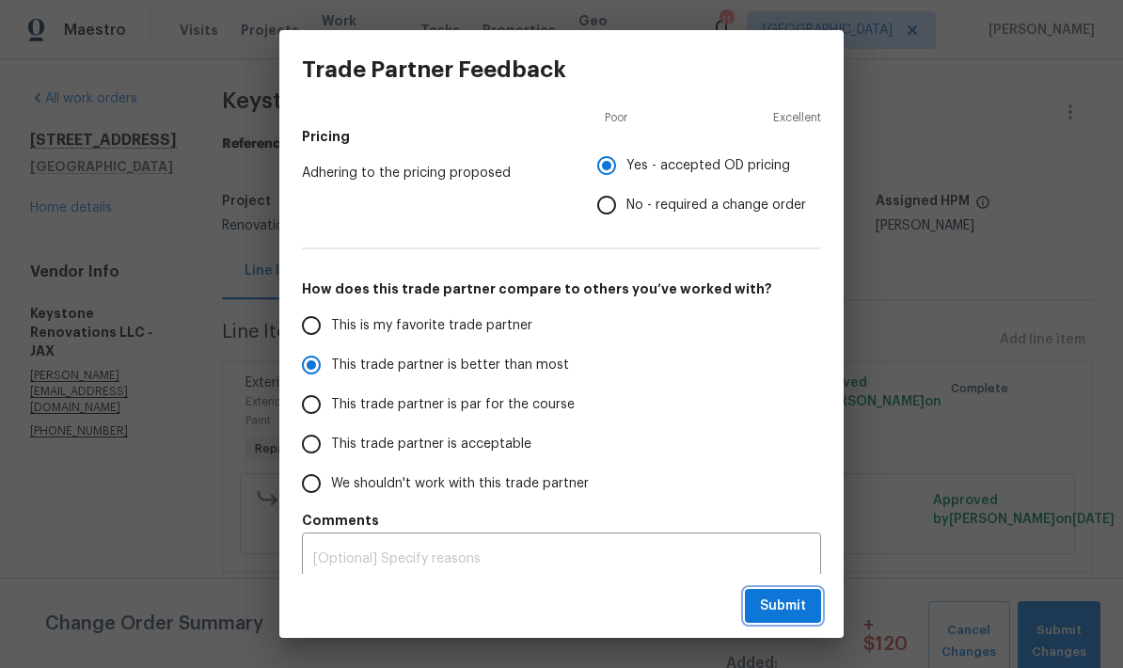
click at [796, 603] on span "Submit" at bounding box center [783, 607] width 46 height 24
radio input "true"
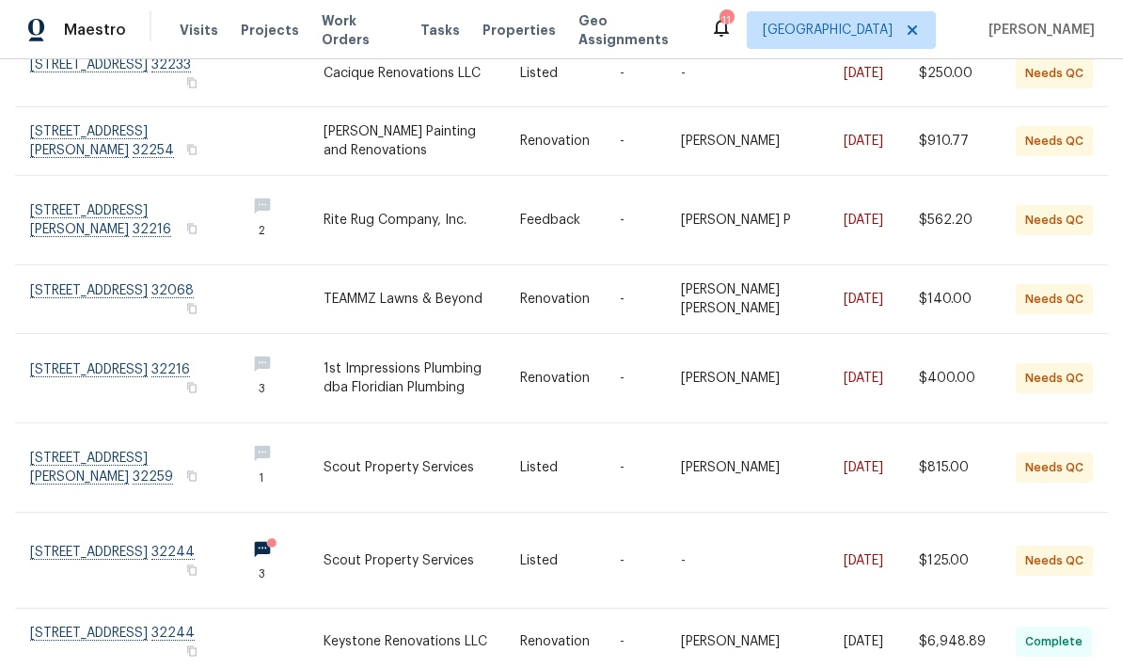
scroll to position [75, 0]
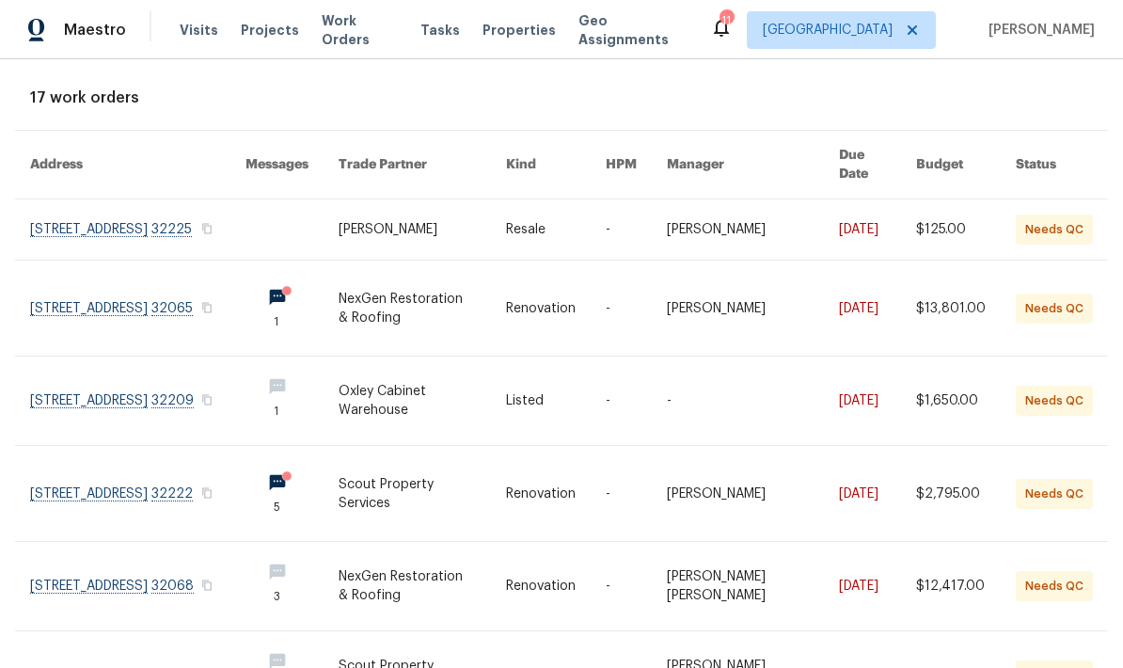
scroll to position [92, 0]
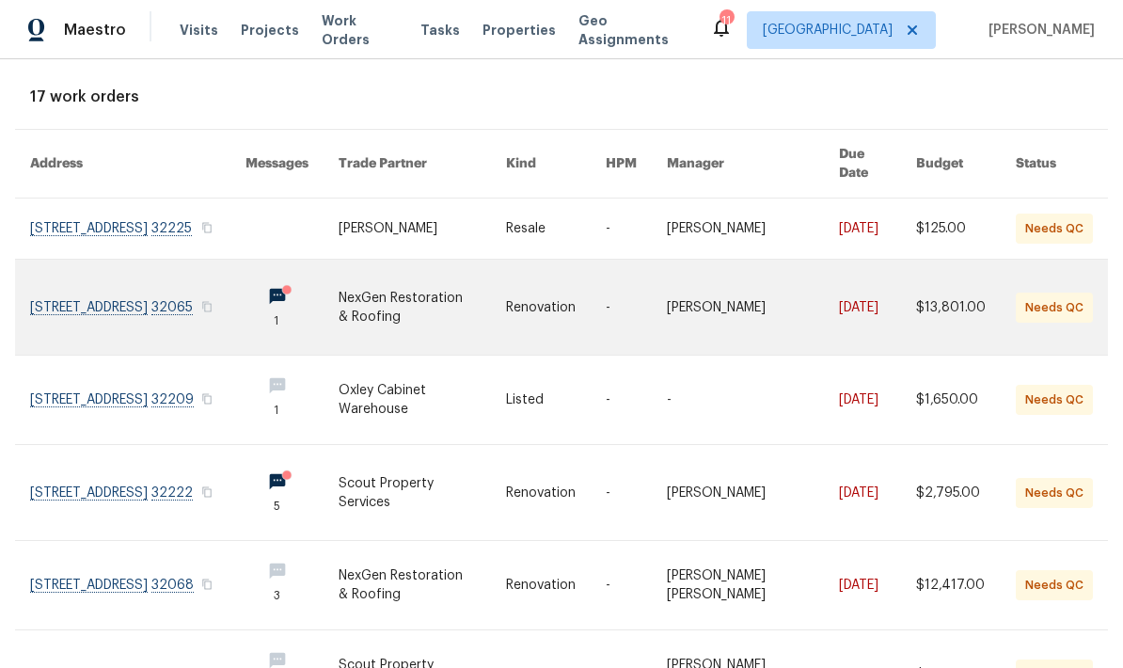
click at [667, 293] on link at bounding box center [636, 307] width 61 height 95
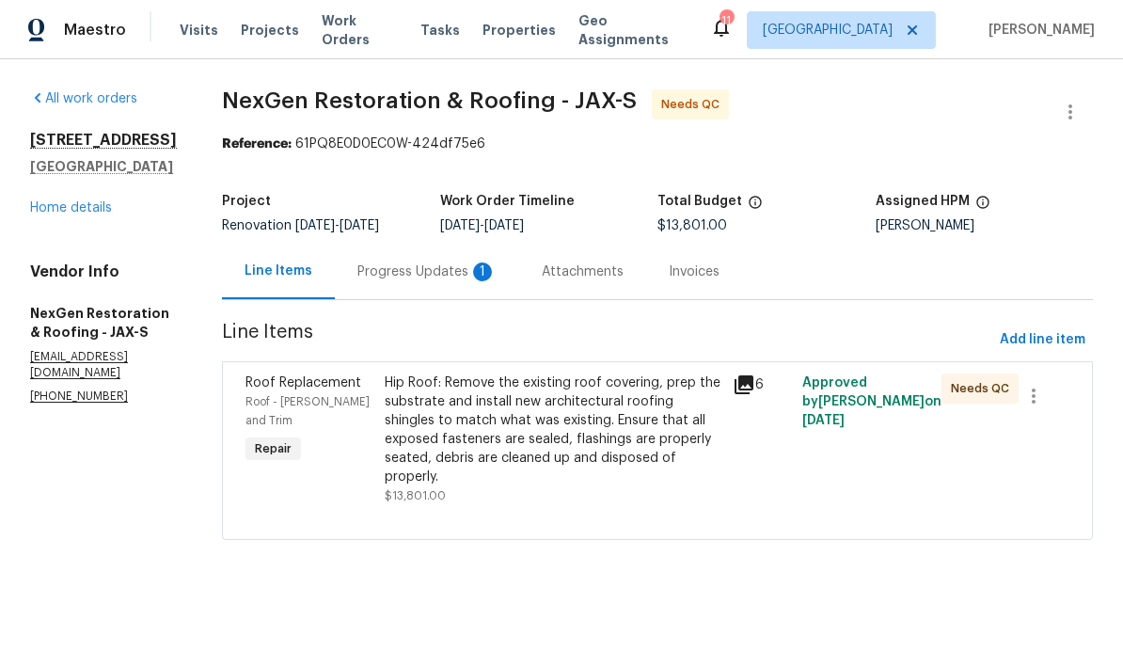
click at [432, 279] on div "Progress Updates 1" at bounding box center [427, 272] width 139 height 19
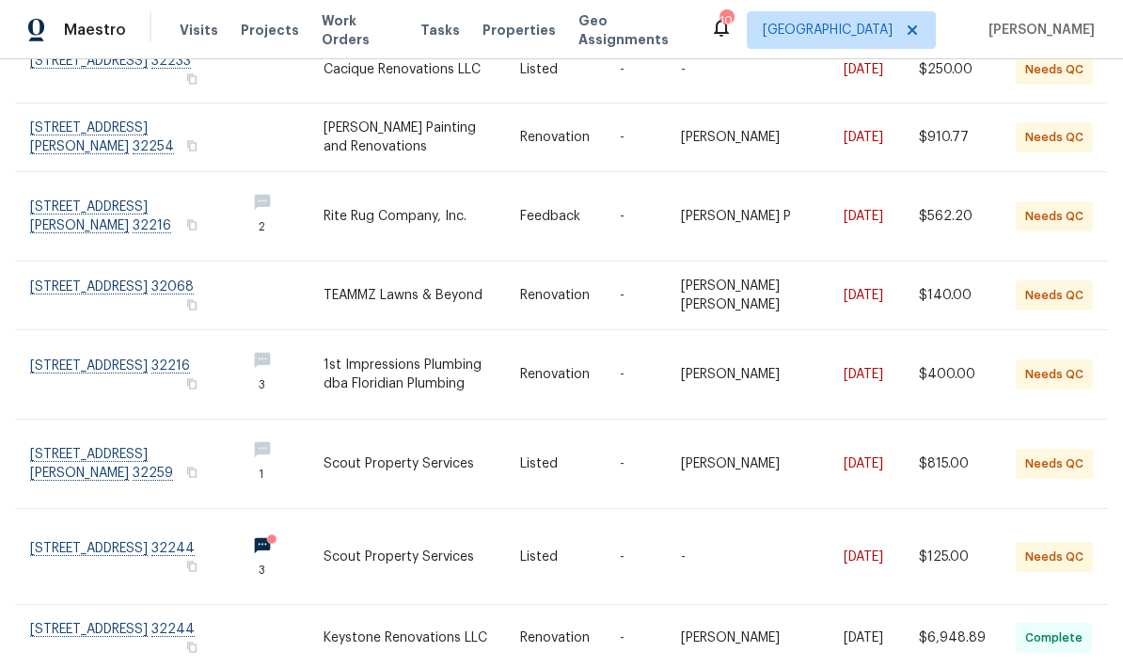
scroll to position [415, 0]
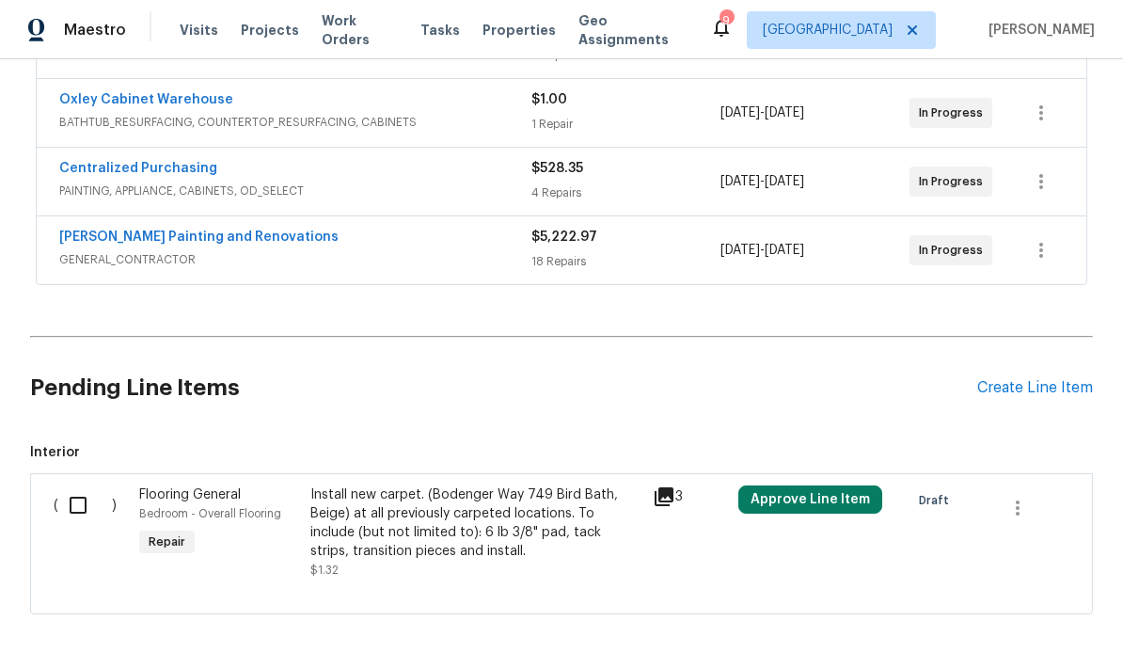
scroll to position [547, 0]
click at [1043, 395] on div "Create Line Item" at bounding box center [1036, 389] width 116 height 18
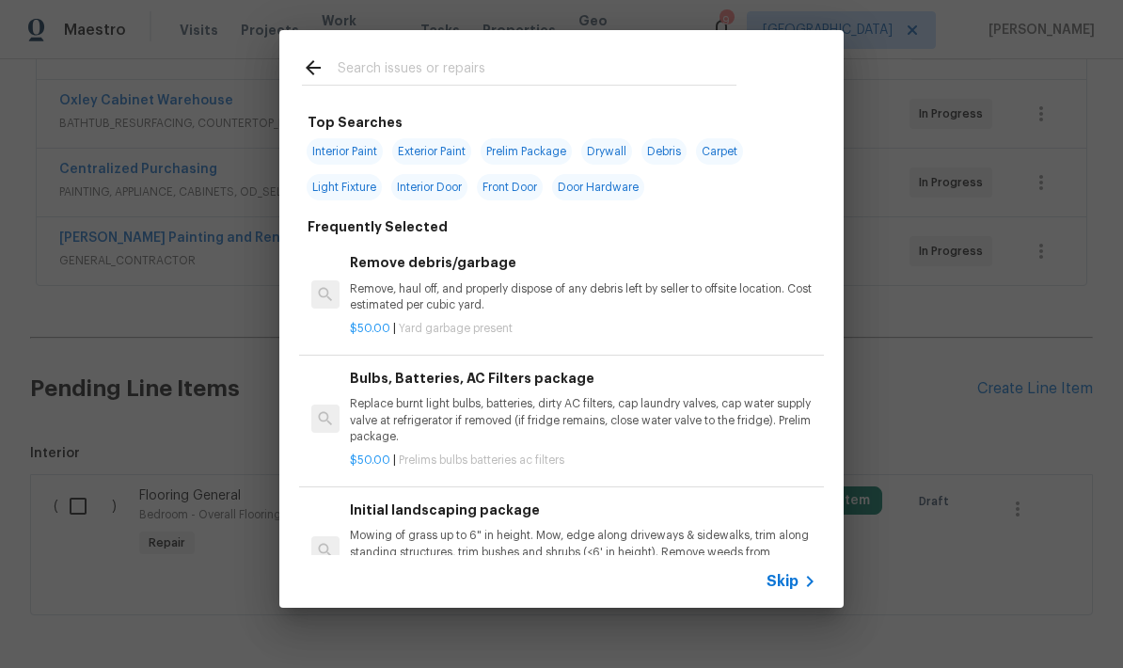
click at [479, 73] on input "text" at bounding box center [537, 70] width 399 height 28
type input "Cleaning"
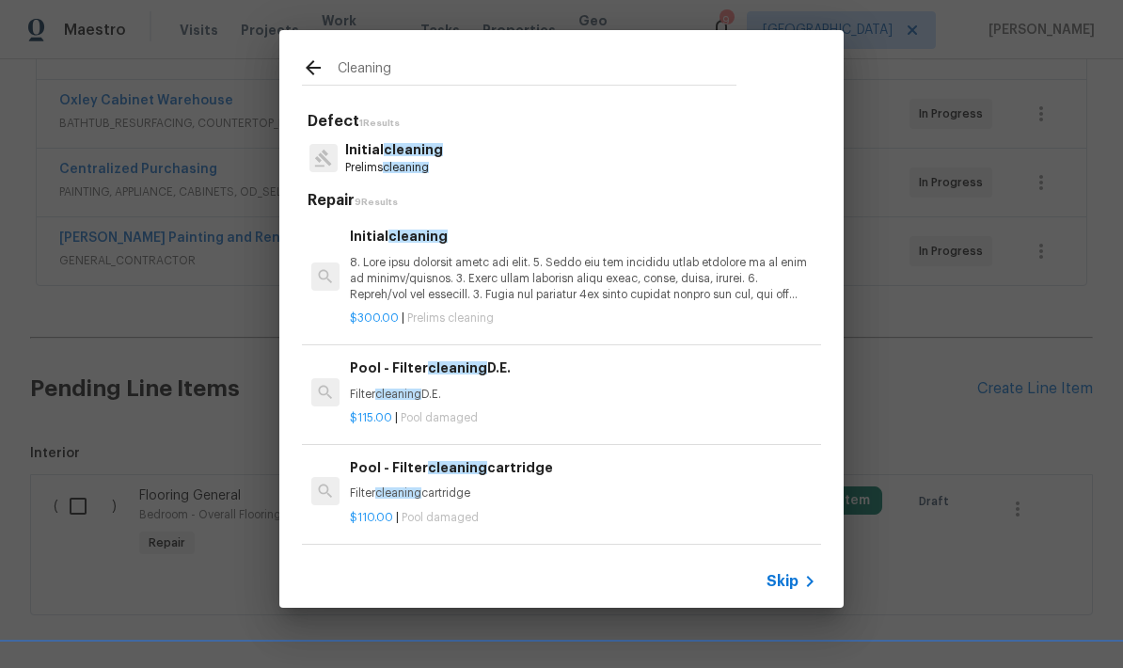
click at [496, 284] on p at bounding box center [583, 279] width 467 height 48
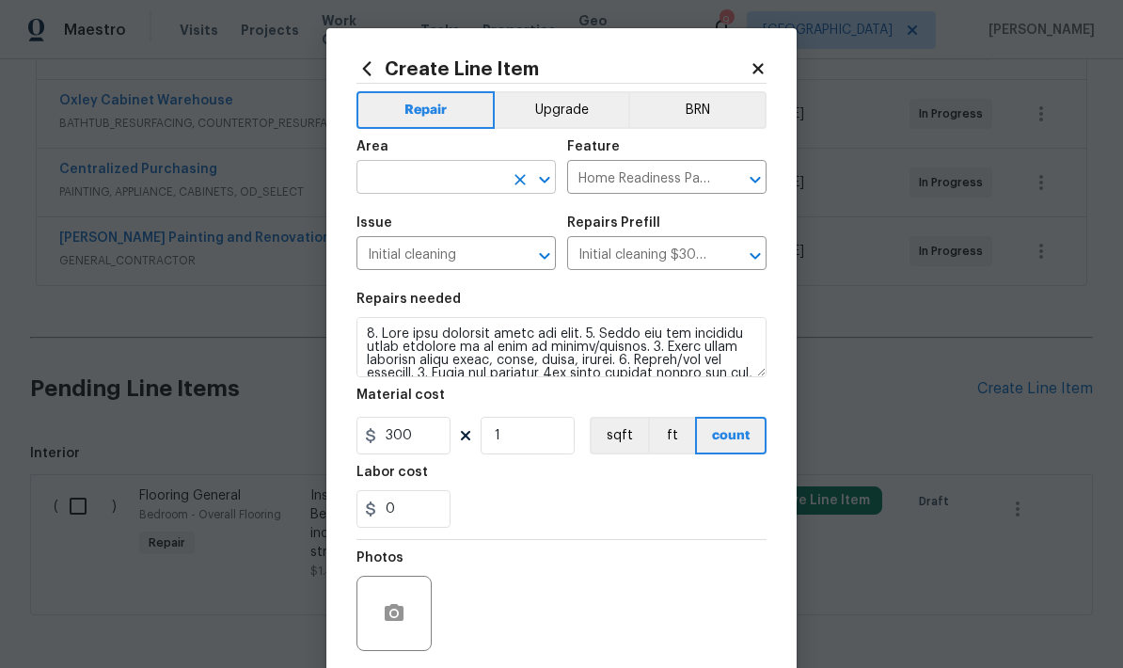
click at [454, 182] on input "text" at bounding box center [430, 179] width 147 height 29
click at [425, 257] on li "Interior Overall" at bounding box center [456, 253] width 199 height 31
type input "Interior Overall"
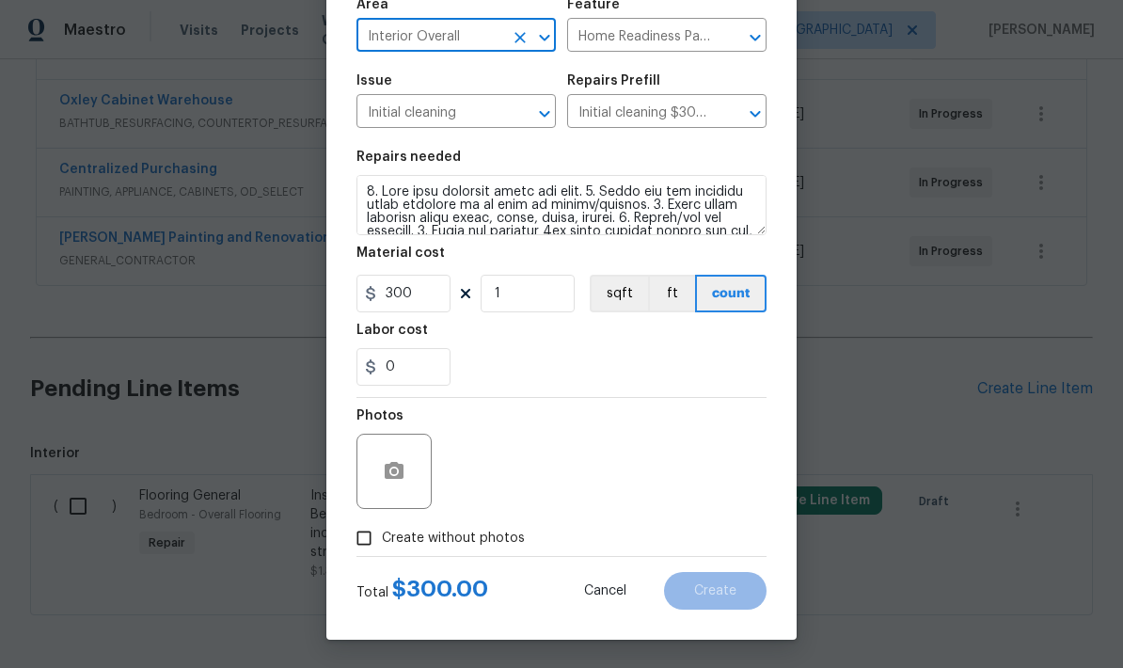
scroll to position [146, 0]
click at [361, 537] on input "Create without photos" at bounding box center [364, 538] width 36 height 36
checkbox input "true"
click at [562, 467] on textarea at bounding box center [607, 471] width 320 height 75
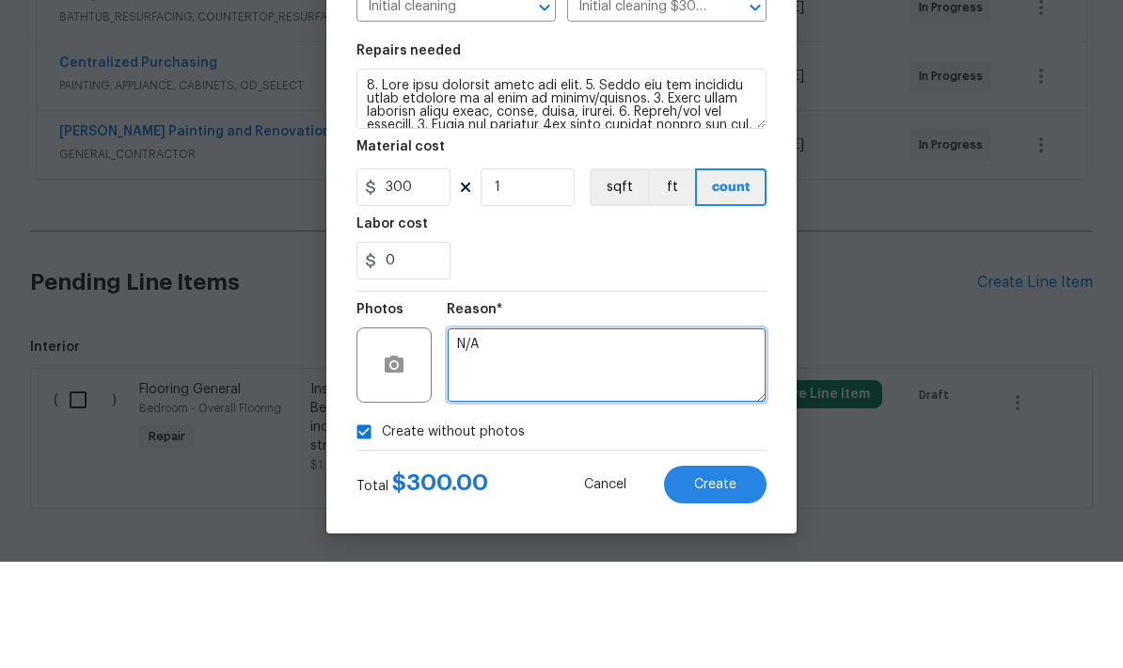
scroll to position [42, 0]
type textarea "N/A"
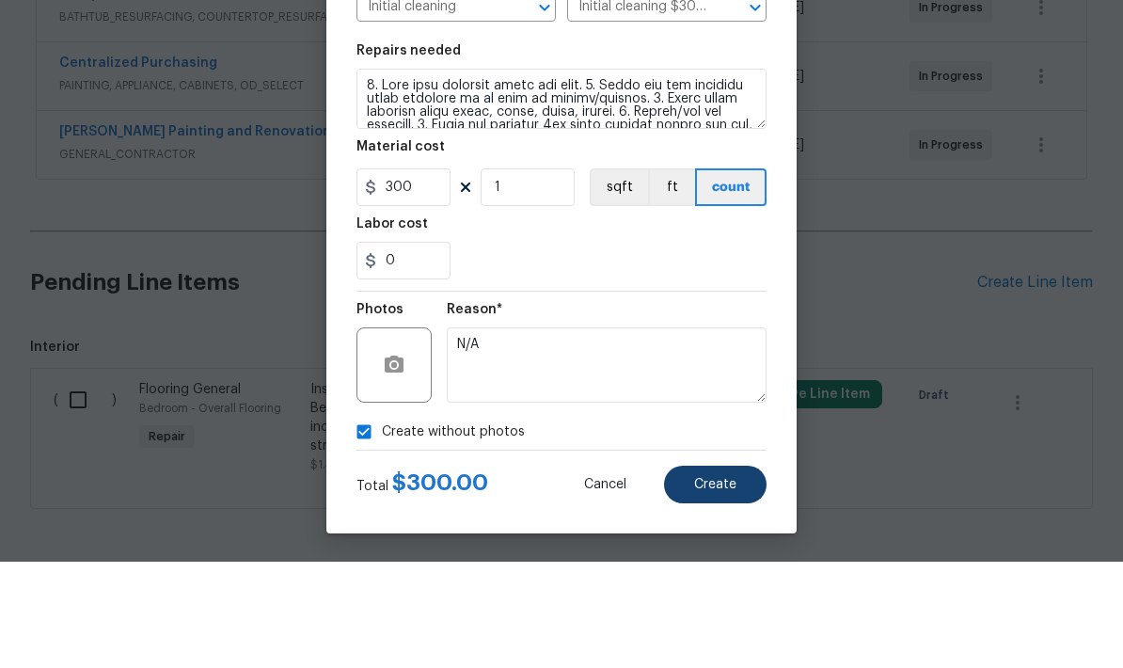
click at [723, 572] on button "Create" at bounding box center [715, 591] width 103 height 38
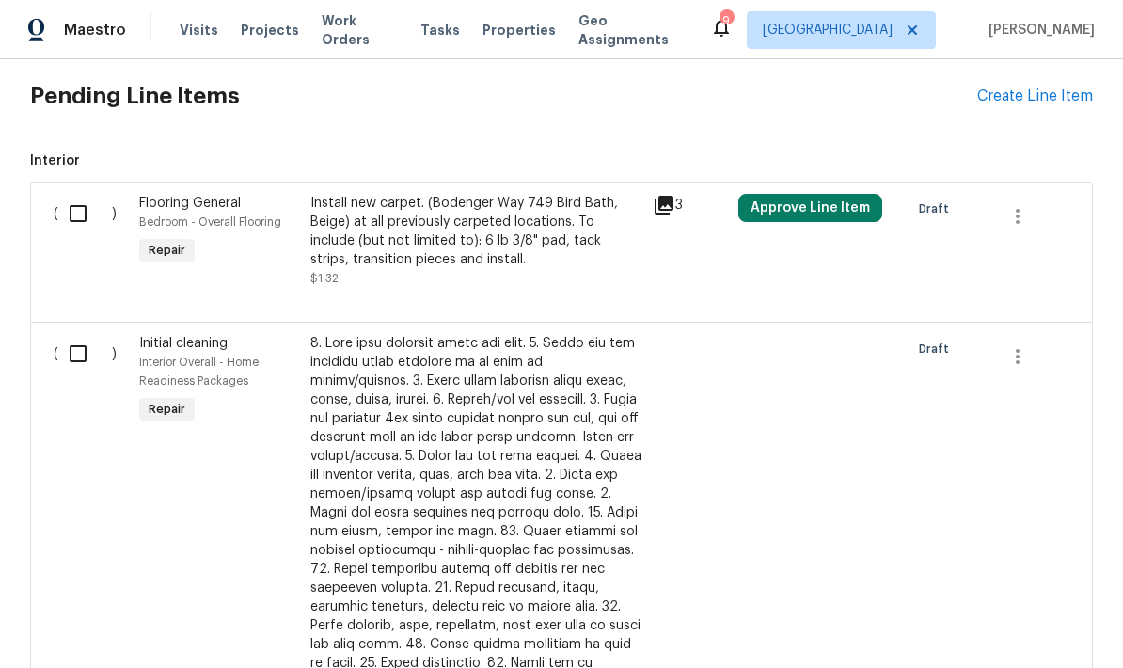
scroll to position [852, 0]
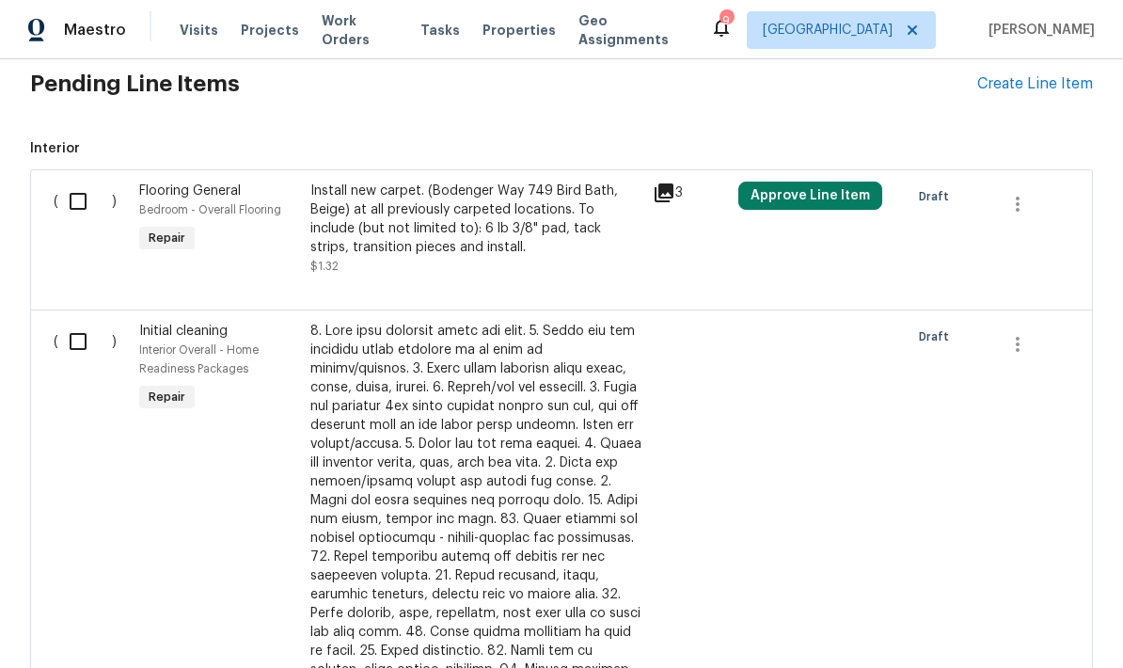
click at [70, 322] on input "checkbox" at bounding box center [85, 342] width 54 height 40
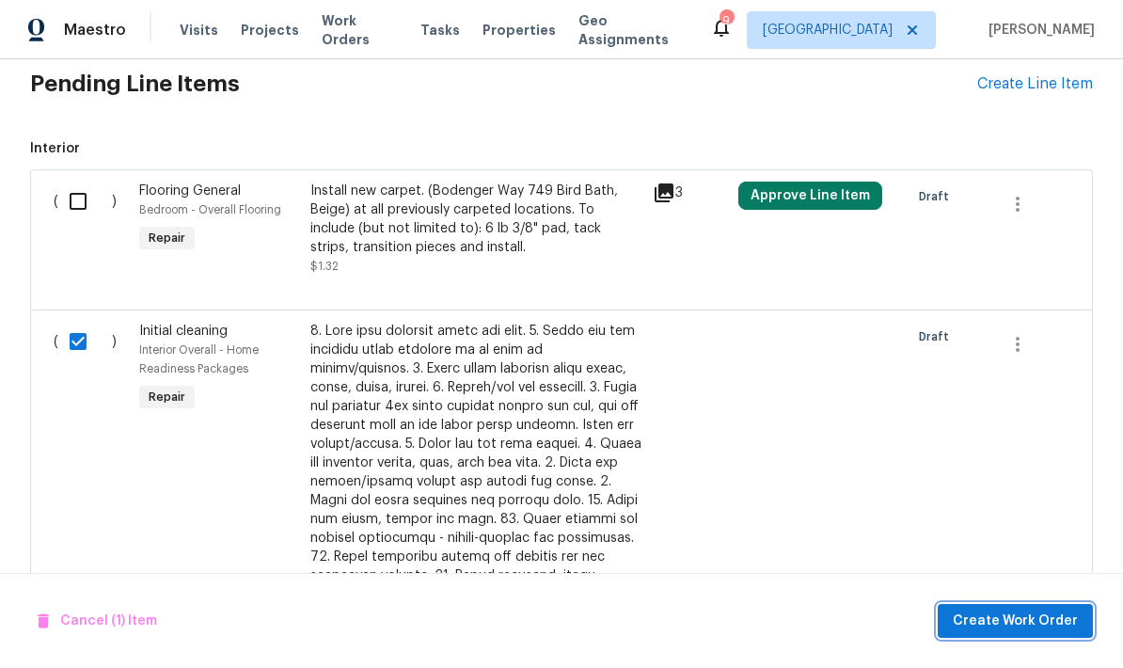
click at [1027, 622] on span "Create Work Order" at bounding box center [1015, 622] width 125 height 24
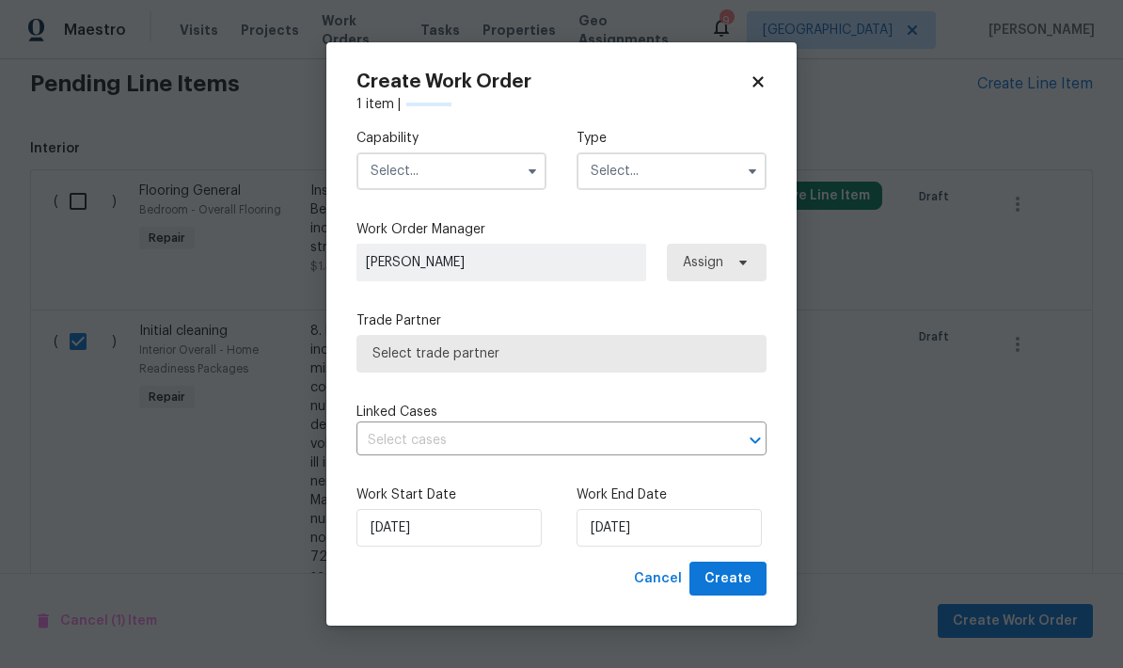
checkbox input "false"
click at [442, 186] on input "text" at bounding box center [452, 171] width 190 height 38
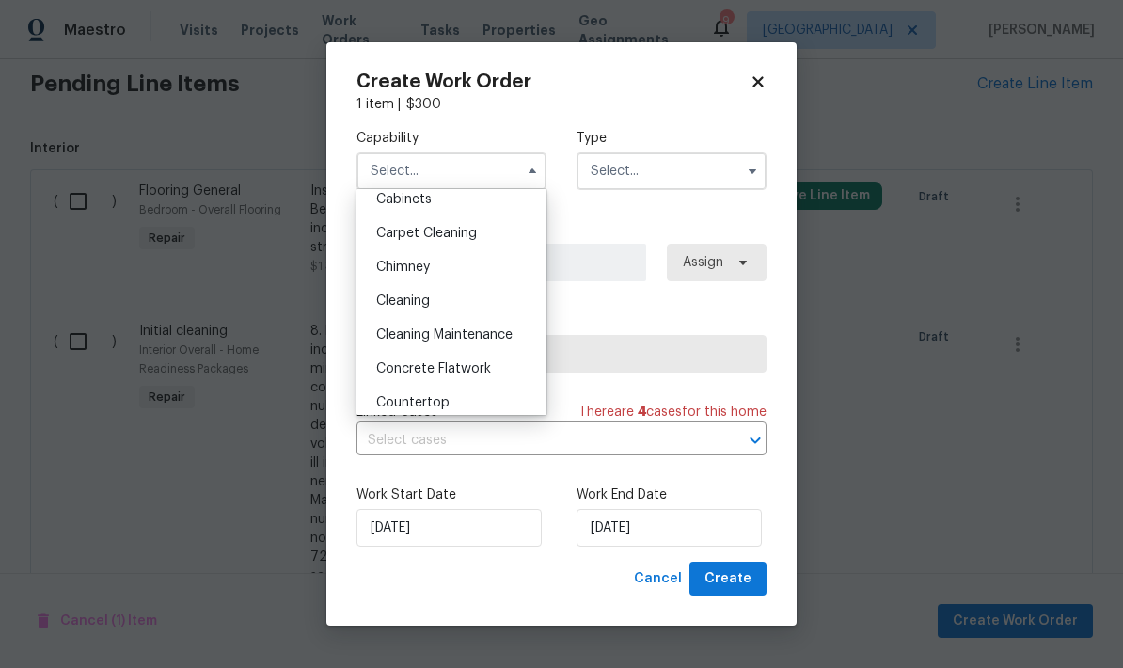
scroll to position [184, 0]
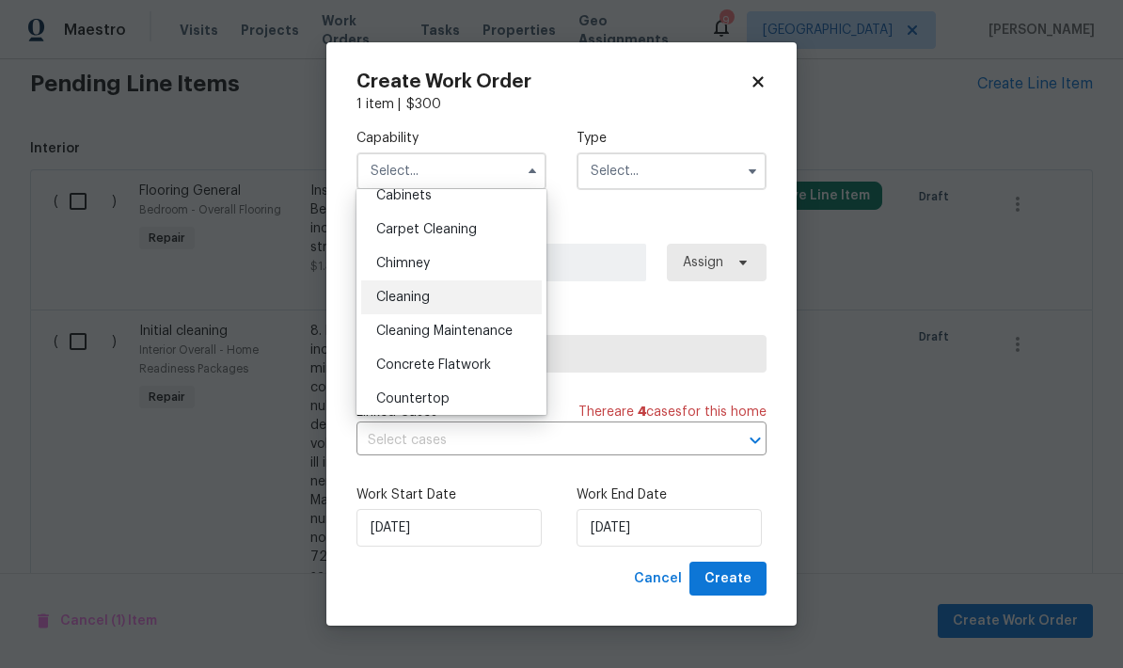
click at [440, 298] on div "Cleaning" at bounding box center [451, 297] width 181 height 34
type input "Cleaning"
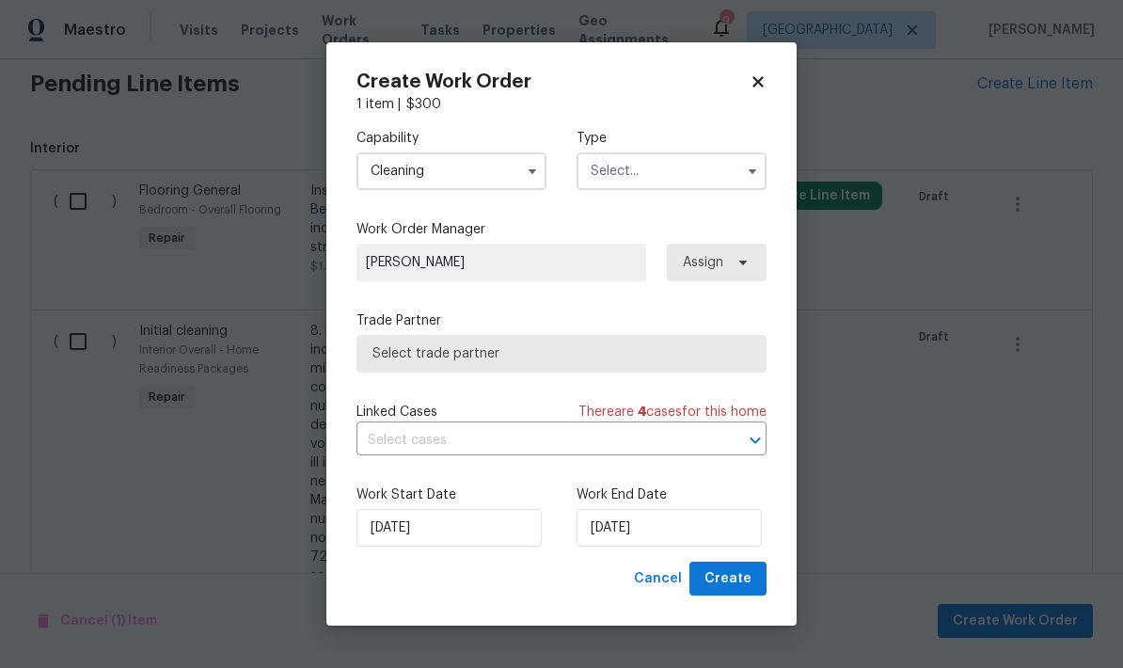
click at [684, 180] on input "text" at bounding box center [672, 171] width 190 height 38
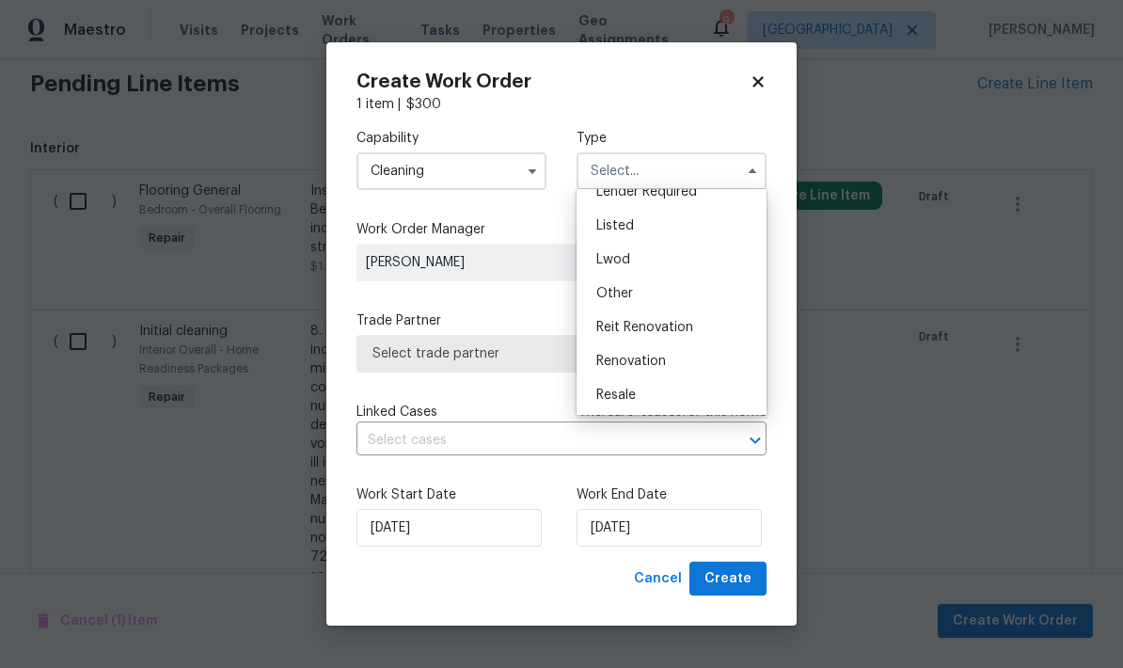
scroll to position [187, 0]
click at [644, 336] on div "Renovation" at bounding box center [672, 328] width 181 height 34
type input "Renovation"
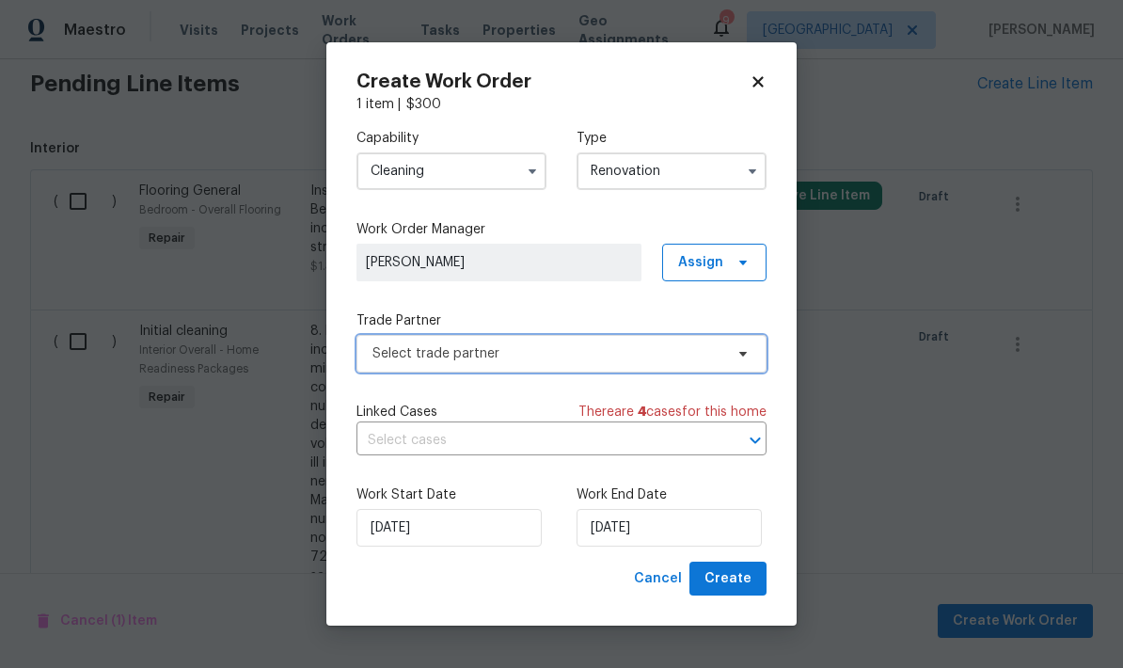
click at [467, 363] on span "Select trade partner" at bounding box center [562, 354] width 410 height 38
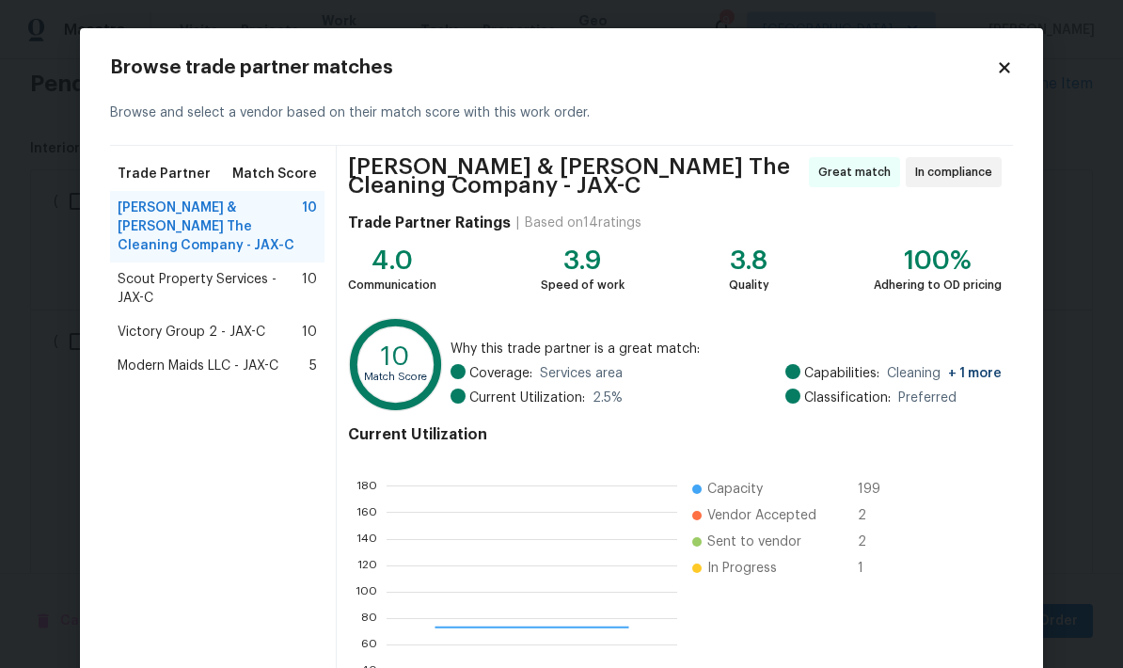
scroll to position [263, 291]
click at [261, 230] on span "Montalvo & Sangalang The Cleaning Company - JAX-C" at bounding box center [210, 227] width 184 height 56
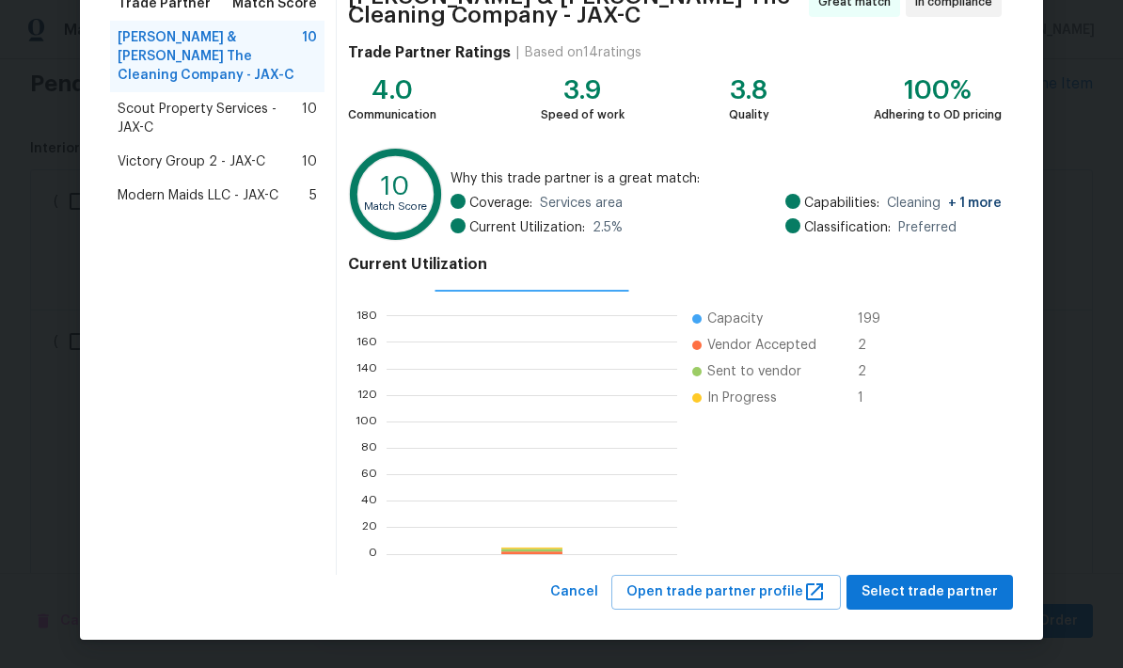
scroll to position [169, 0]
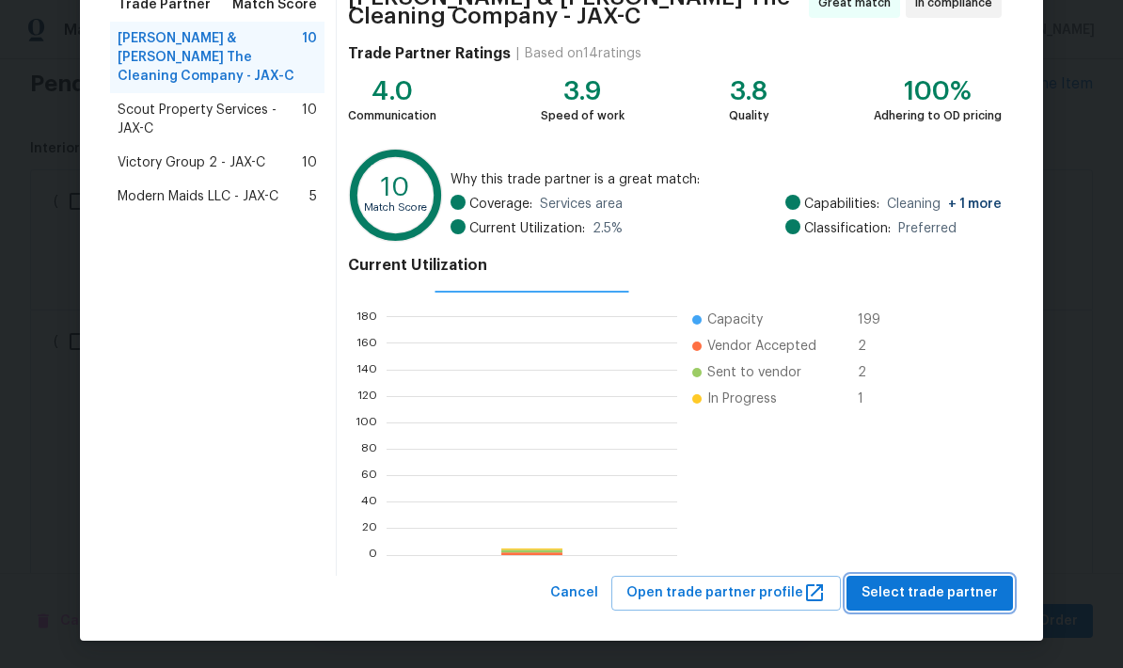
click at [929, 596] on span "Select trade partner" at bounding box center [930, 594] width 136 height 24
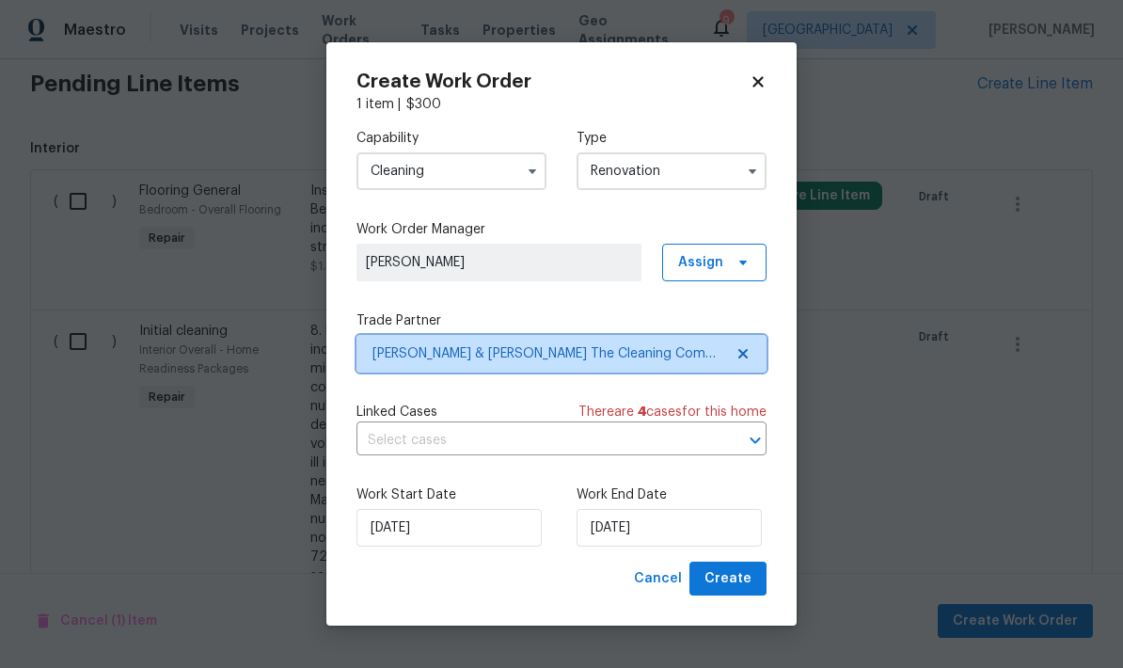
scroll to position [0, 0]
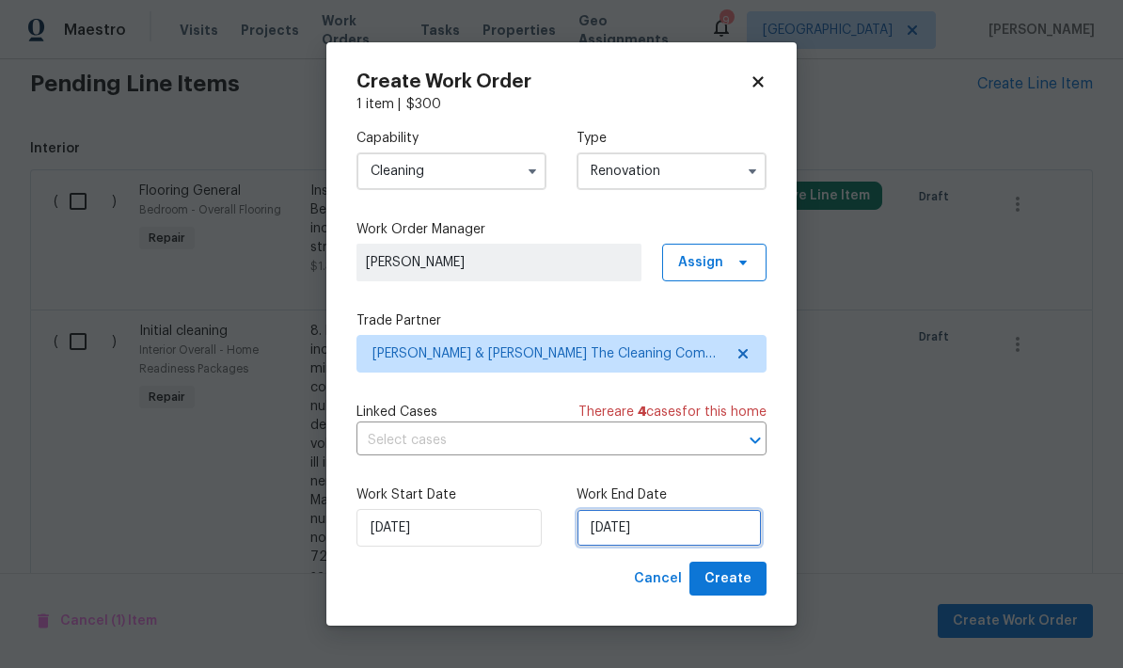
click at [677, 534] on input "[DATE]" at bounding box center [669, 528] width 185 height 38
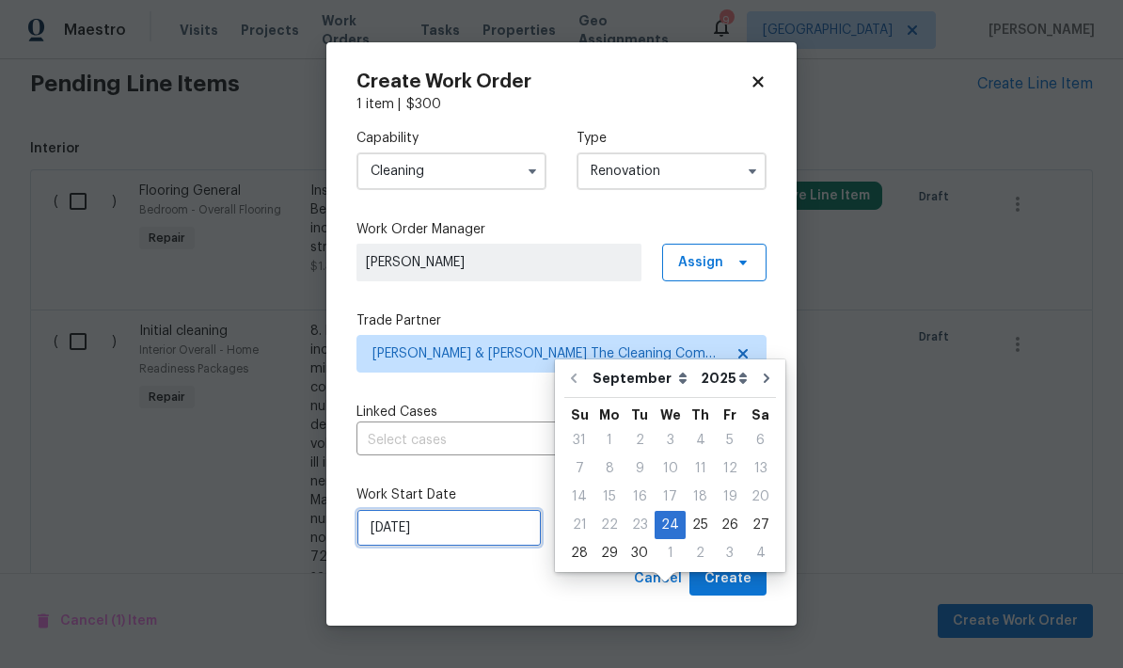
click at [453, 531] on input "[DATE]" at bounding box center [449, 528] width 185 height 38
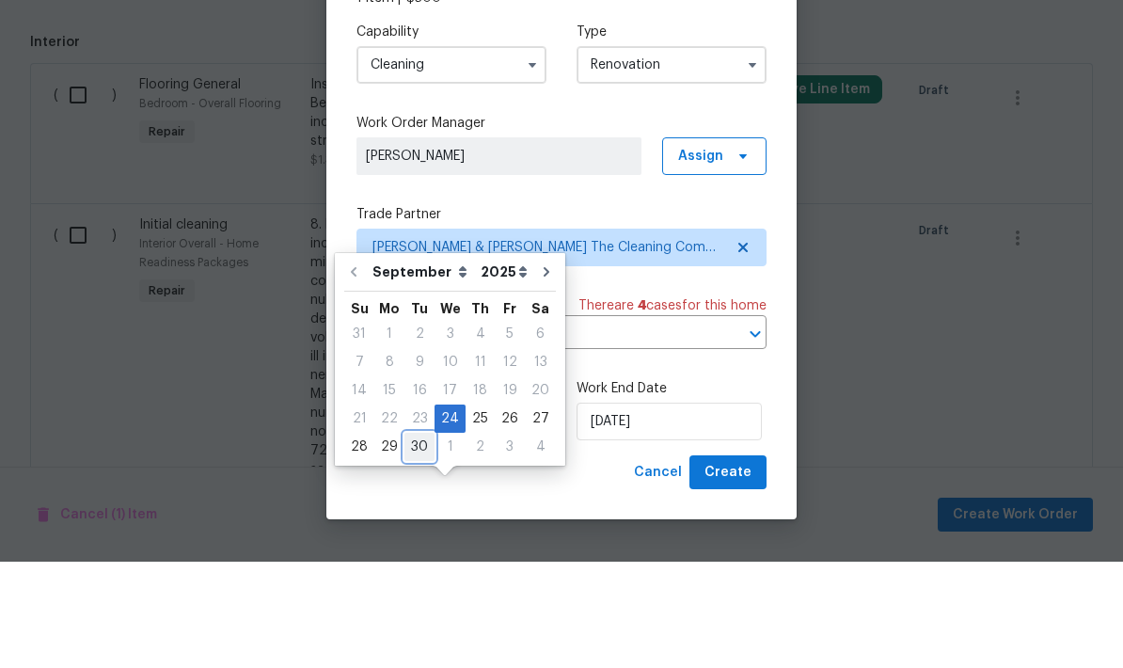
click at [413, 540] on div "30" at bounding box center [420, 553] width 30 height 26
type input "9/30/2025"
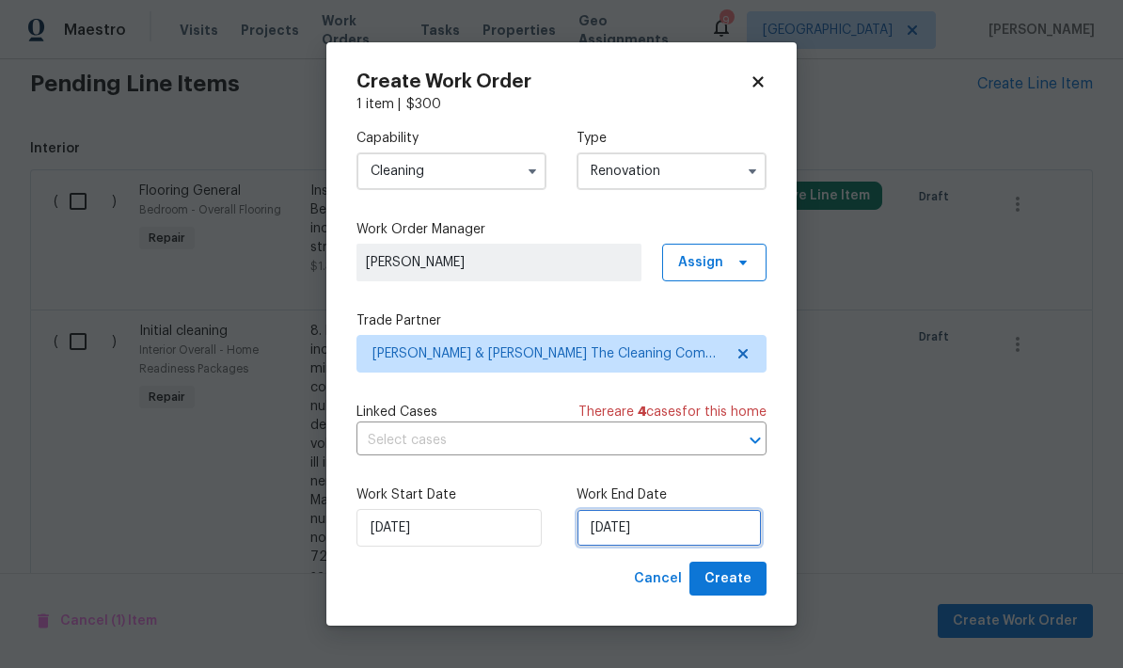
click at [659, 537] on input "9/30/2025" at bounding box center [669, 528] width 185 height 38
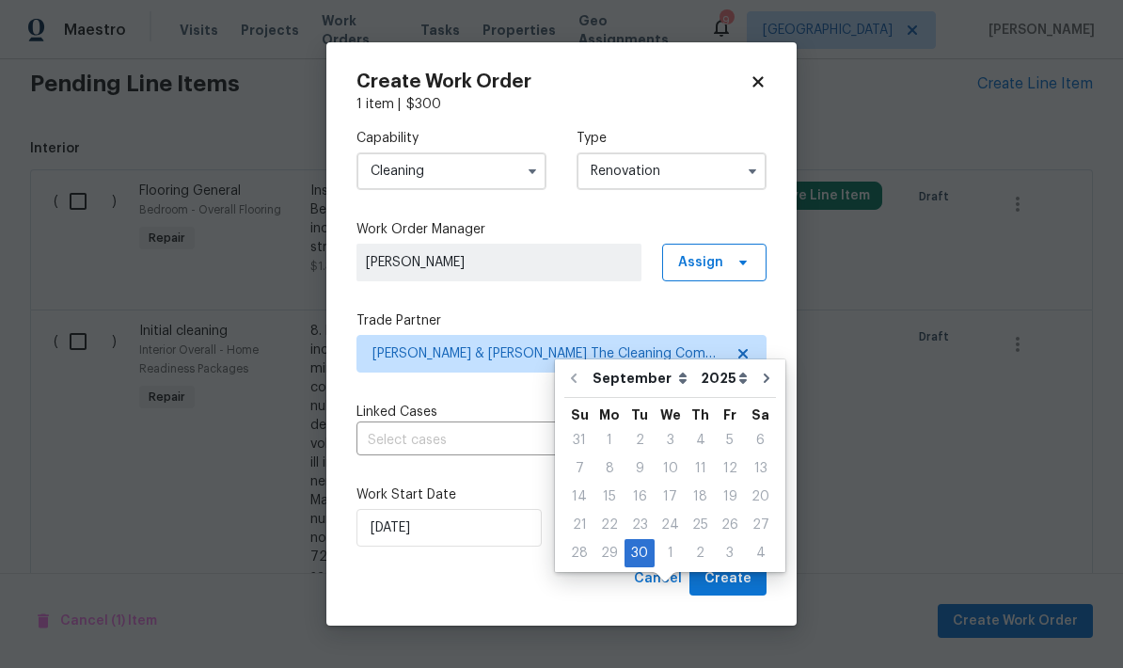
click at [519, 483] on div "Work Start Date 9/30/2025 Work End Date 9/30/2025" at bounding box center [562, 515] width 410 height 91
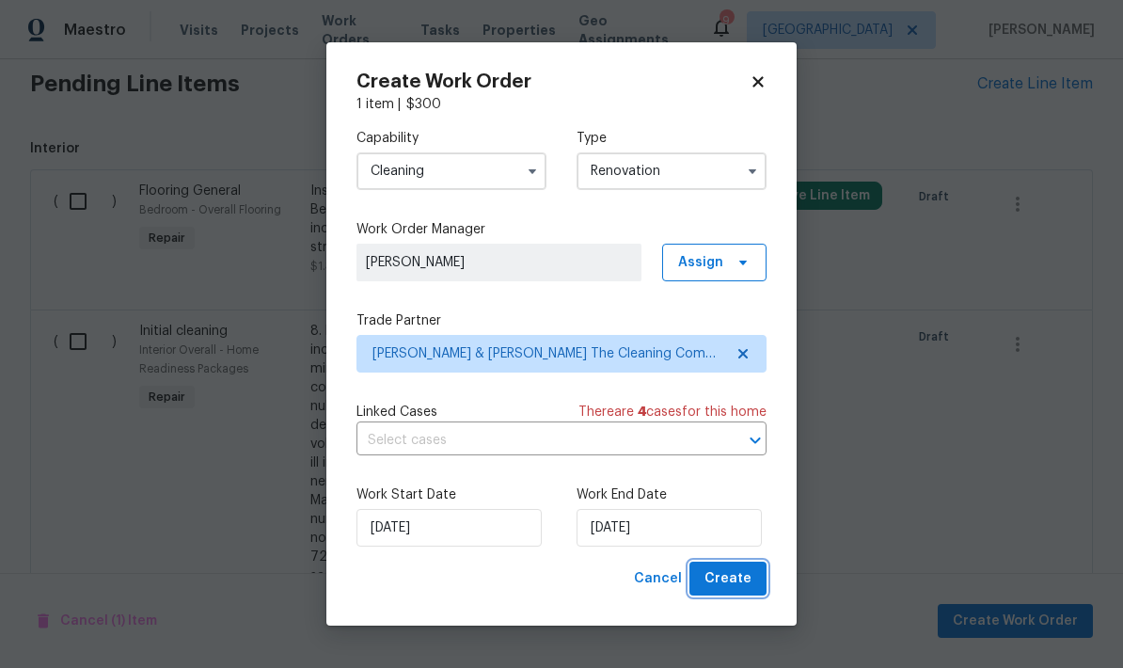
click at [741, 582] on span "Create" at bounding box center [728, 579] width 47 height 24
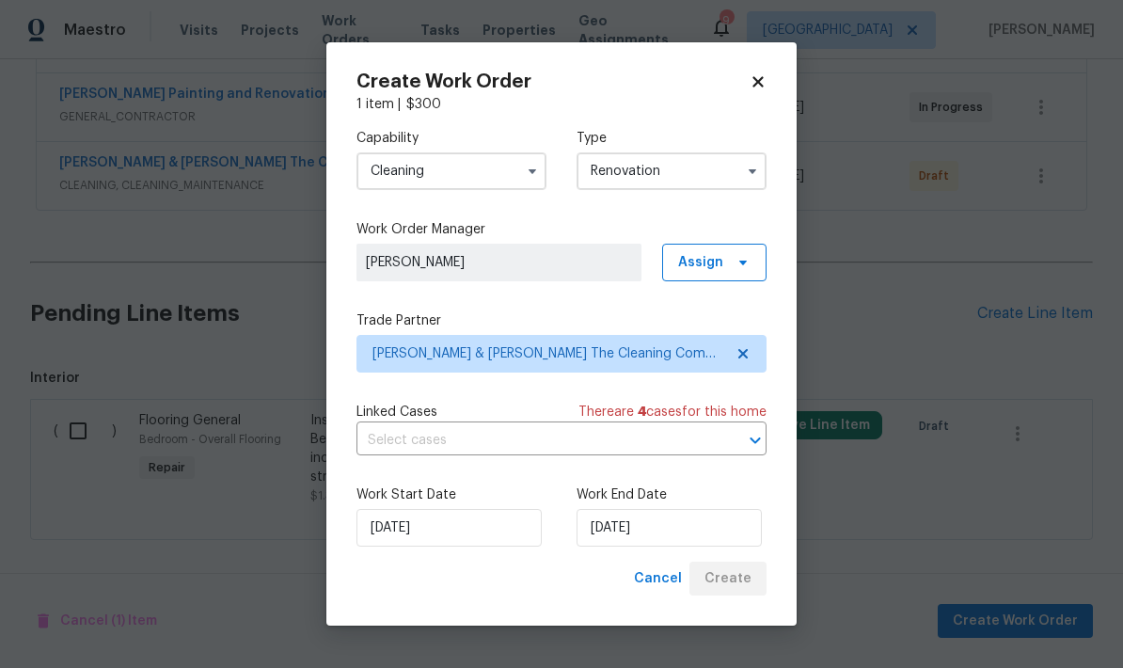
scroll to position [615, 0]
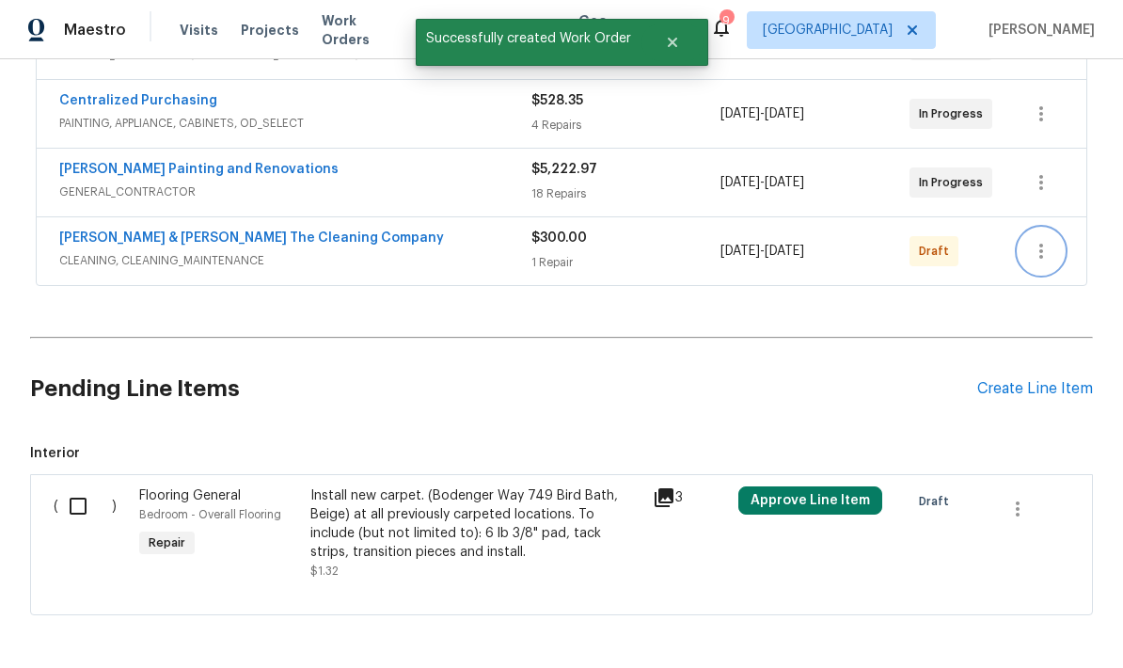
click at [1050, 240] on icon "button" at bounding box center [1041, 251] width 23 height 23
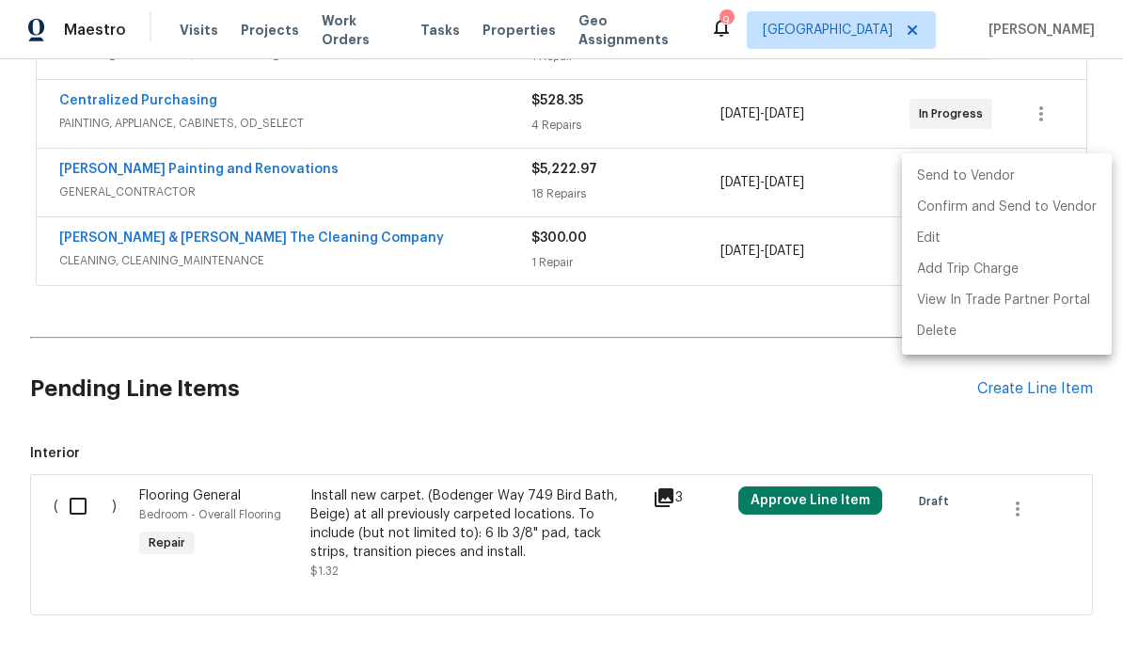
click at [980, 171] on li "Send to Vendor" at bounding box center [1007, 176] width 210 height 31
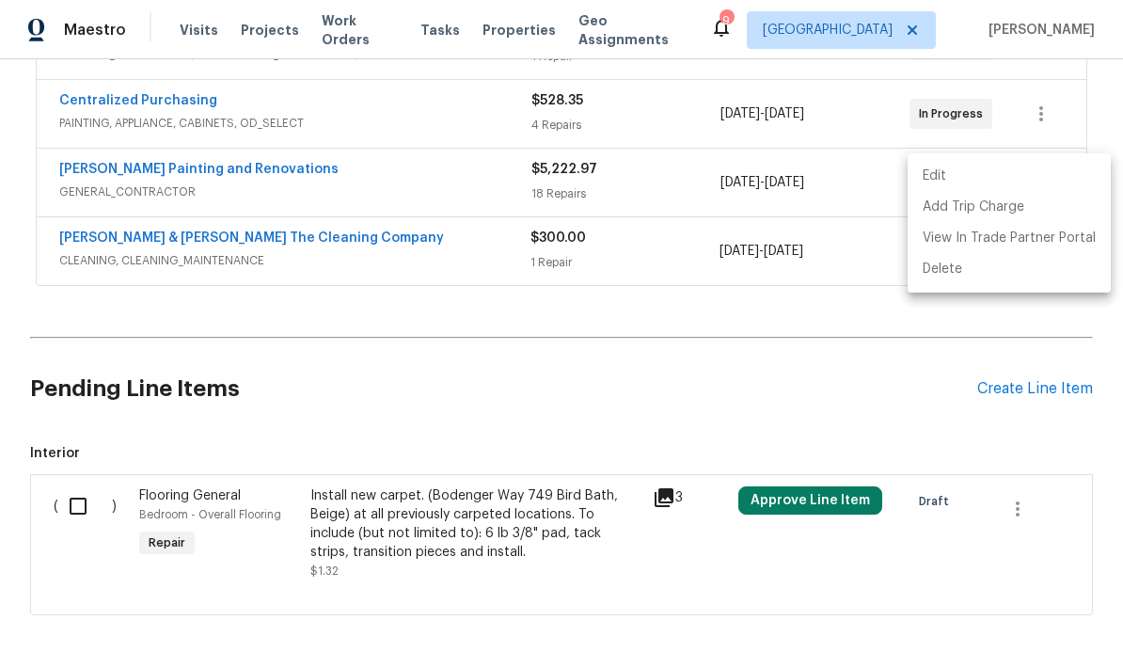
click at [714, 327] on div at bounding box center [561, 334] width 1123 height 668
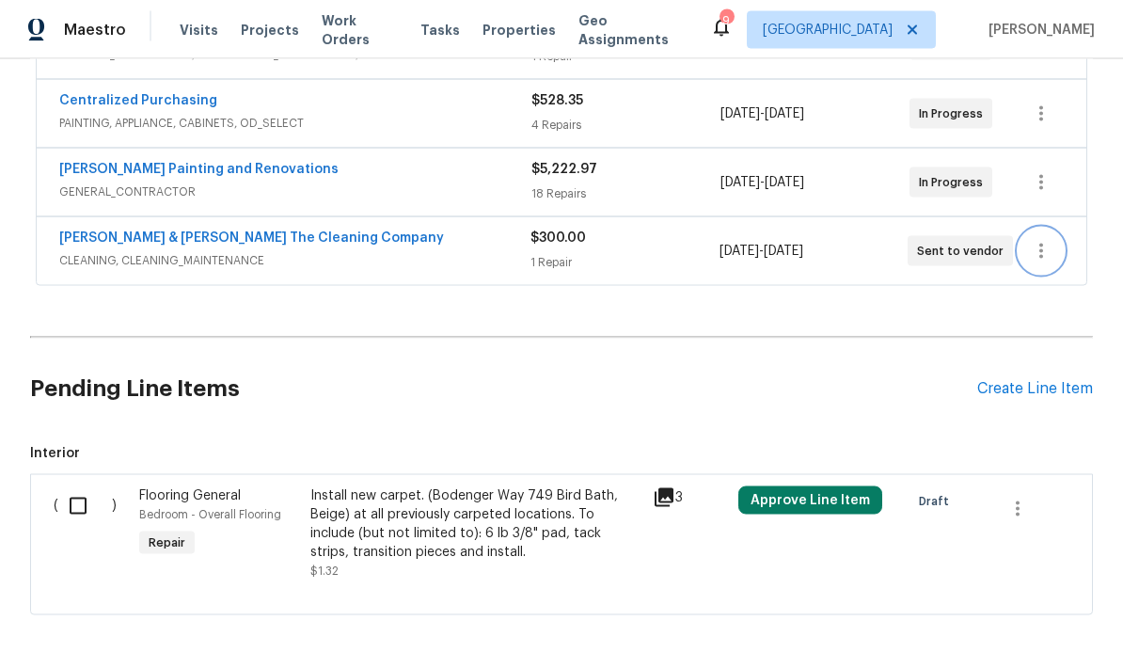
scroll to position [0, 0]
